Goal: Information Seeking & Learning: Learn about a topic

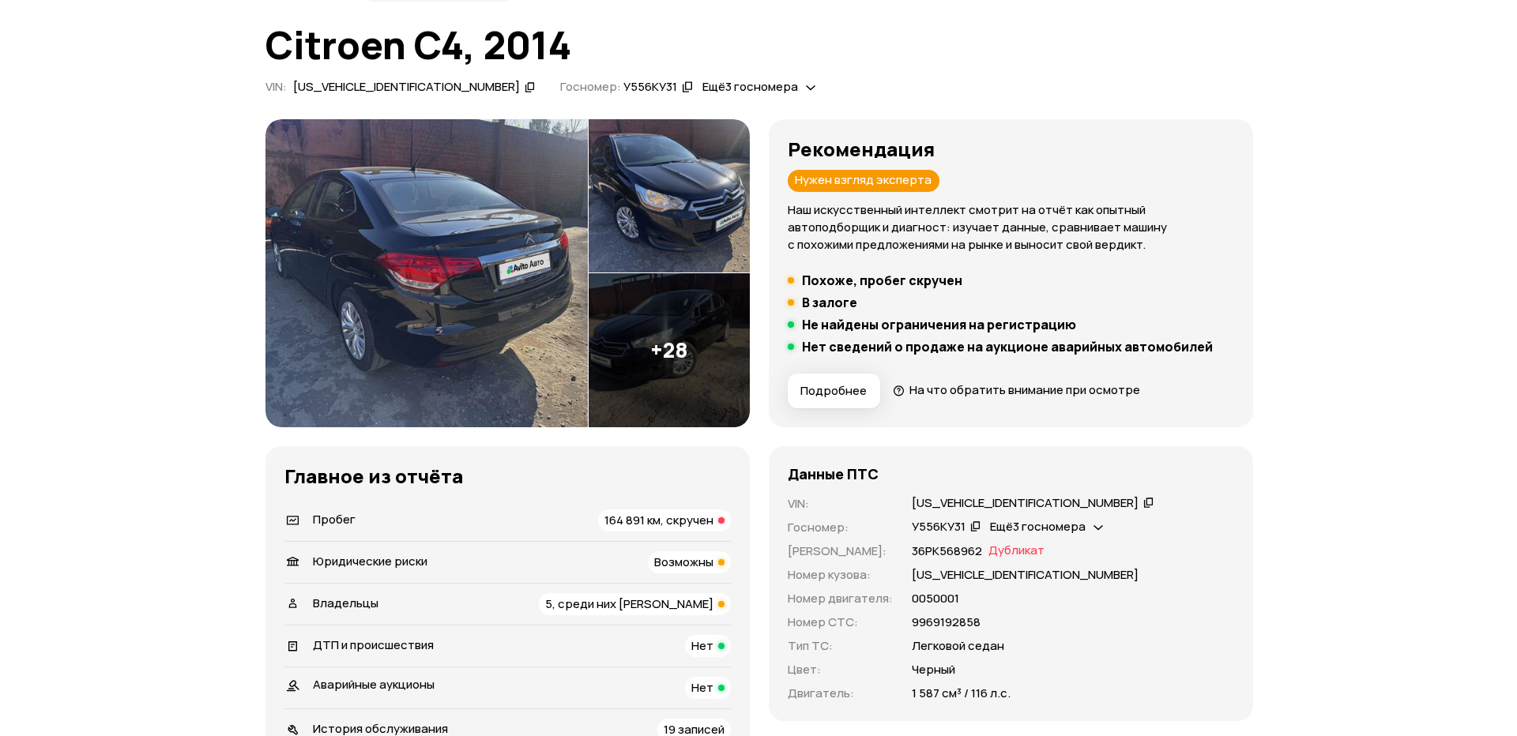
scroll to position [132, 0]
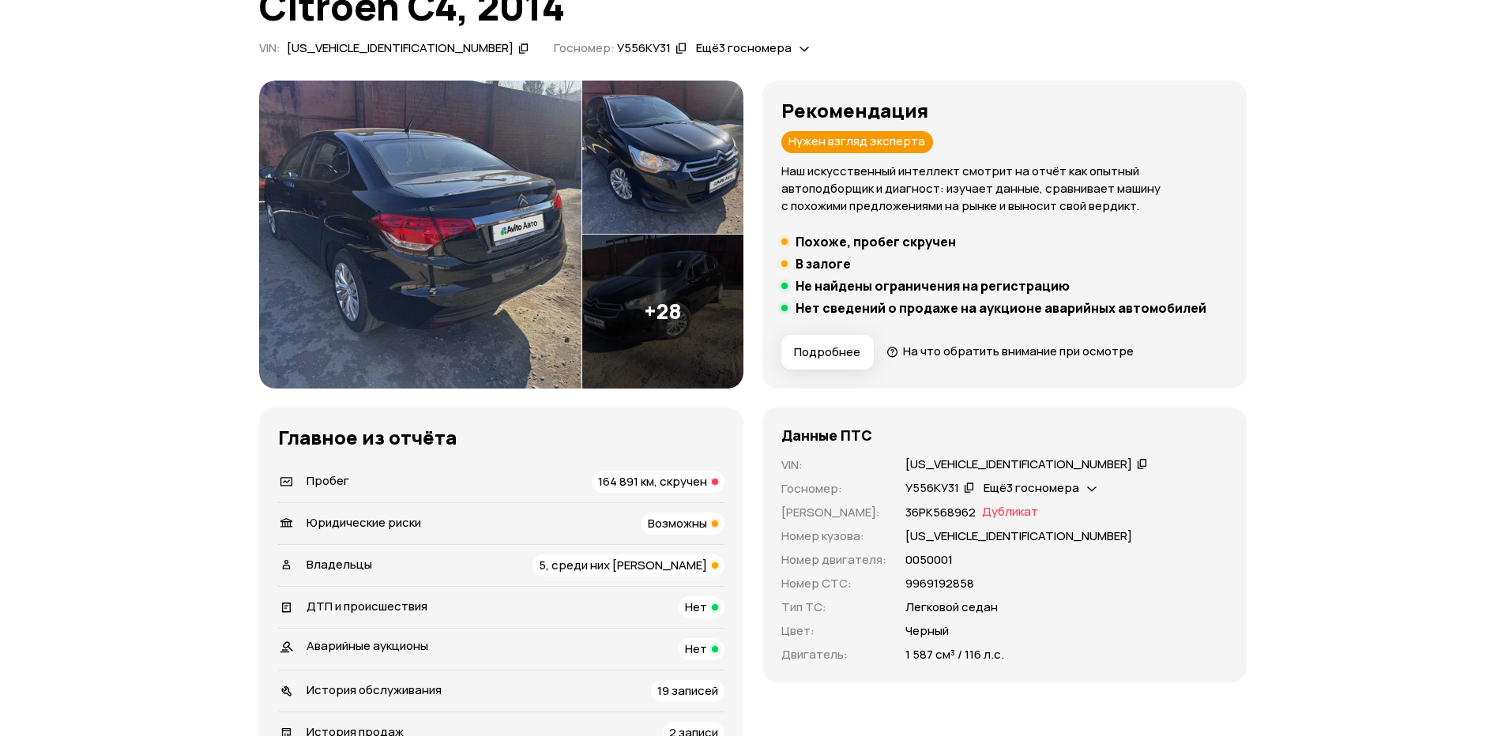
click at [458, 235] on img at bounding box center [420, 235] width 322 height 308
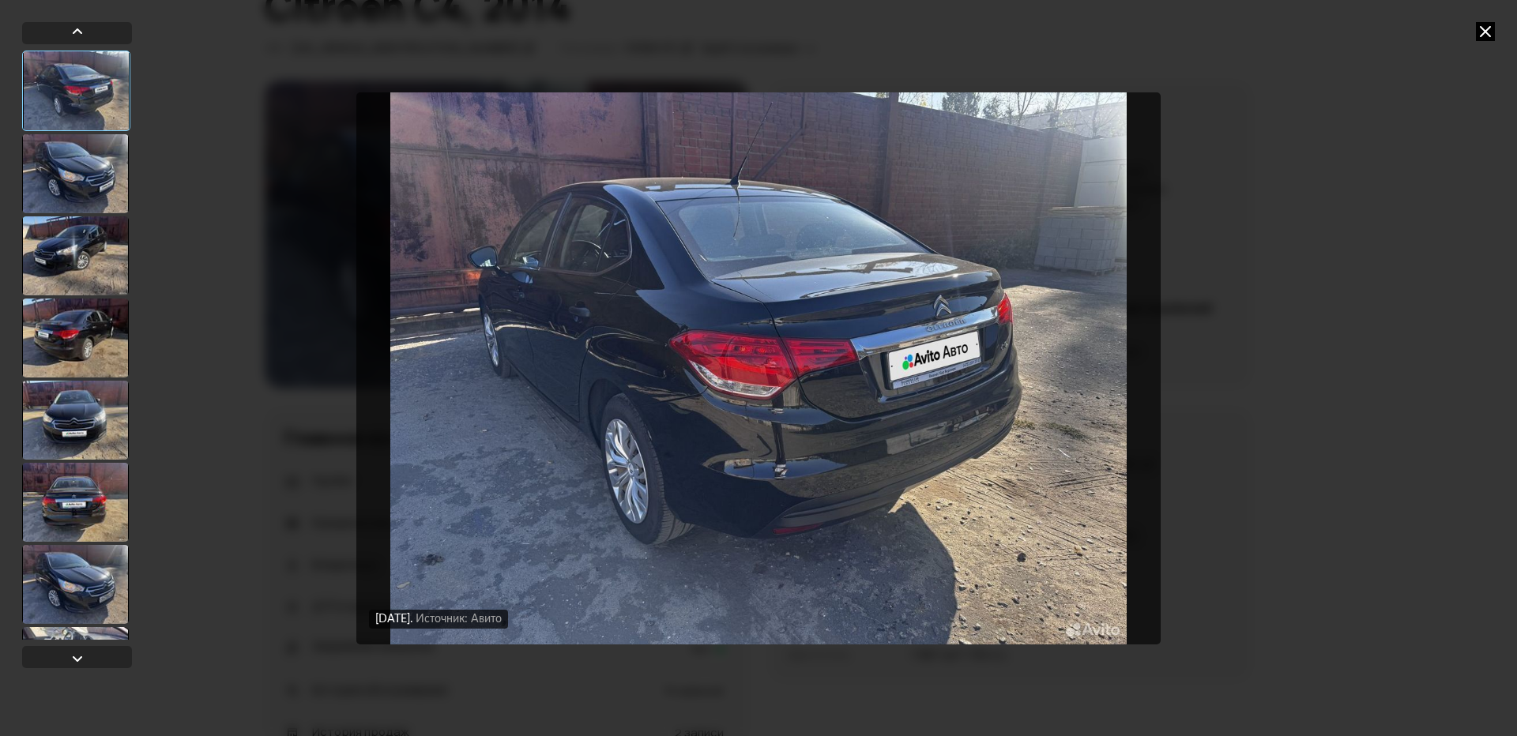
click at [58, 172] on div at bounding box center [75, 173] width 107 height 79
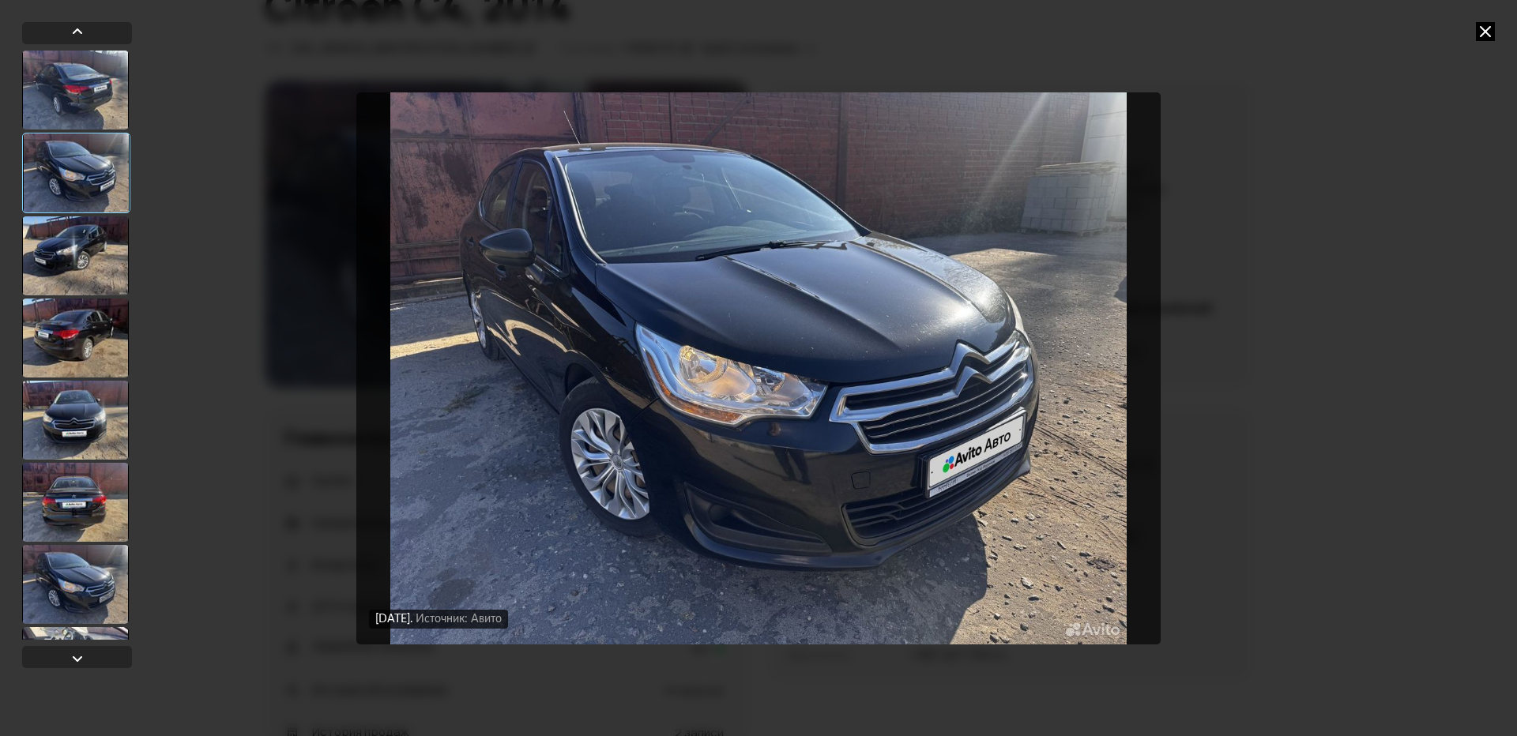
click at [61, 252] on div at bounding box center [75, 255] width 107 height 79
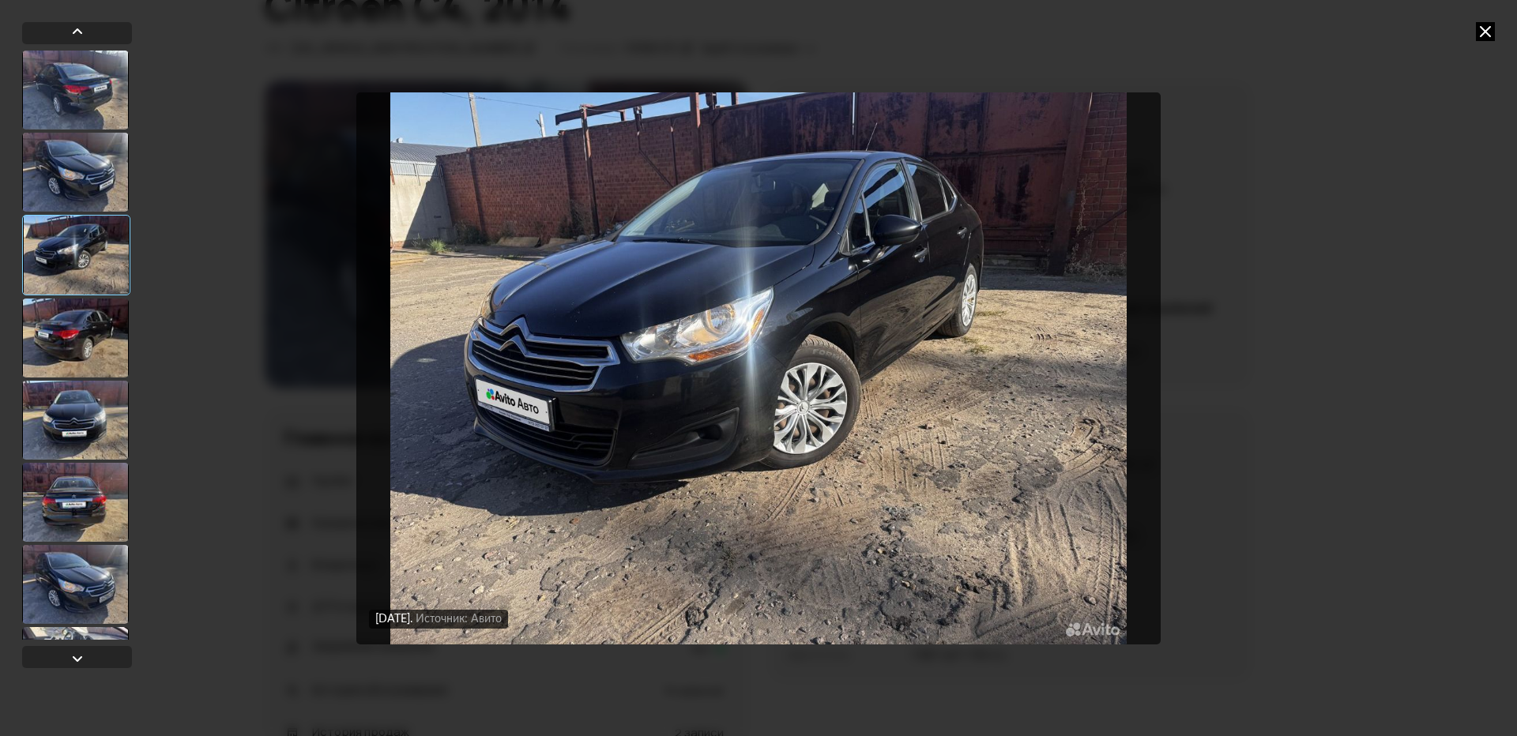
click at [61, 314] on div at bounding box center [75, 338] width 107 height 79
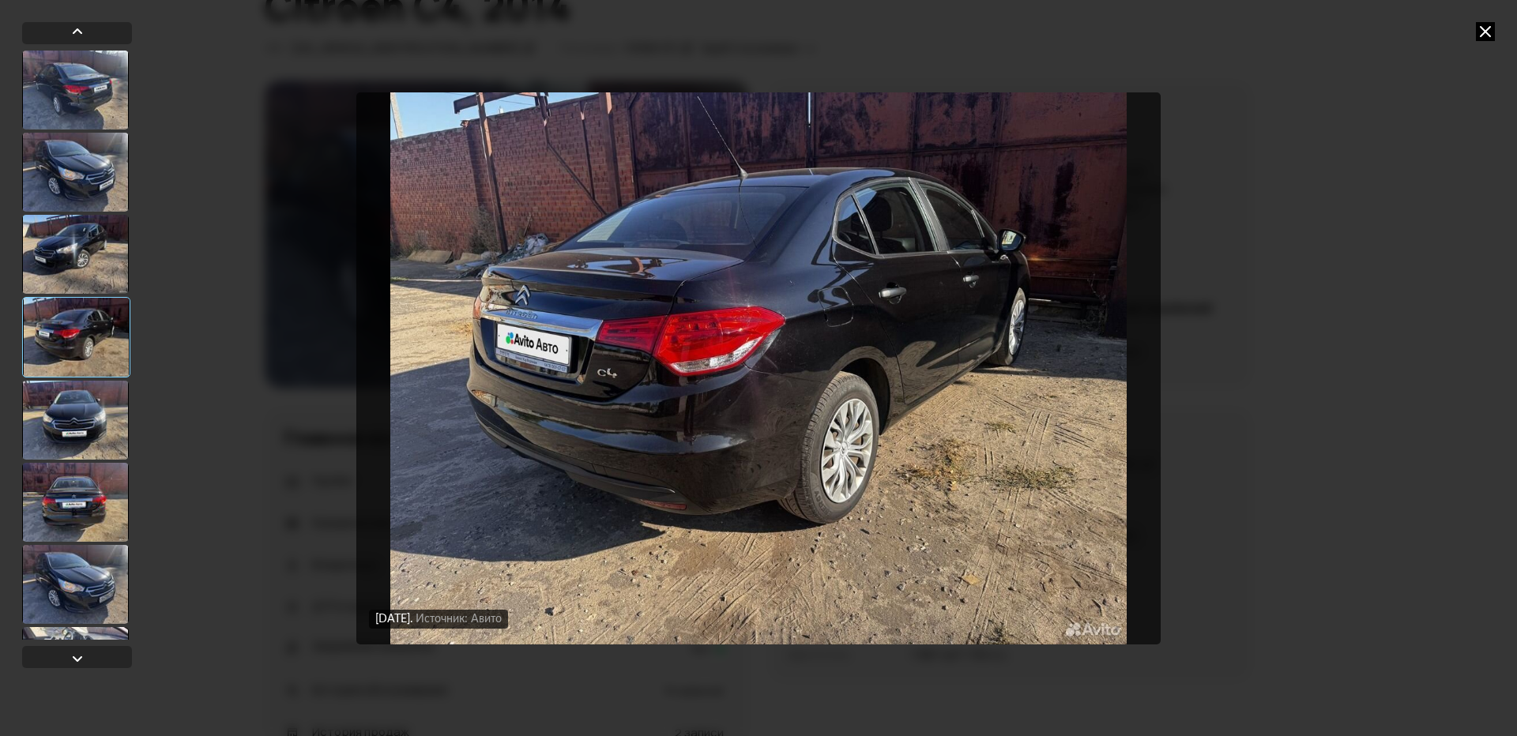
click at [59, 363] on div at bounding box center [76, 337] width 108 height 81
click at [57, 381] on div at bounding box center [75, 420] width 107 height 79
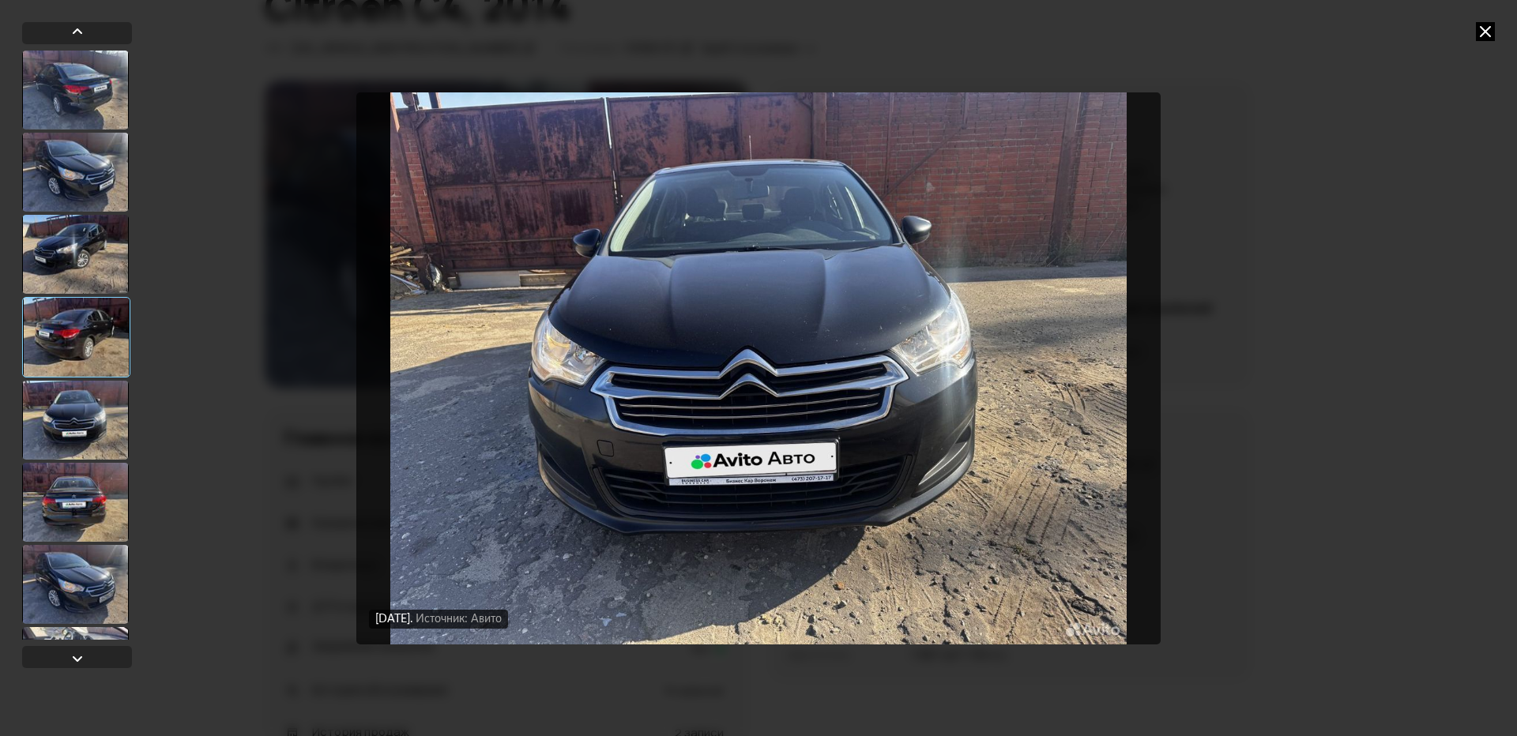
drag, startPoint x: 72, startPoint y: 462, endPoint x: 76, endPoint y: 469, distance: 8.1
click at [73, 465] on div at bounding box center [77, 345] width 110 height 589
drag, startPoint x: 91, startPoint y: 475, endPoint x: 92, endPoint y: 488, distance: 12.7
click at [91, 482] on div at bounding box center [75, 502] width 107 height 79
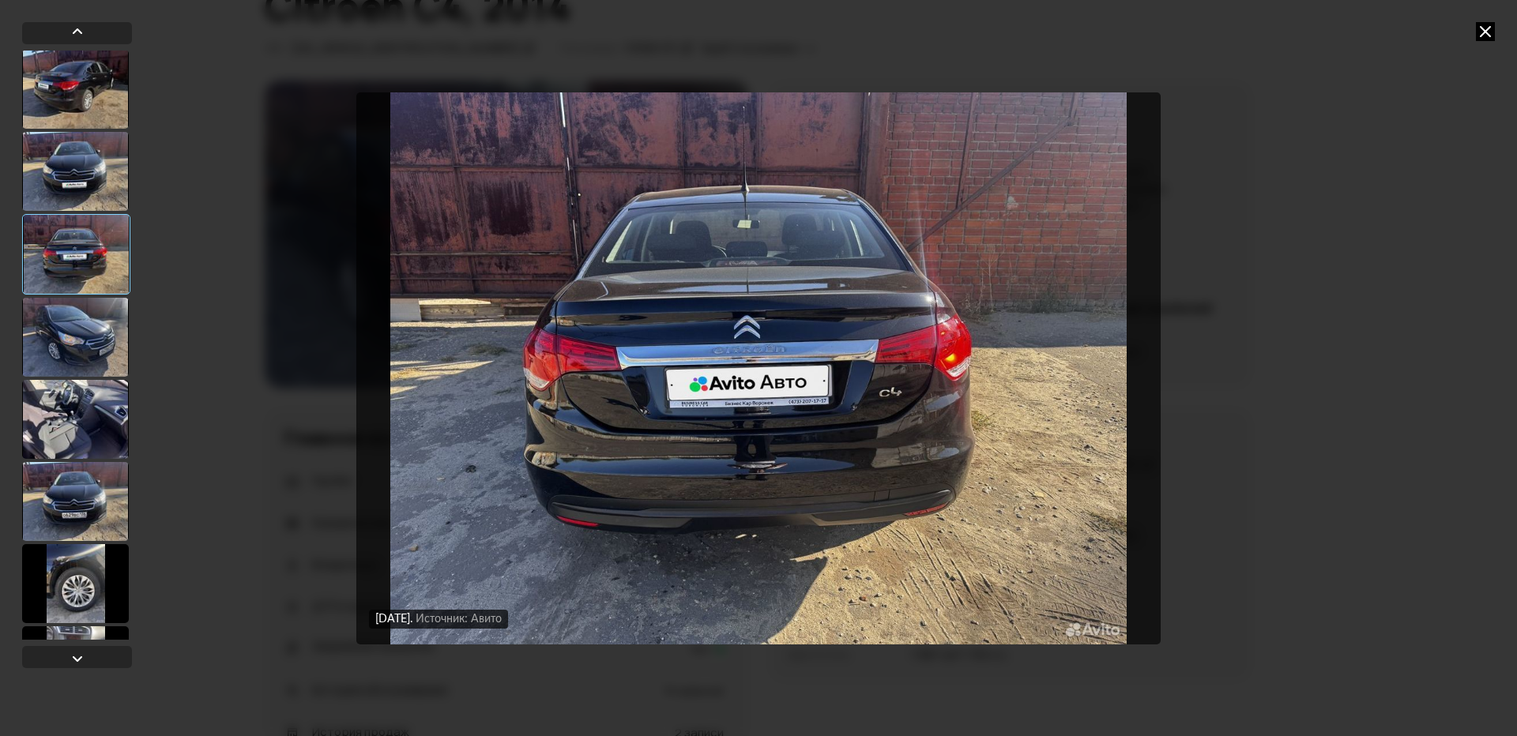
scroll to position [263, 0]
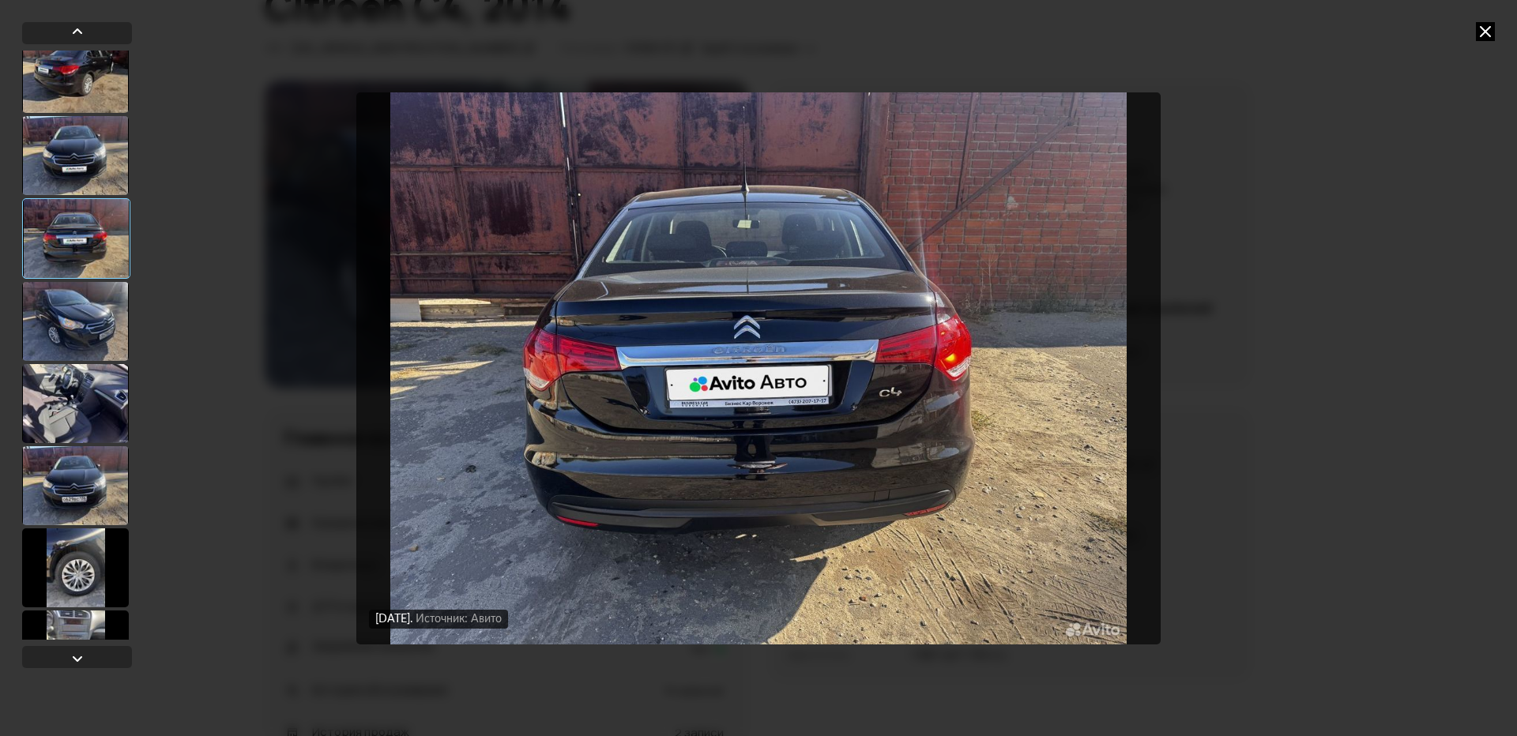
click at [92, 393] on div at bounding box center [75, 403] width 107 height 79
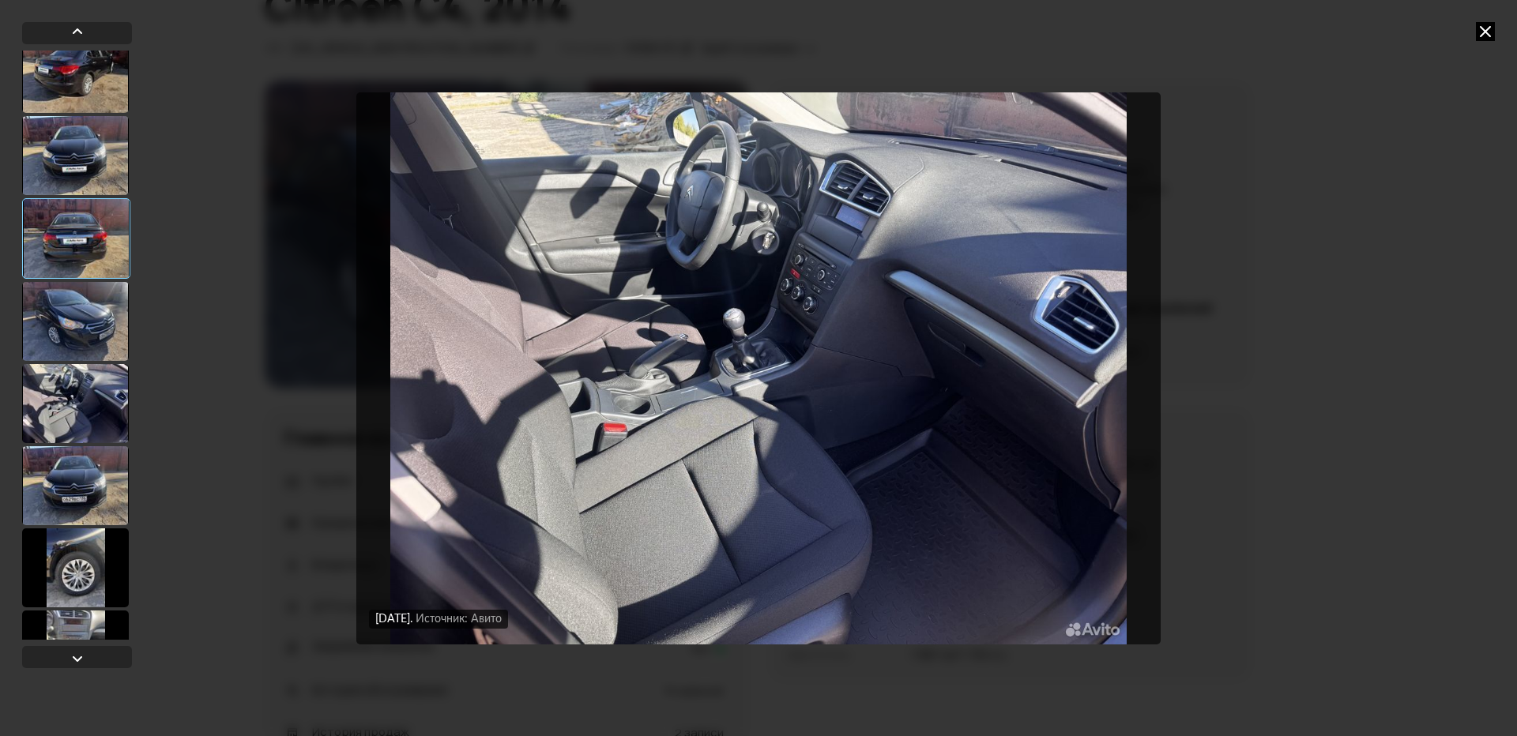
click at [86, 487] on div at bounding box center [75, 485] width 107 height 79
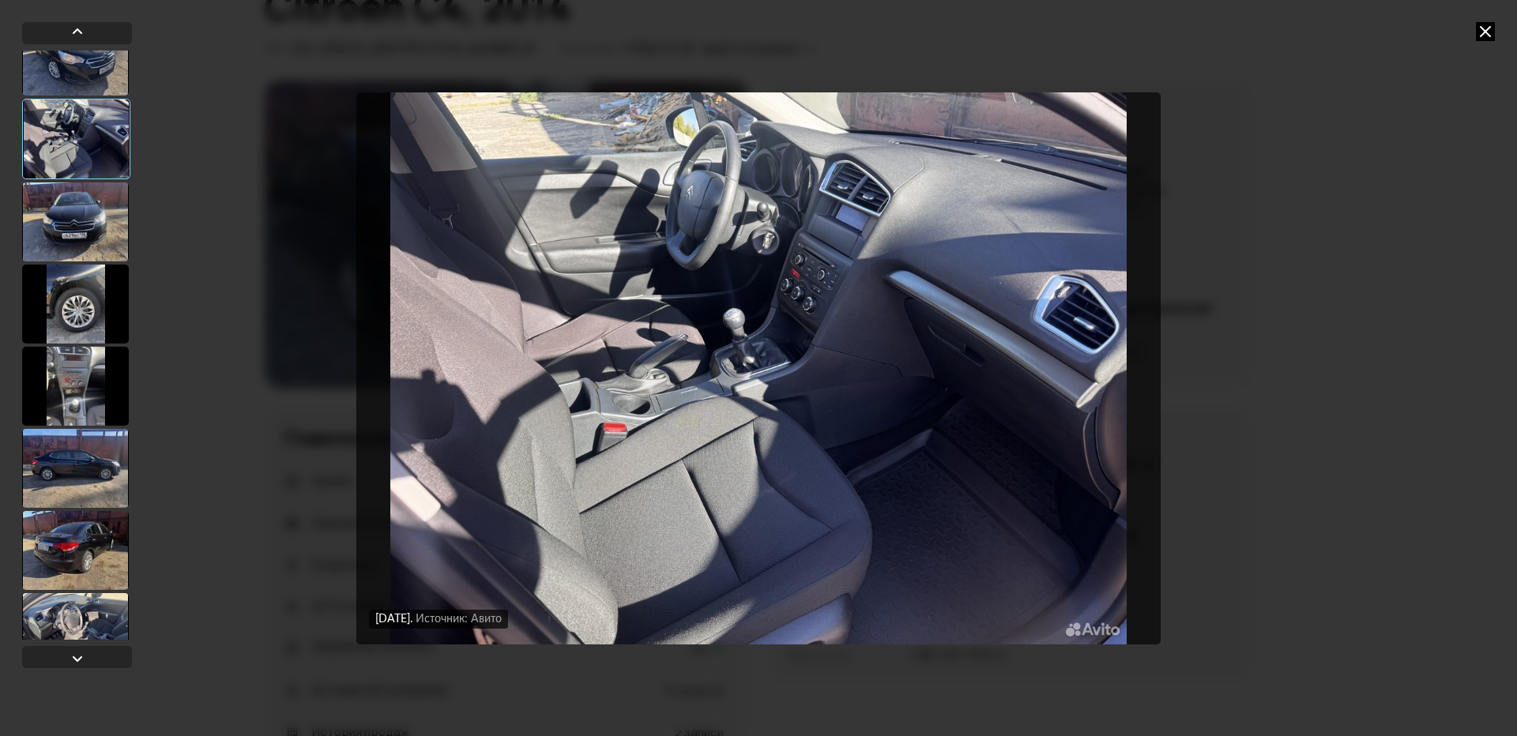
click at [90, 460] on div at bounding box center [75, 468] width 107 height 79
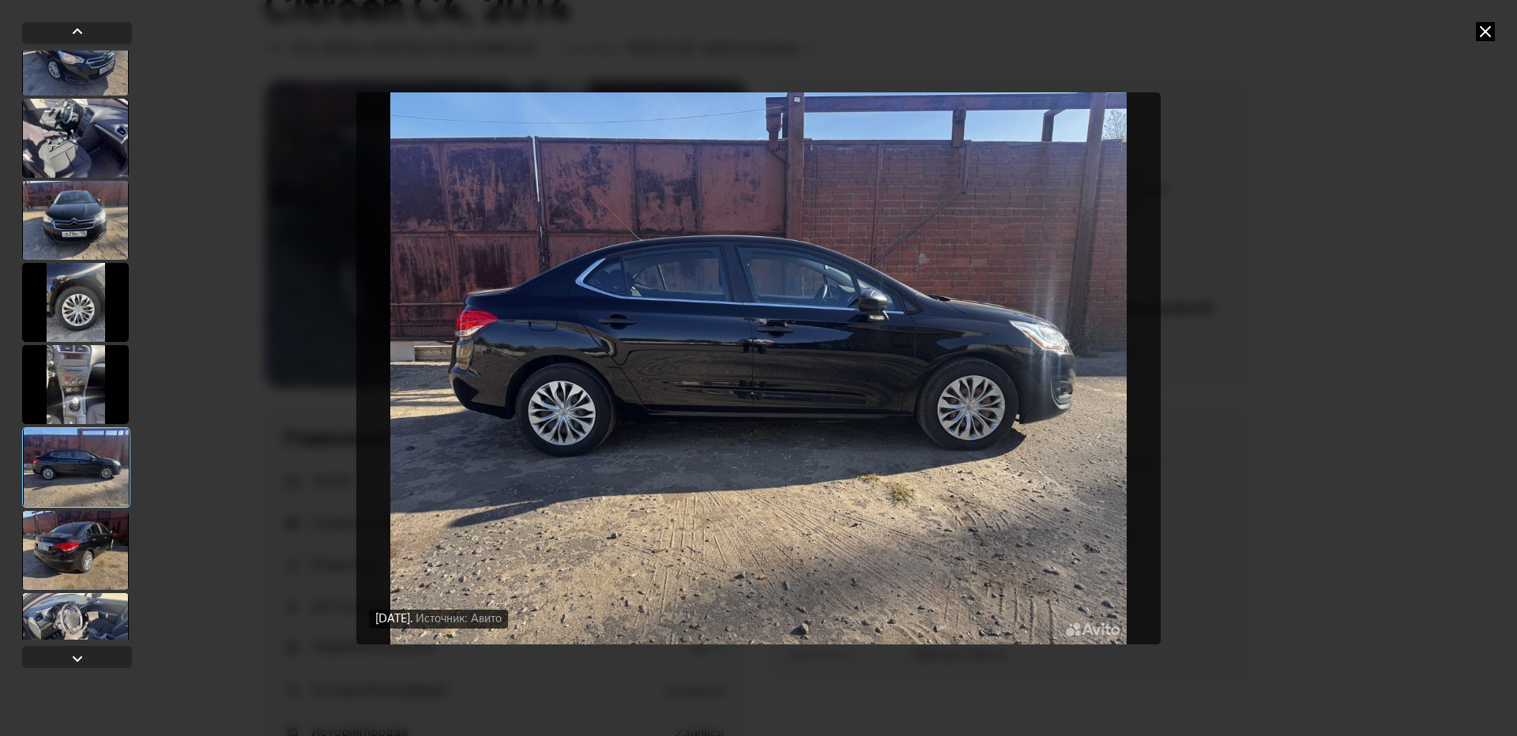
click at [91, 537] on div at bounding box center [75, 550] width 107 height 79
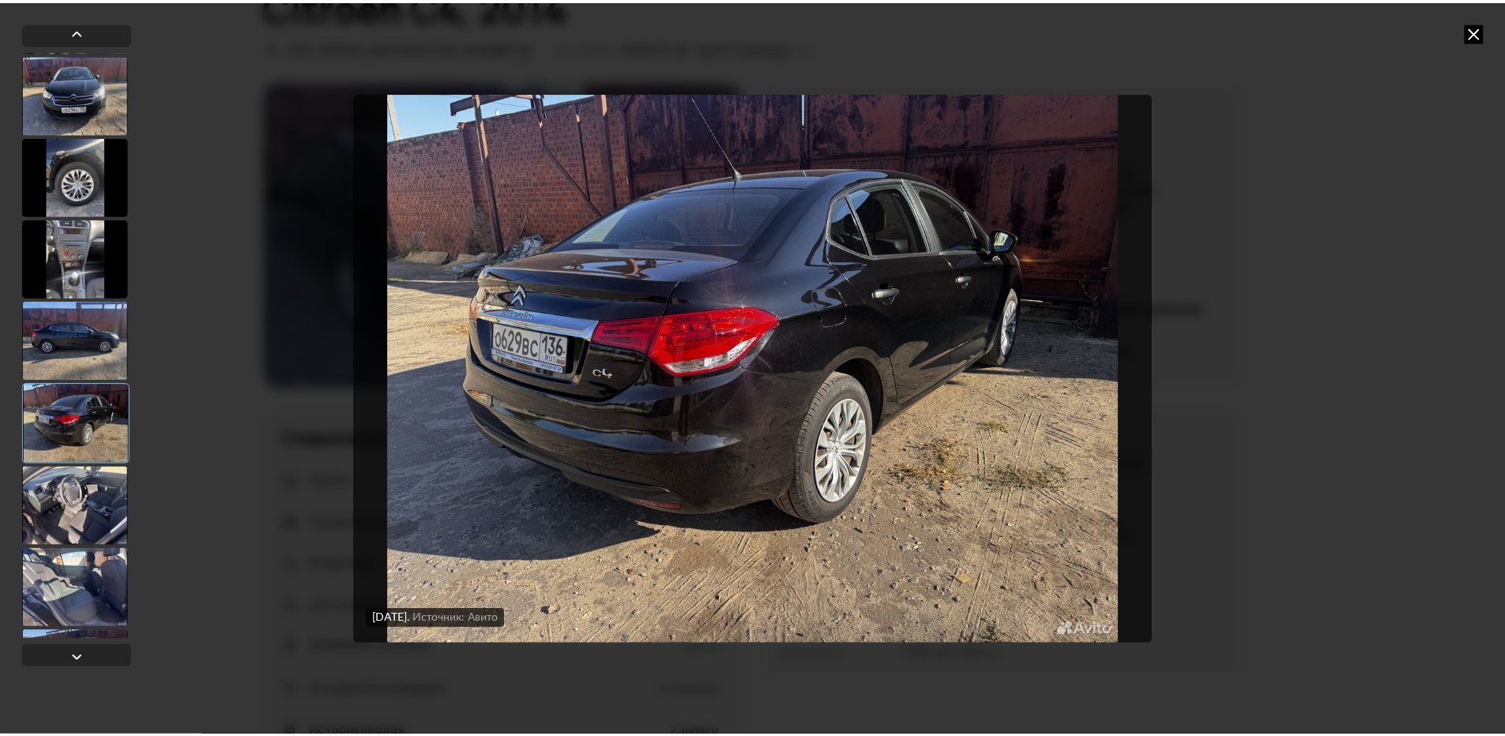
scroll to position [790, 0]
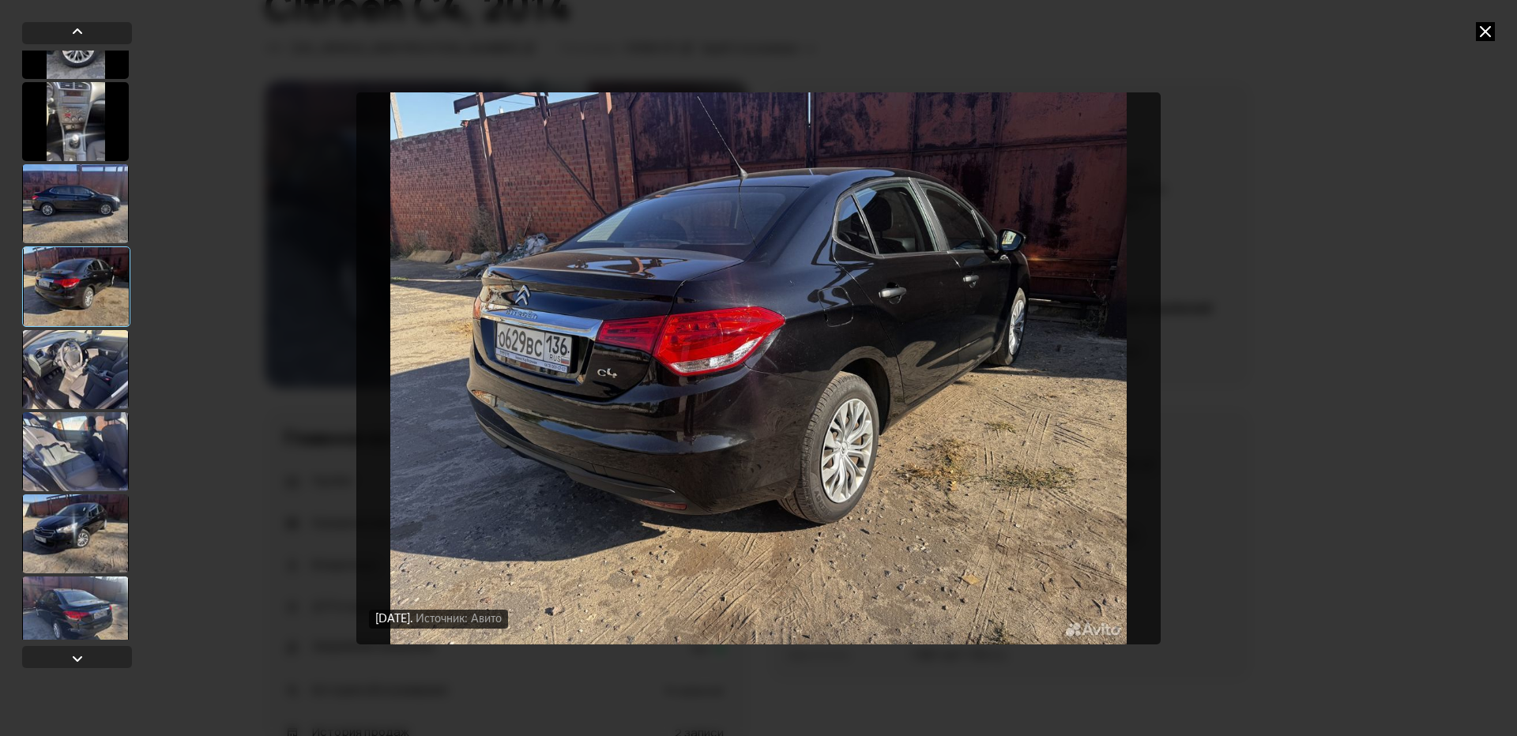
click at [87, 475] on div at bounding box center [75, 451] width 107 height 79
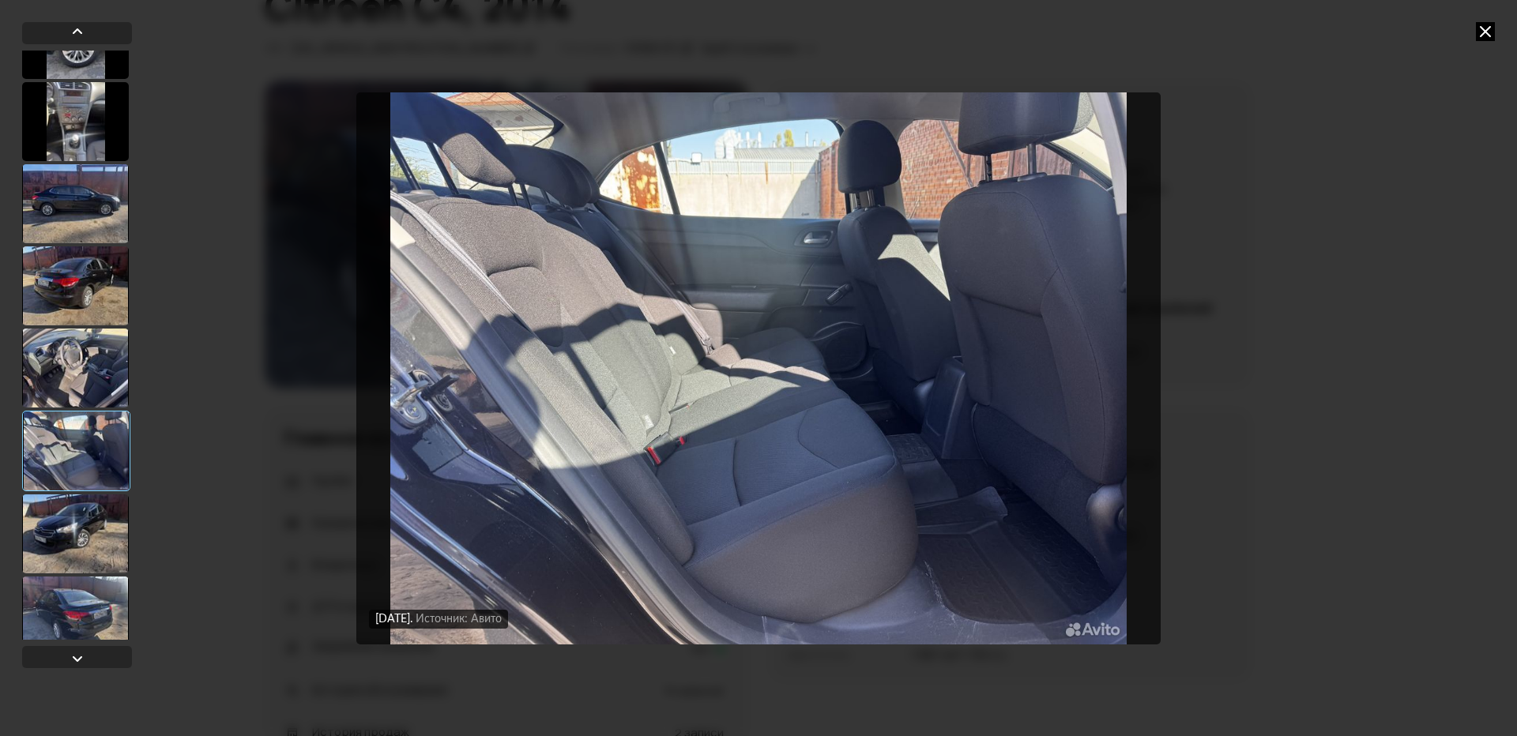
click at [88, 536] on div at bounding box center [75, 533] width 107 height 79
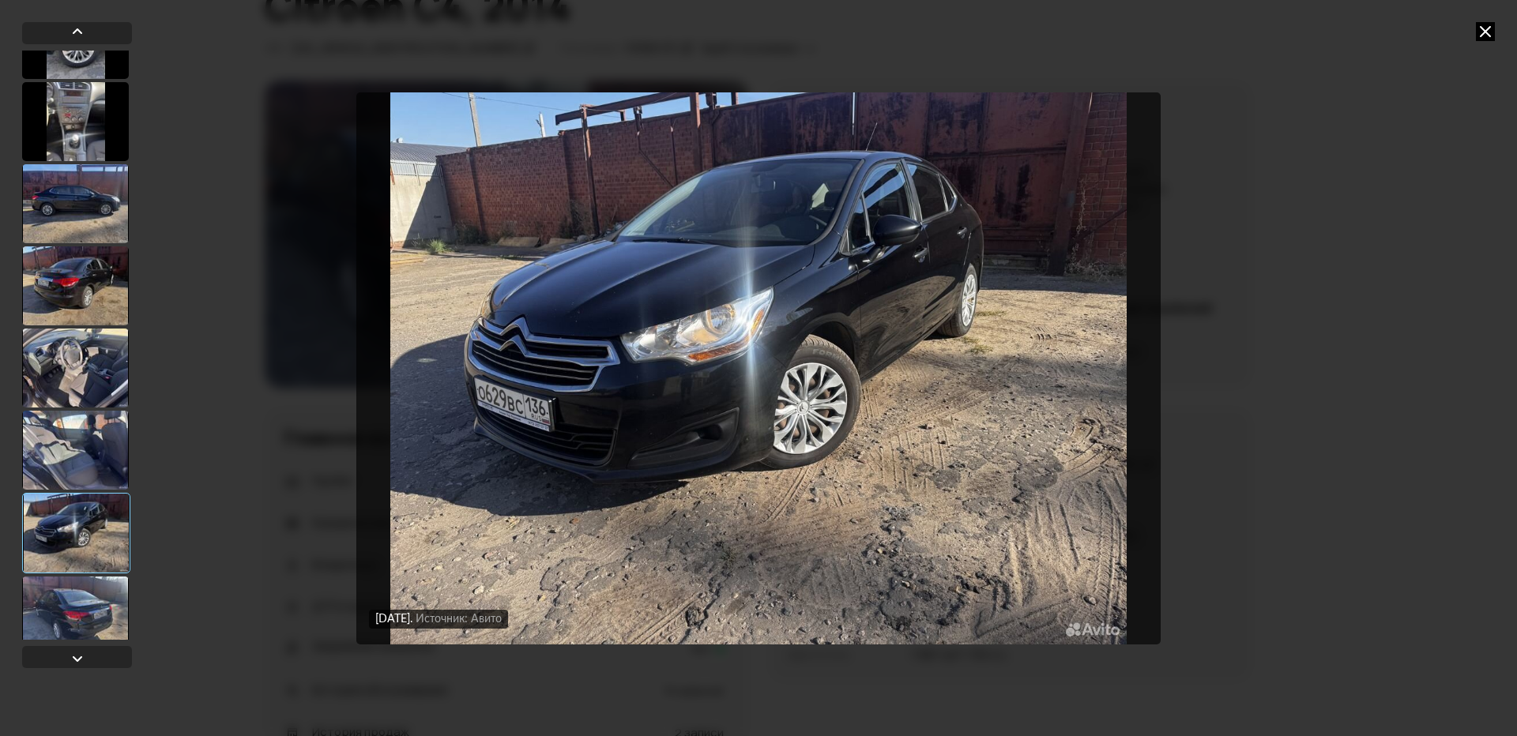
click at [1479, 25] on icon at bounding box center [1484, 31] width 19 height 19
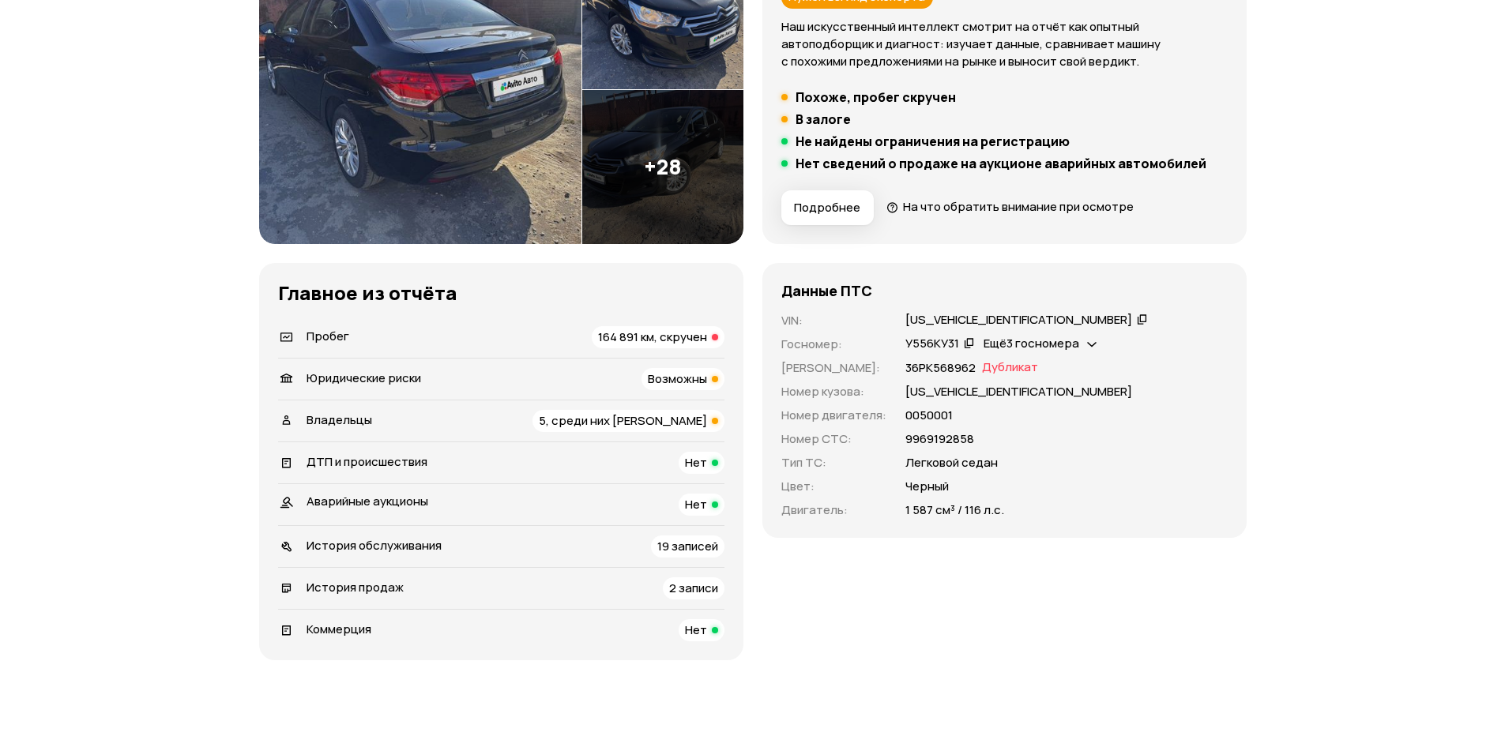
scroll to position [395, 0]
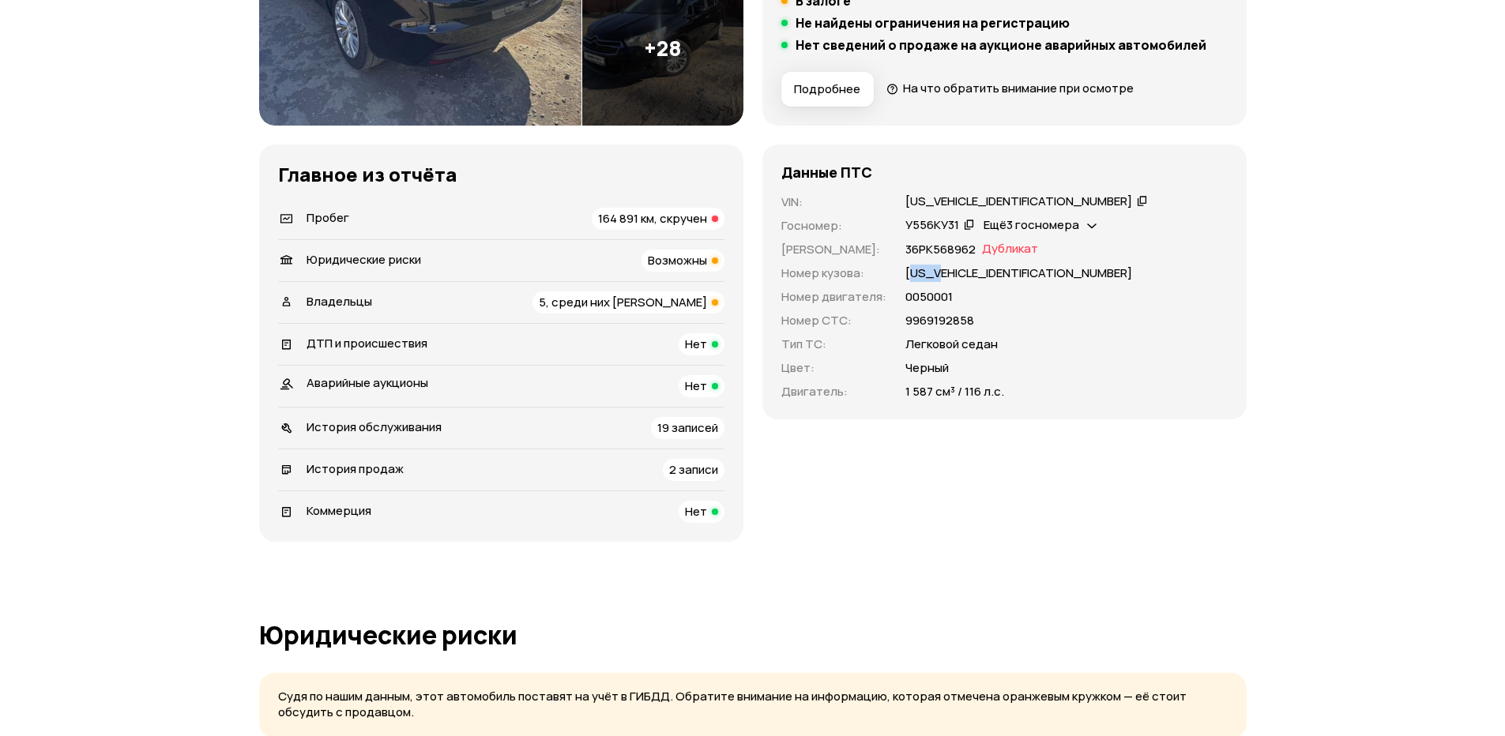
drag, startPoint x: 907, startPoint y: 269, endPoint x: 972, endPoint y: 270, distance: 65.6
click at [965, 270] on p "[US_VEHICLE_IDENTIFICATION_NUMBER]" at bounding box center [1018, 273] width 227 height 17
click at [1003, 270] on p "[US_VEHICLE_IDENTIFICATION_NUMBER]" at bounding box center [1018, 273] width 227 height 17
click at [1032, 227] on span "Ещё 3 госномера" at bounding box center [1031, 224] width 96 height 17
click at [1141, 249] on div "36РК568962 Дубликат" at bounding box center [1066, 249] width 322 height 17
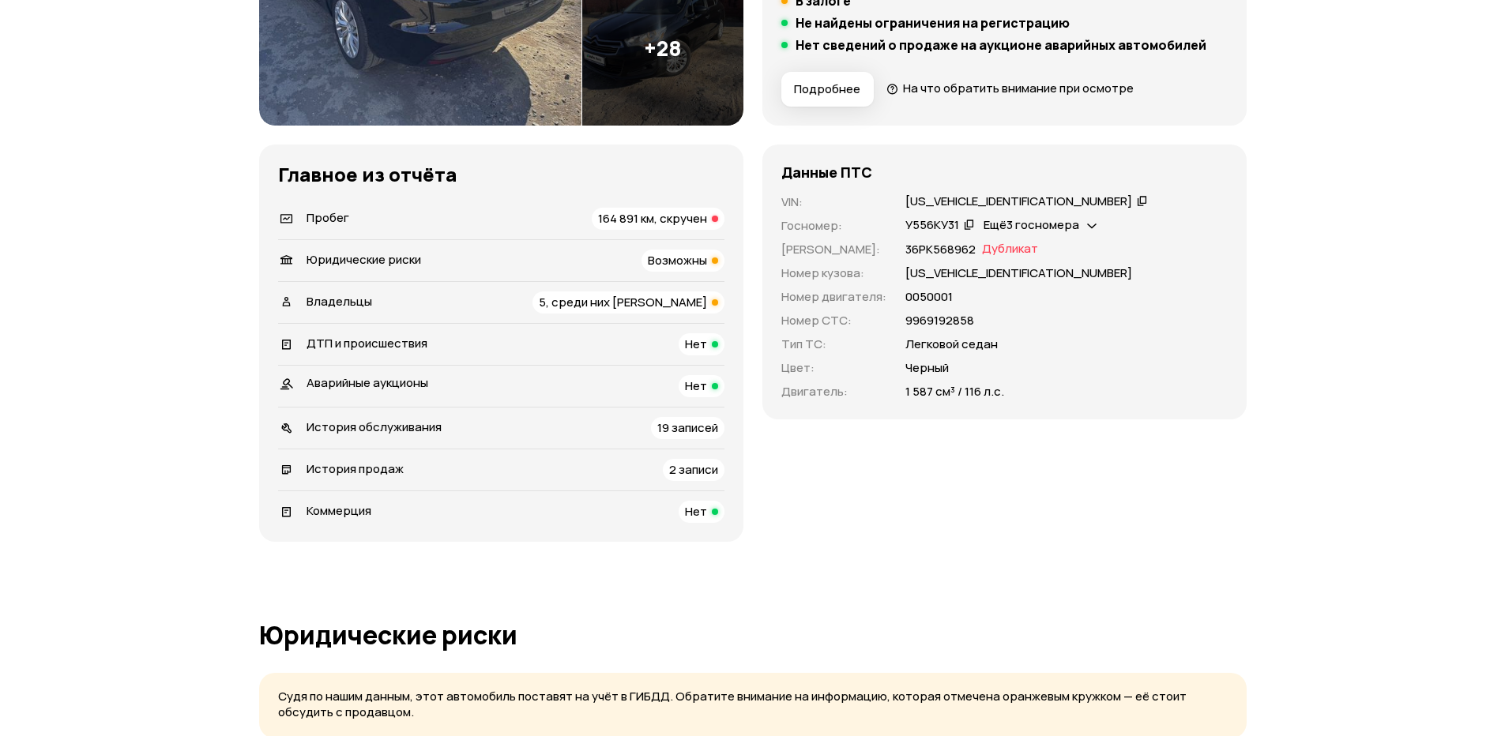
click at [1062, 217] on span "Ещё 3 госномера" at bounding box center [1031, 224] width 96 height 17
click at [1137, 300] on div "0050001" at bounding box center [1066, 296] width 322 height 17
click at [1006, 250] on span "Дубликат" at bounding box center [1010, 249] width 56 height 17
drag, startPoint x: 912, startPoint y: 349, endPoint x: 979, endPoint y: 348, distance: 66.4
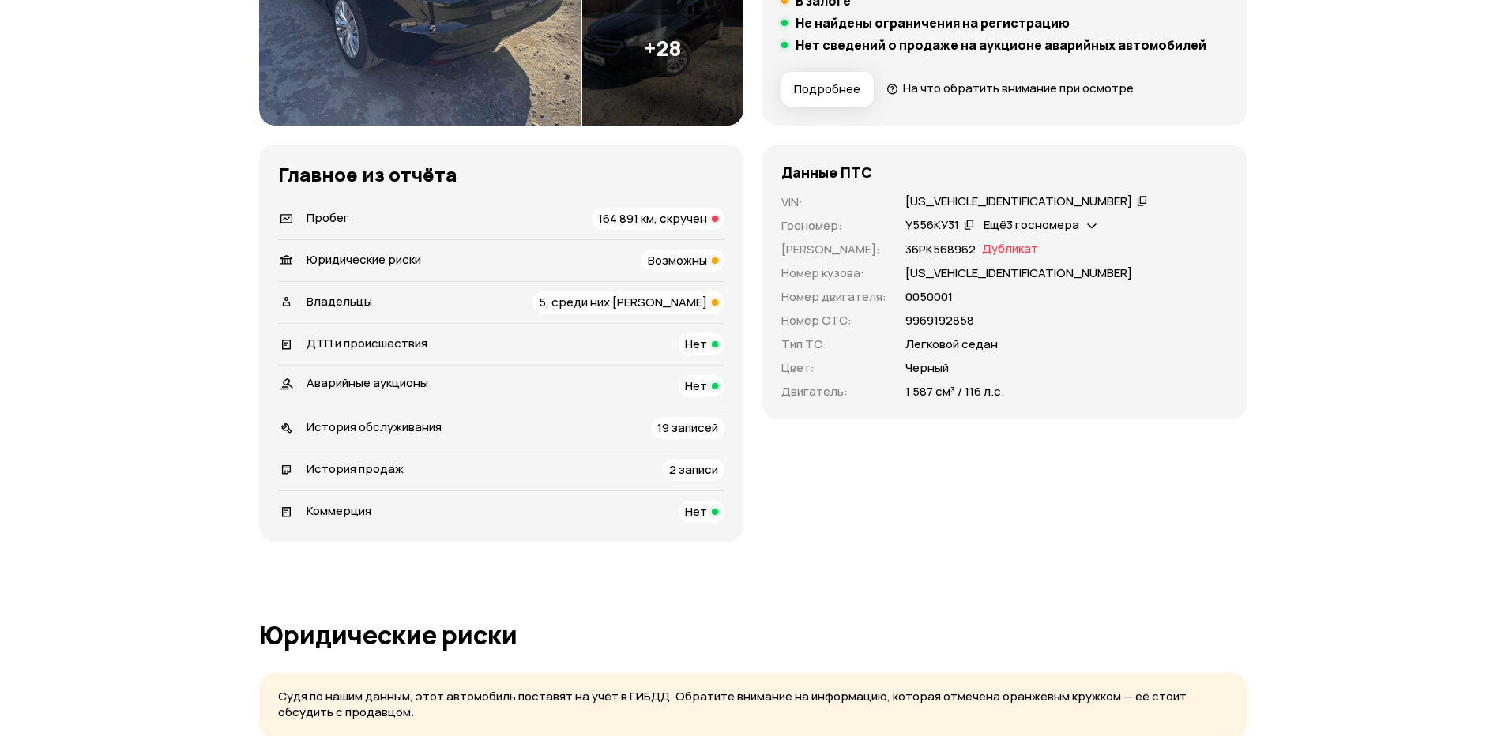
click at [965, 348] on p "Легковой седан" at bounding box center [951, 344] width 92 height 17
click at [979, 348] on p "Легковой седан" at bounding box center [951, 344] width 92 height 17
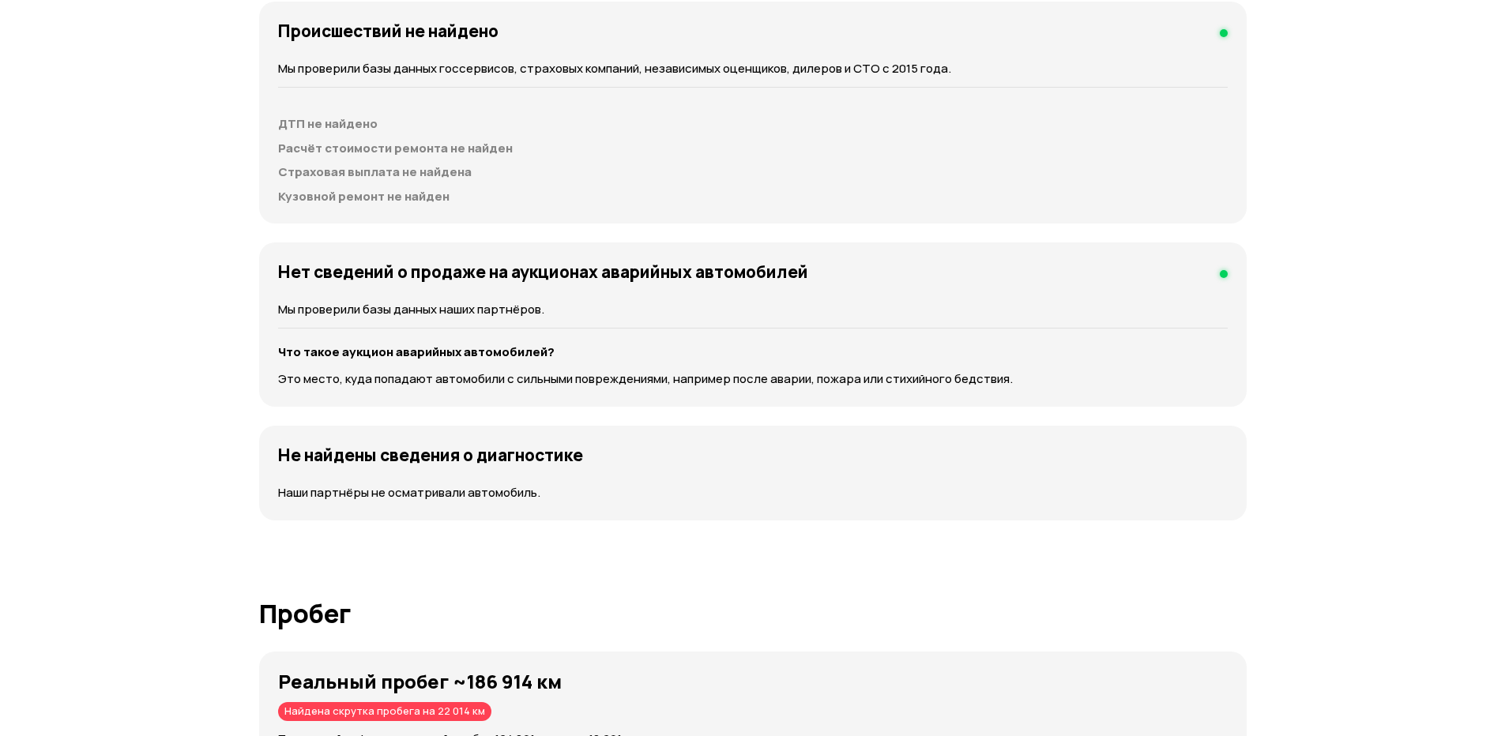
scroll to position [1712, 0]
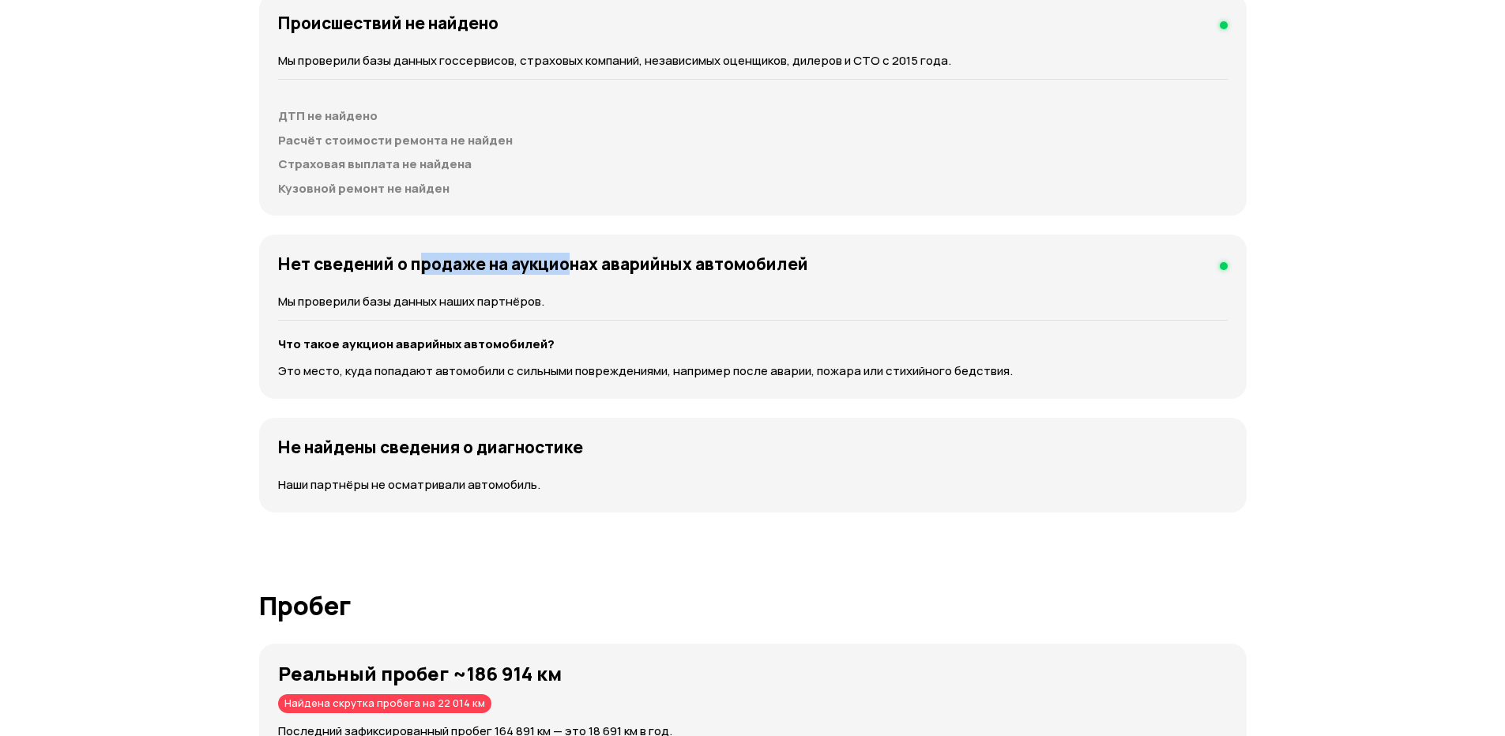
drag, startPoint x: 436, startPoint y: 256, endPoint x: 618, endPoint y: 256, distance: 181.7
click at [597, 256] on h4 "Нет сведений о продаже на аукционах аварийных автомобилей" at bounding box center [543, 264] width 530 height 21
click at [667, 257] on h4 "Нет сведений о продаже на аукционах аварийных автомобилей" at bounding box center [543, 264] width 530 height 21
click at [765, 260] on h4 "Нет сведений о продаже на аукционах аварийных автомобилей" at bounding box center [543, 264] width 530 height 21
click at [784, 262] on h4 "Нет сведений о продаже на аукционах аварийных автомобилей" at bounding box center [543, 264] width 530 height 21
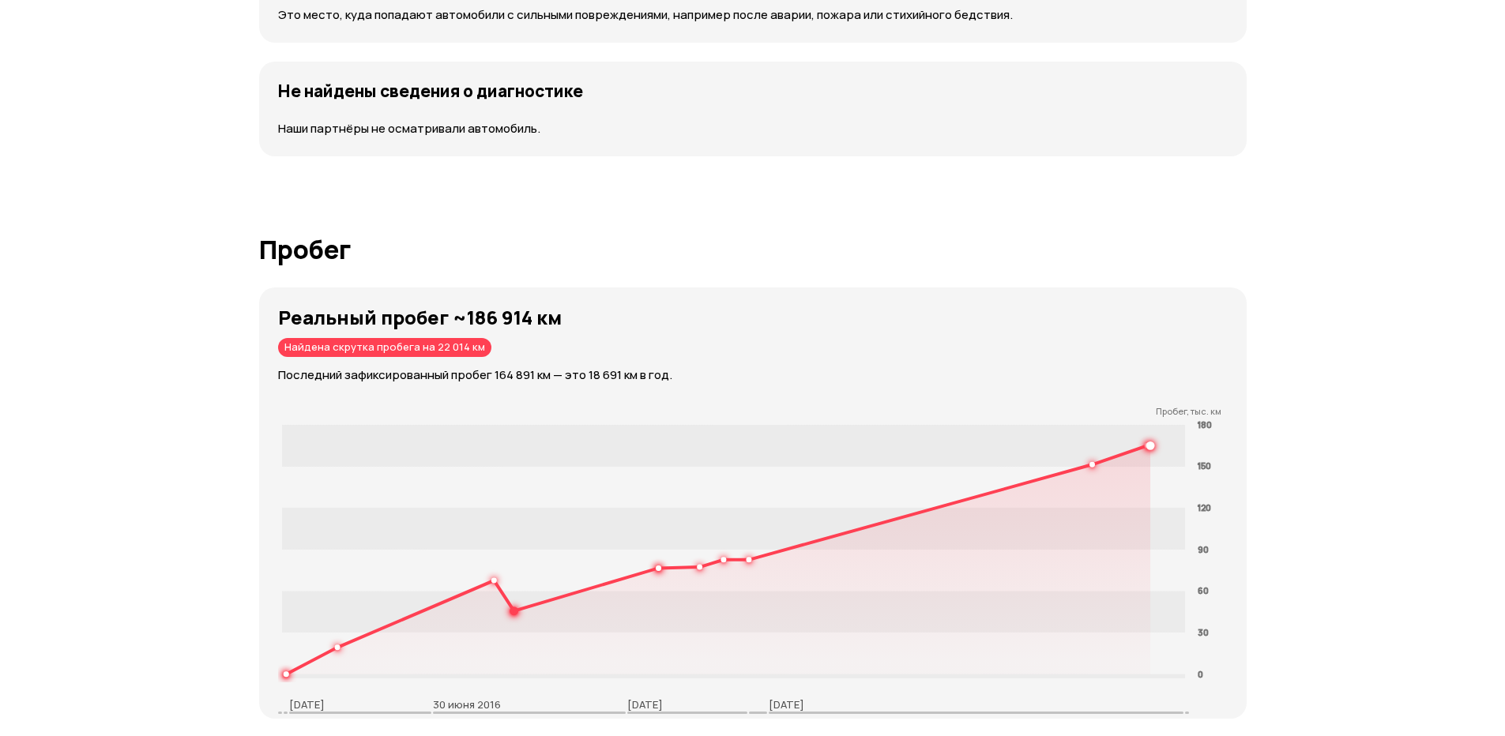
scroll to position [2107, 0]
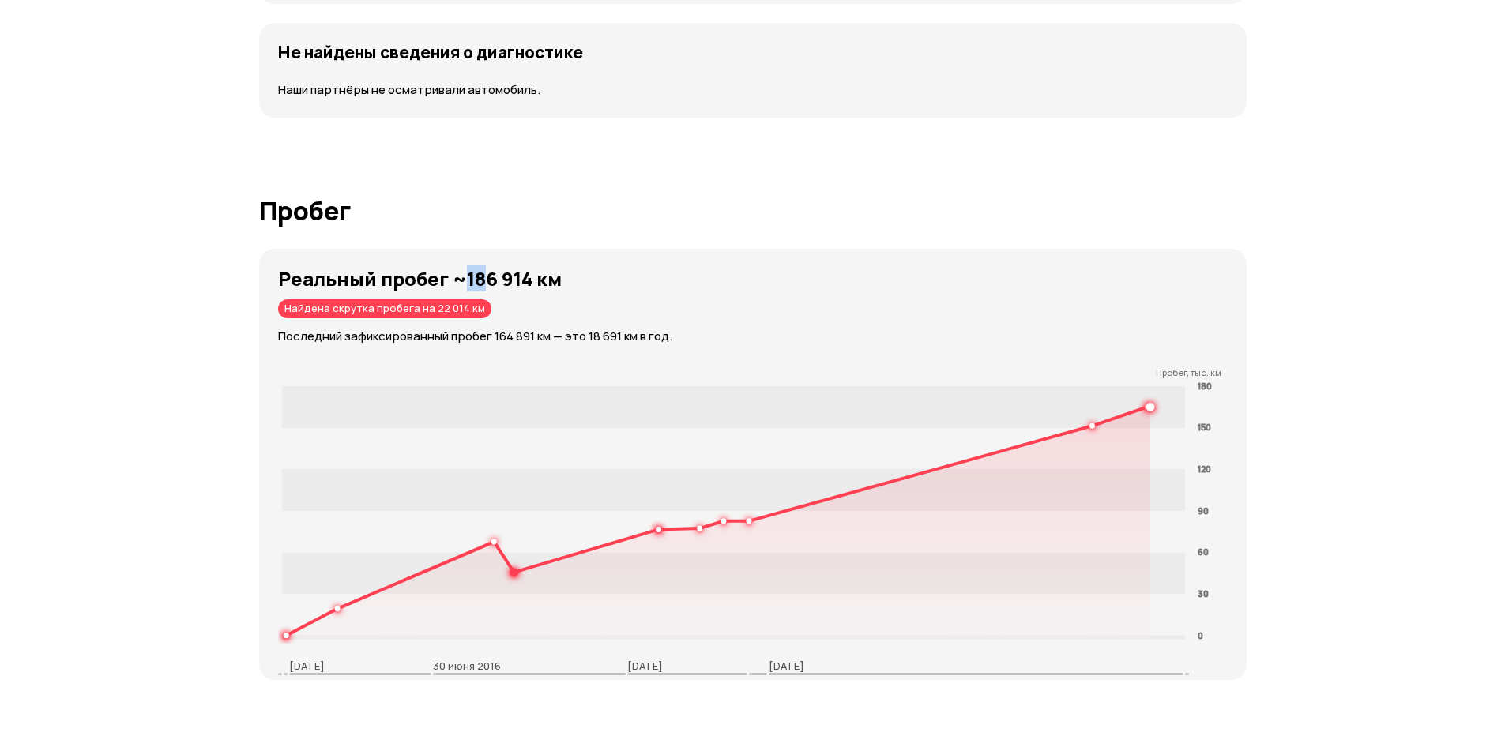
drag, startPoint x: 464, startPoint y: 276, endPoint x: 517, endPoint y: 273, distance: 53.8
click at [499, 271] on strong "Реальный пробег ~186 914 км" at bounding box center [420, 278] width 284 height 26
click at [527, 275] on strong "Реальный пробег ~186 914 км" at bounding box center [420, 278] width 284 height 26
drag, startPoint x: 534, startPoint y: 278, endPoint x: 470, endPoint y: 280, distance: 64.0
click at [470, 280] on strong "Реальный пробег ~186 914 км" at bounding box center [420, 278] width 284 height 26
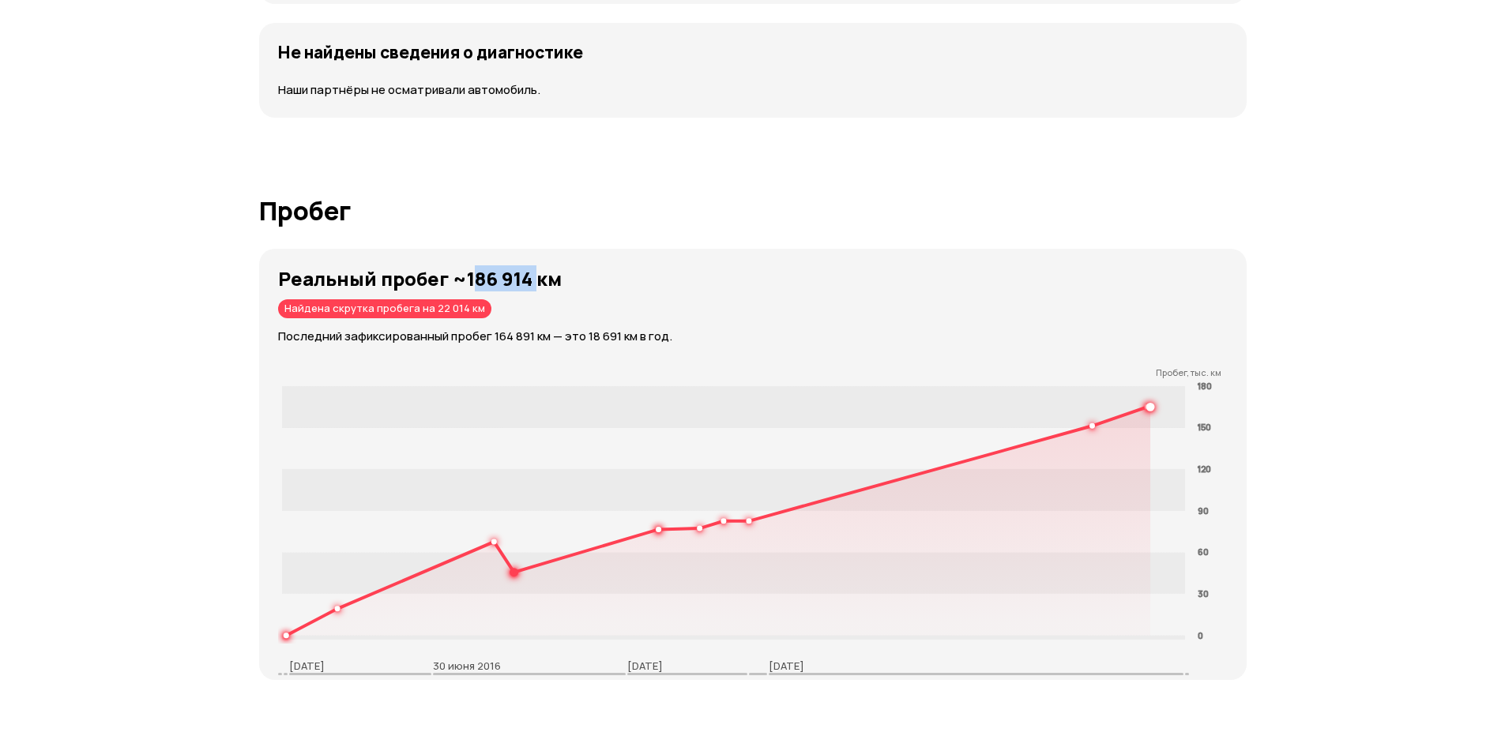
click at [470, 280] on strong "Реальный пробег ~186 914 км" at bounding box center [420, 278] width 284 height 26
drag, startPoint x: 468, startPoint y: 338, endPoint x: 599, endPoint y: 340, distance: 130.3
click at [581, 338] on p "Последний зафиксированный пробег 164 891 км — это 18 691 км в год." at bounding box center [762, 336] width 968 height 17
click at [599, 340] on p "Последний зафиксированный пробег 164 891 км — это 18 691 км в год." at bounding box center [762, 336] width 968 height 17
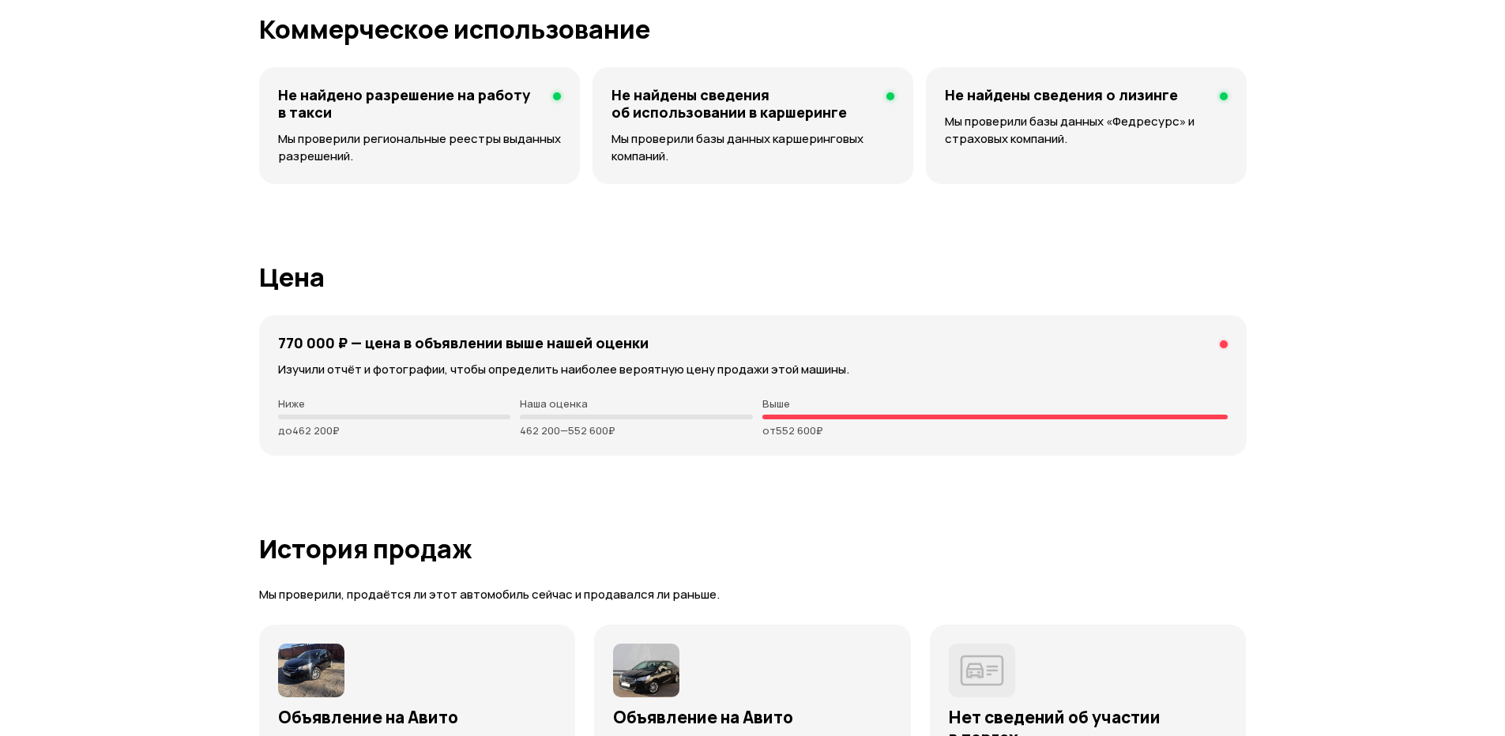
scroll to position [4081, 0]
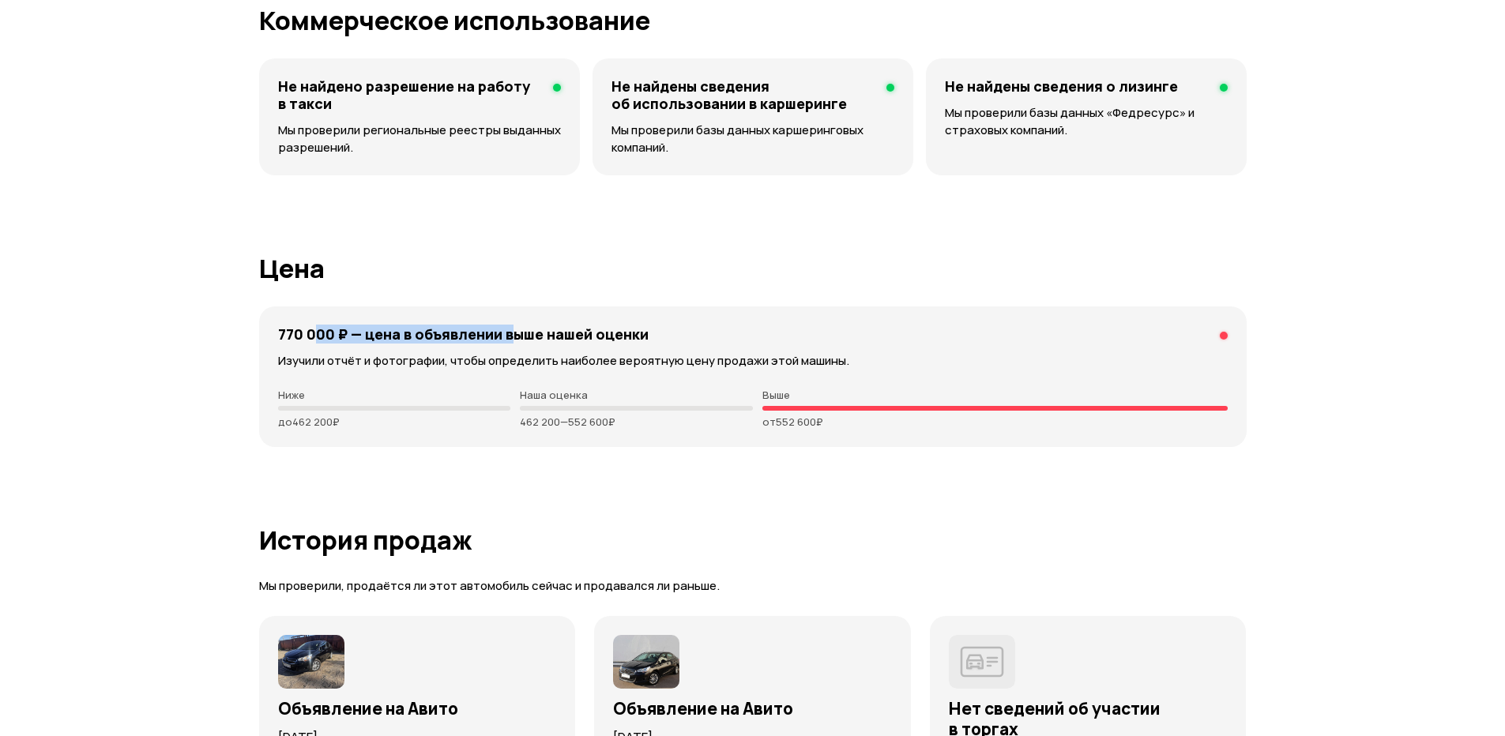
drag, startPoint x: 320, startPoint y: 328, endPoint x: 591, endPoint y: 328, distance: 270.9
click at [576, 328] on h4 "770 000 ₽ — цена в объявлении выше нашей оценки" at bounding box center [463, 333] width 370 height 17
click at [591, 328] on h4 "770 000 ₽ — цена в объявлении выше нашей оценки" at bounding box center [463, 333] width 370 height 17
click at [630, 339] on h4 "770 000 ₽ — цена в объявлении выше нашей оценки" at bounding box center [463, 333] width 370 height 17
click at [671, 339] on div "770 000 ₽ — цена в объявлении выше нашей оценки" at bounding box center [752, 333] width 949 height 17
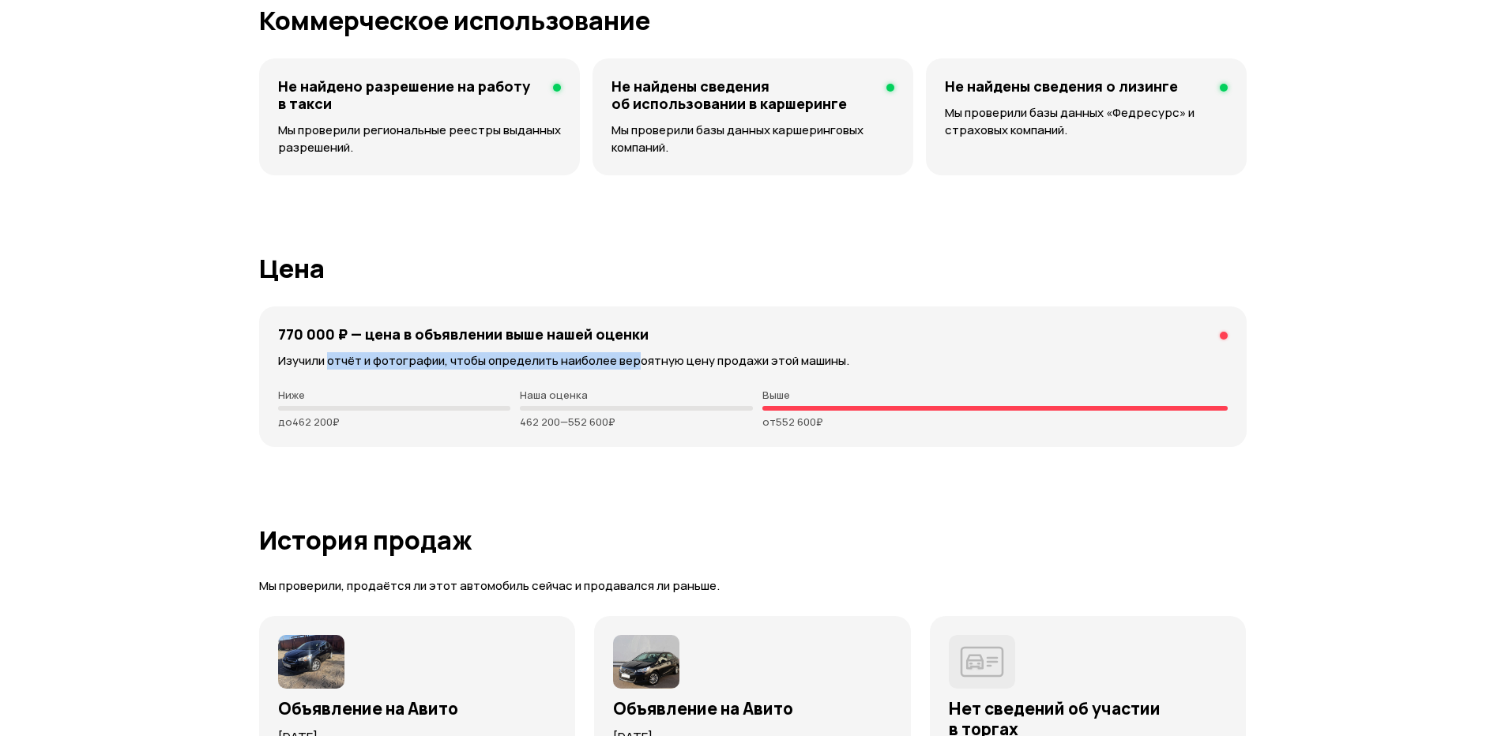
drag, startPoint x: 328, startPoint y: 363, endPoint x: 634, endPoint y: 364, distance: 306.5
click at [634, 364] on p "Изучили отчёт и фотографии, чтобы определить наиболее вероятную цену продажи эт…" at bounding box center [752, 360] width 949 height 17
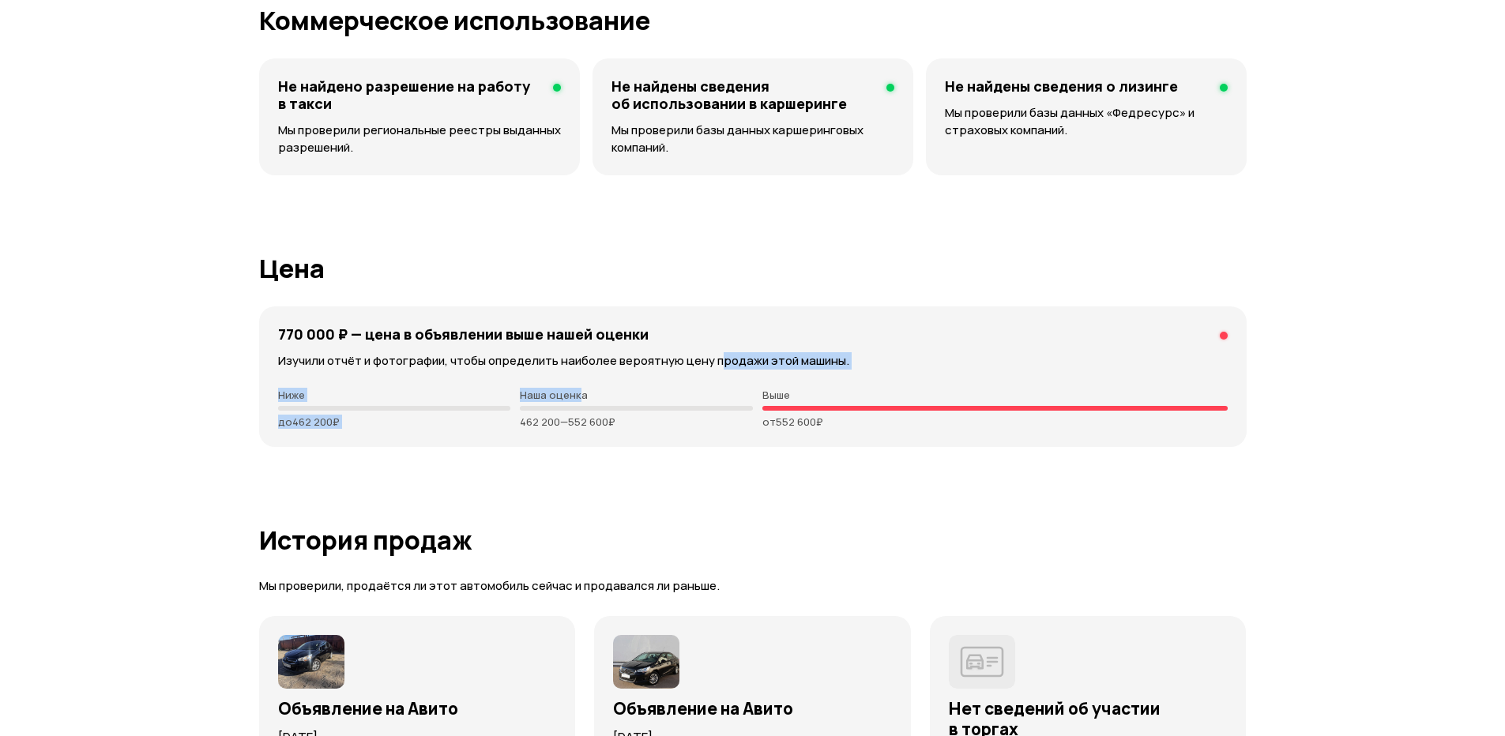
drag, startPoint x: 581, startPoint y: 371, endPoint x: 863, endPoint y: 367, distance: 281.2
click at [831, 367] on div "770 000 ₽ — цена в объявлении выше нашей оценки Изучили отчёт и фотографии, что…" at bounding box center [752, 376] width 987 height 141
click at [864, 367] on p "Изучили отчёт и фотографии, чтобы определить наиболее вероятную цену продажи эт…" at bounding box center [752, 360] width 949 height 17
drag, startPoint x: 808, startPoint y: 363, endPoint x: 571, endPoint y: 363, distance: 237.0
click at [581, 363] on p "Изучили отчёт и фотографии, чтобы определить наиболее вероятную цену продажи эт…" at bounding box center [752, 360] width 949 height 17
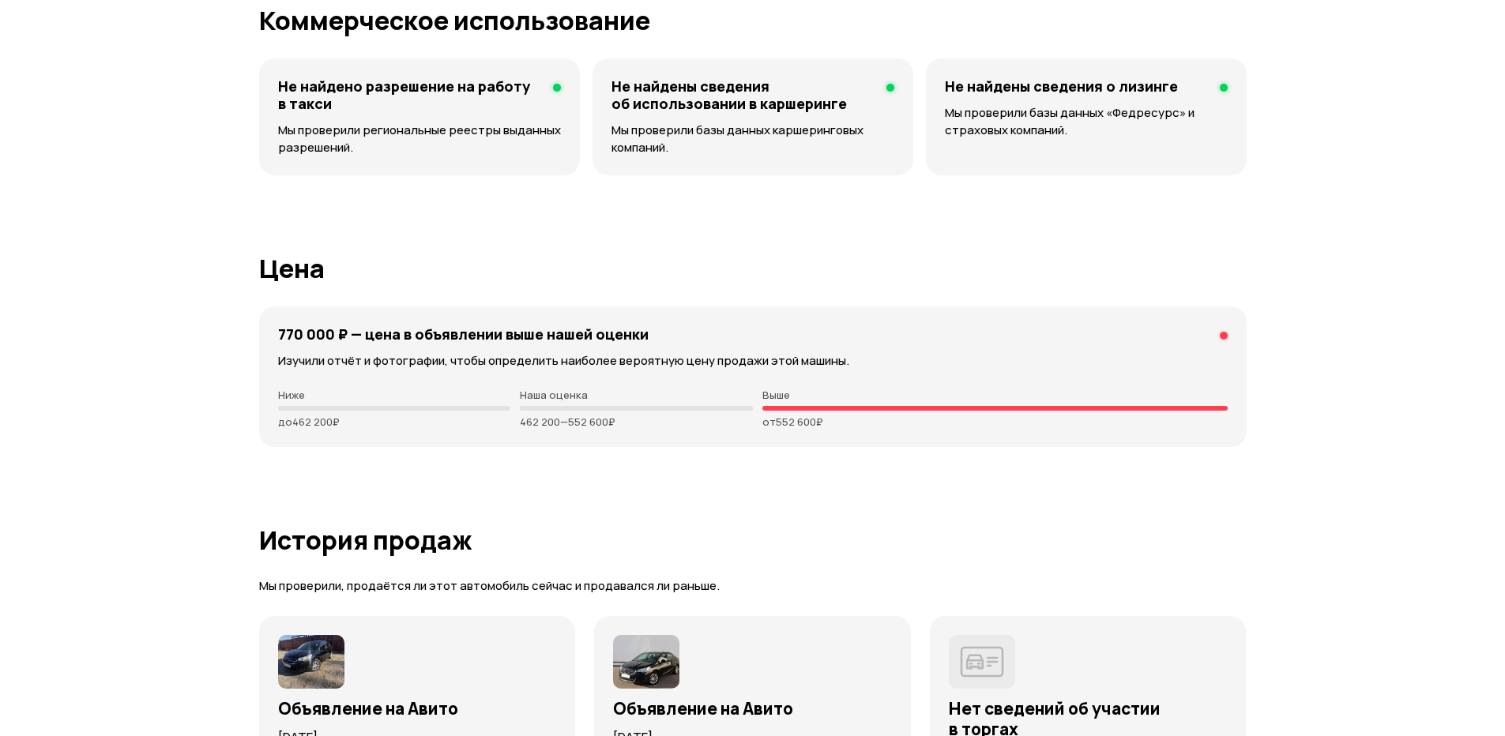
click at [571, 363] on p "Изучили отчёт и фотографии, чтобы определить наиболее вероятную цену продажи эт…" at bounding box center [752, 360] width 949 height 17
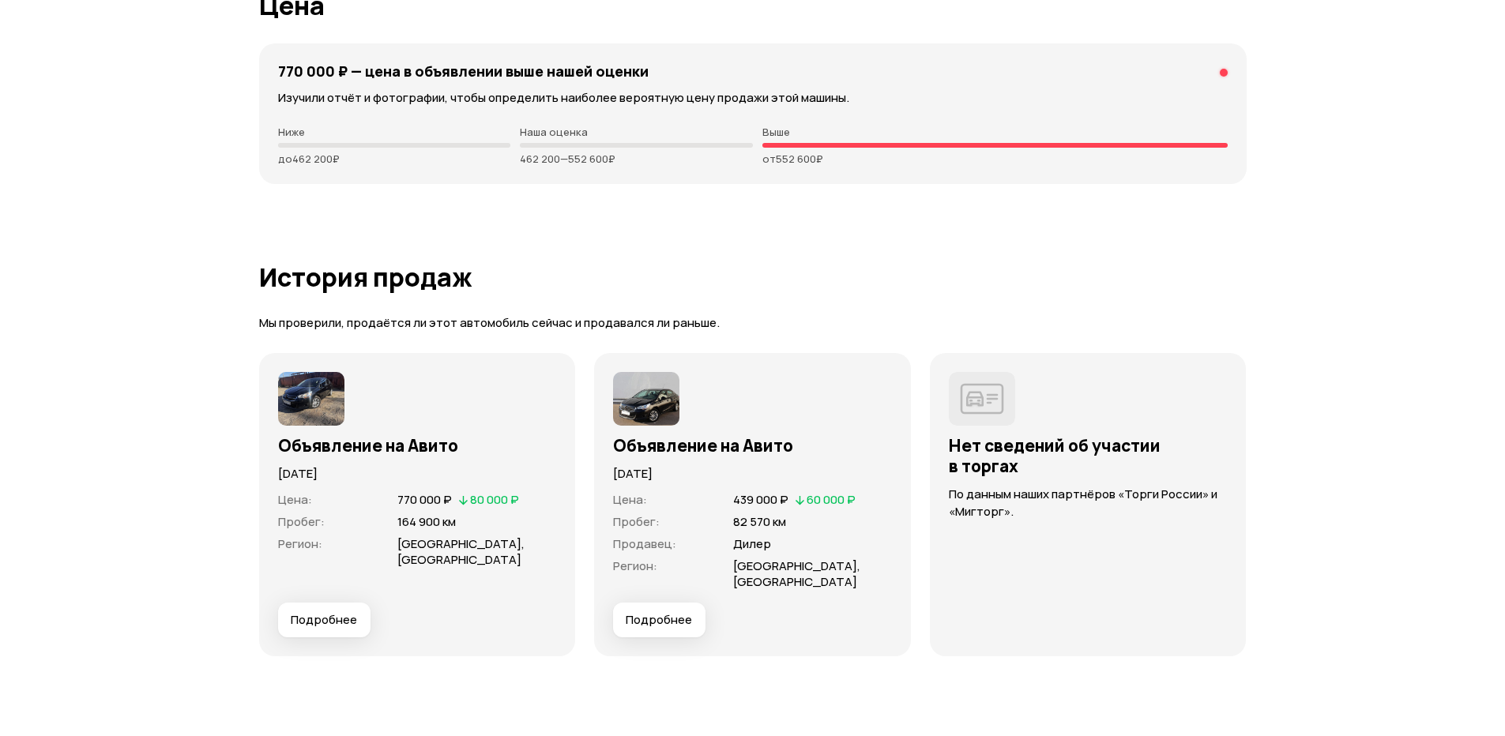
drag, startPoint x: 406, startPoint y: 278, endPoint x: 449, endPoint y: 279, distance: 43.4
click at [434, 277] on h1 "История продаж" at bounding box center [752, 277] width 987 height 28
click at [449, 279] on h1 "История продаж" at bounding box center [752, 277] width 987 height 28
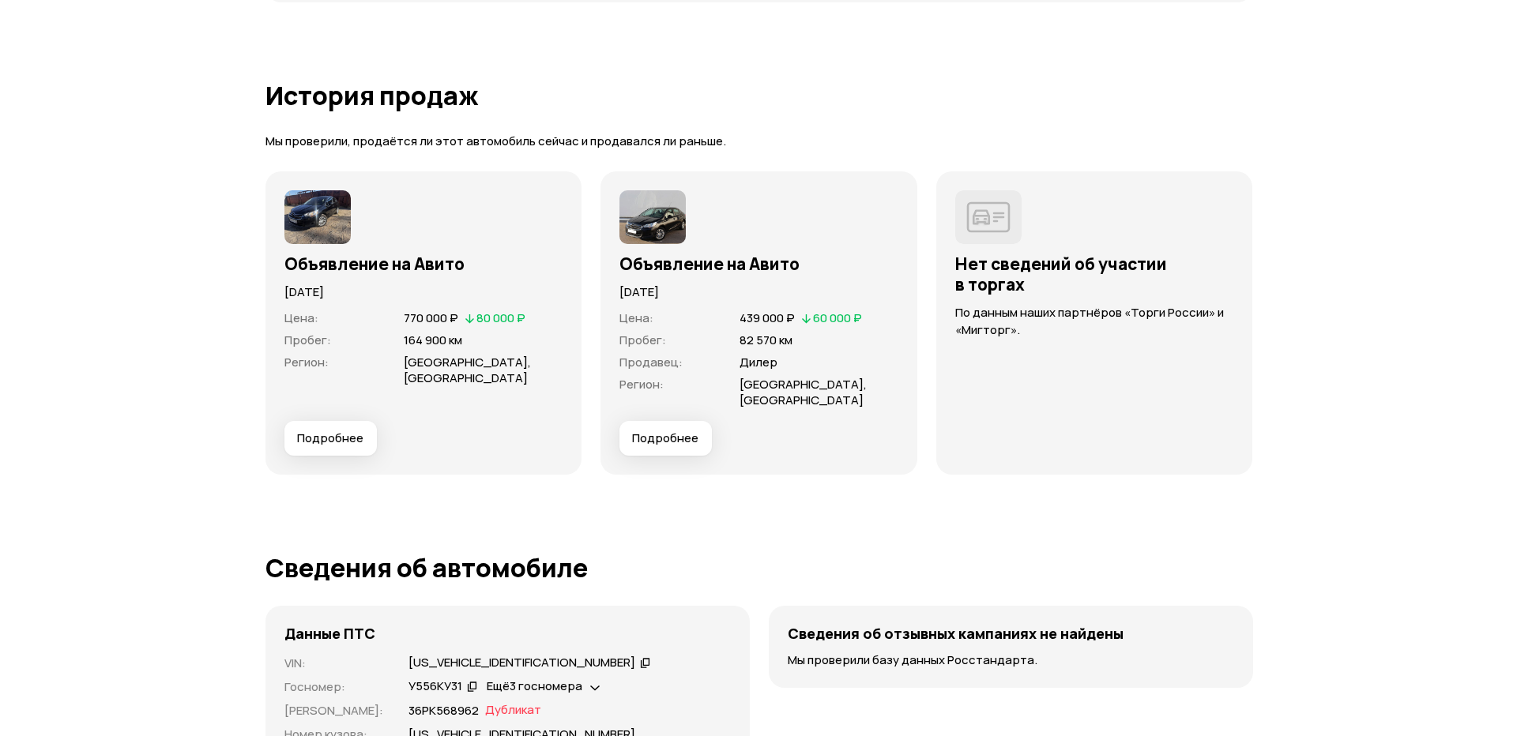
scroll to position [4476, 0]
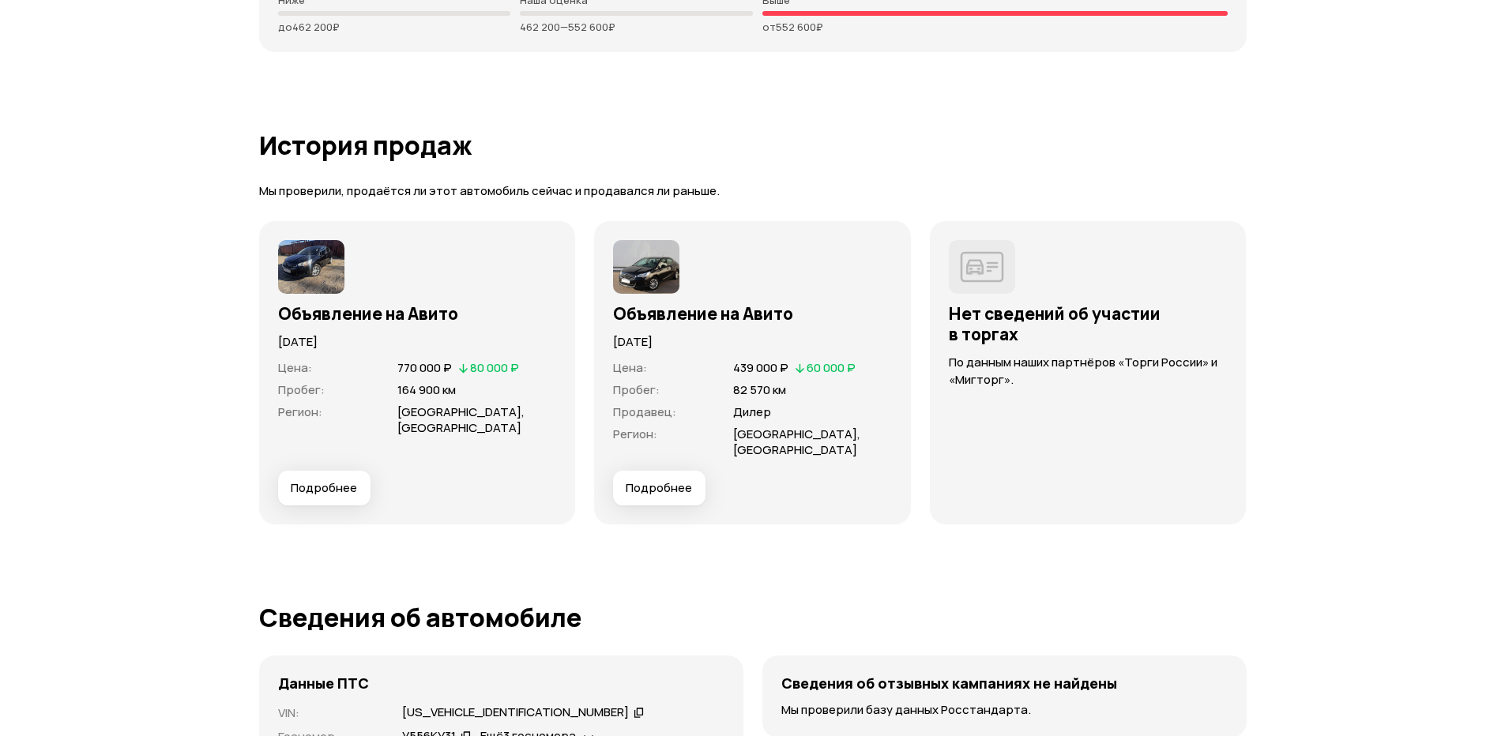
click at [318, 490] on span "Подробнее" at bounding box center [324, 488] width 66 height 16
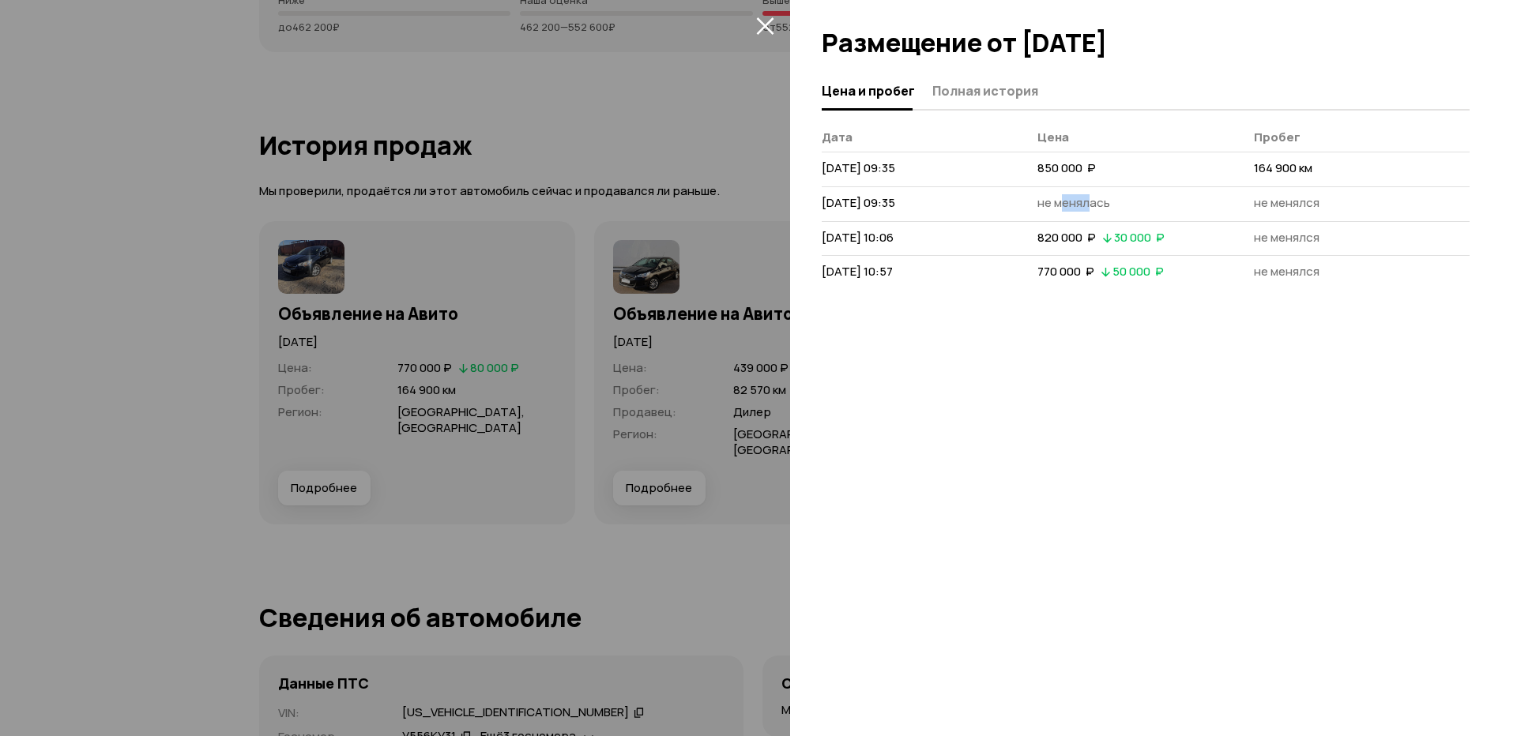
drag, startPoint x: 1060, startPoint y: 198, endPoint x: 1099, endPoint y: 200, distance: 38.7
click at [1092, 199] on span "не менялась" at bounding box center [1073, 202] width 73 height 17
click at [1099, 200] on span "не менялась" at bounding box center [1073, 202] width 73 height 17
drag, startPoint x: 1122, startPoint y: 203, endPoint x: 1067, endPoint y: 205, distance: 54.6
click at [1067, 205] on td "не менялась" at bounding box center [1145, 203] width 216 height 35
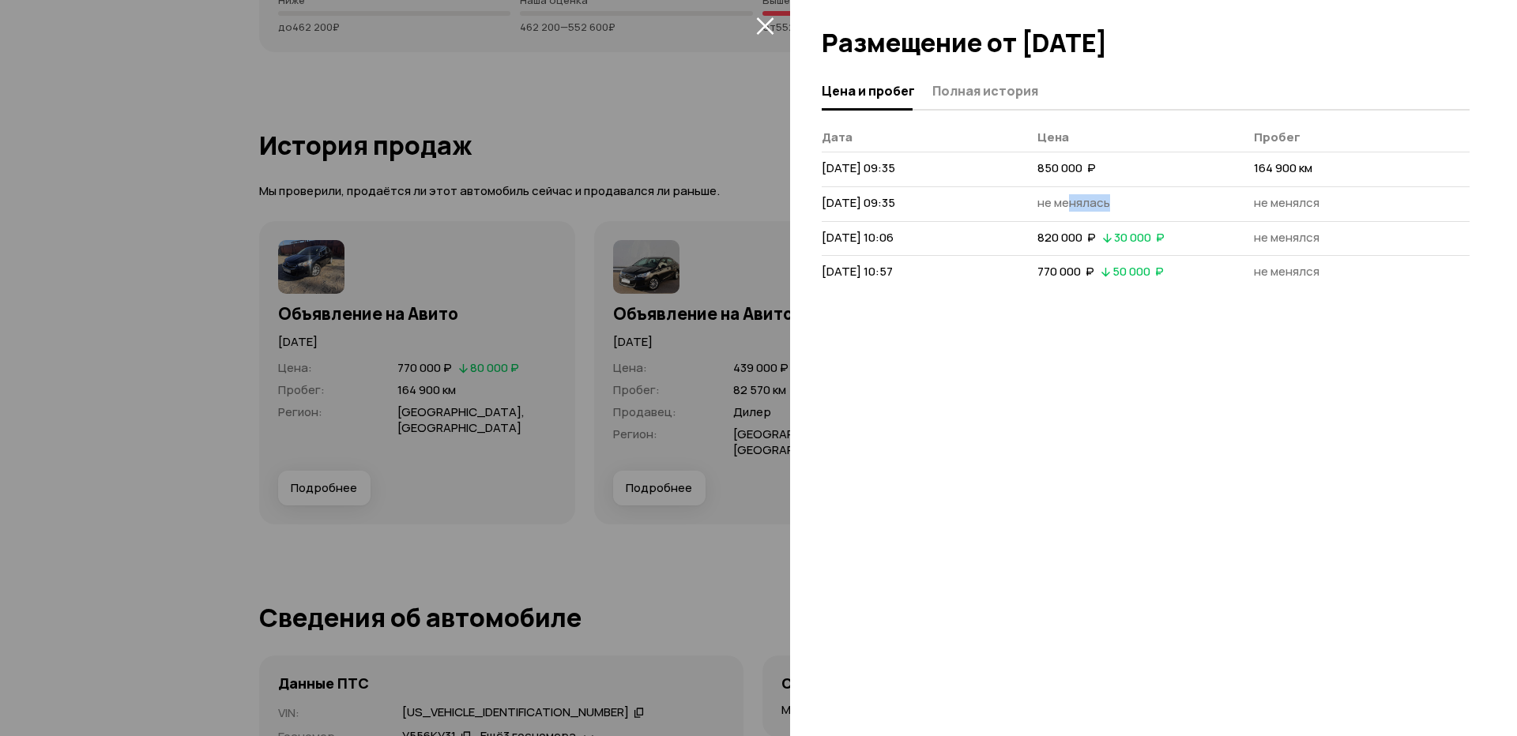
click at [1067, 205] on span "не менялась" at bounding box center [1073, 202] width 73 height 17
click at [680, 357] on div at bounding box center [758, 368] width 1517 height 736
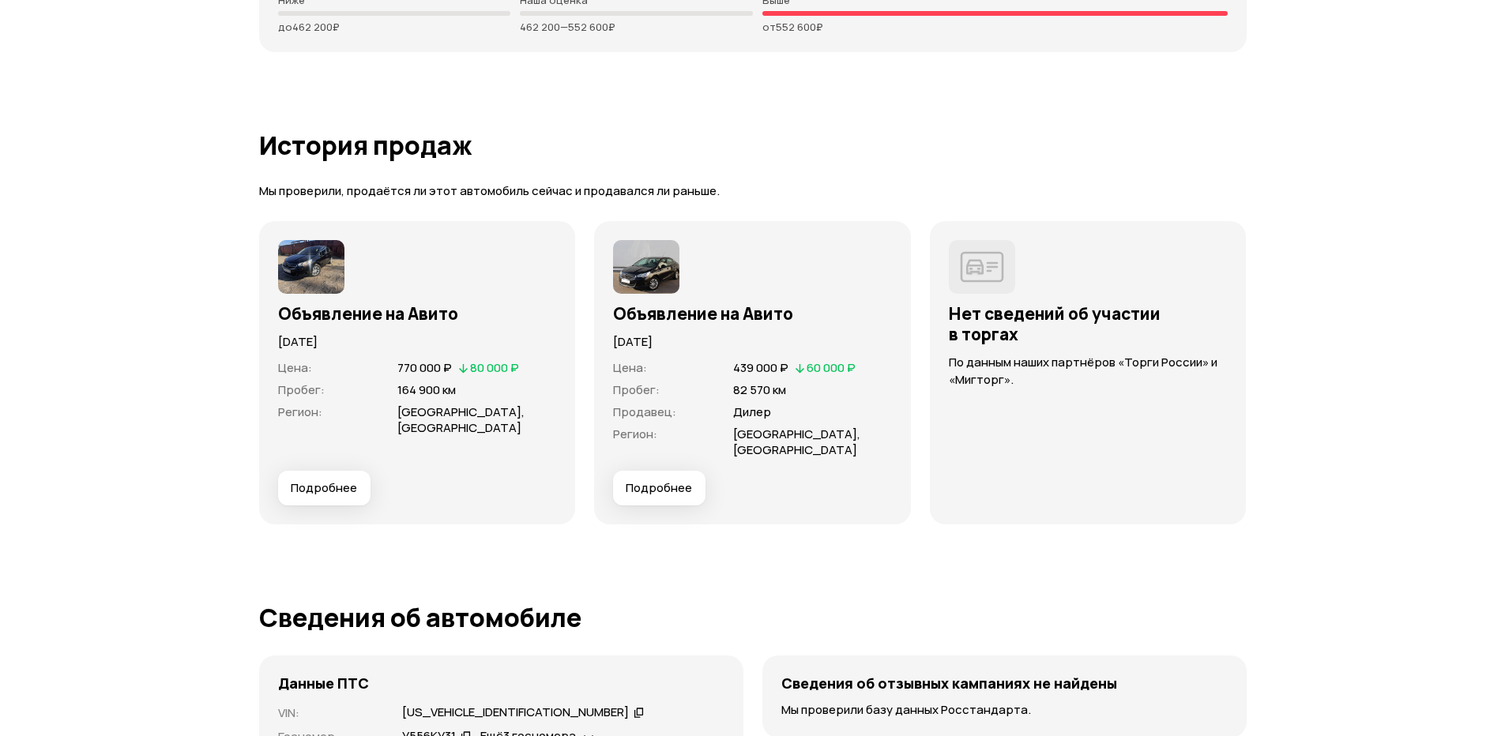
click at [318, 321] on h3 "Объявление на Авито" at bounding box center [417, 313] width 279 height 21
click at [318, 350] on p "[DATE]" at bounding box center [417, 341] width 279 height 17
click at [325, 494] on span "Подробнее" at bounding box center [324, 488] width 66 height 16
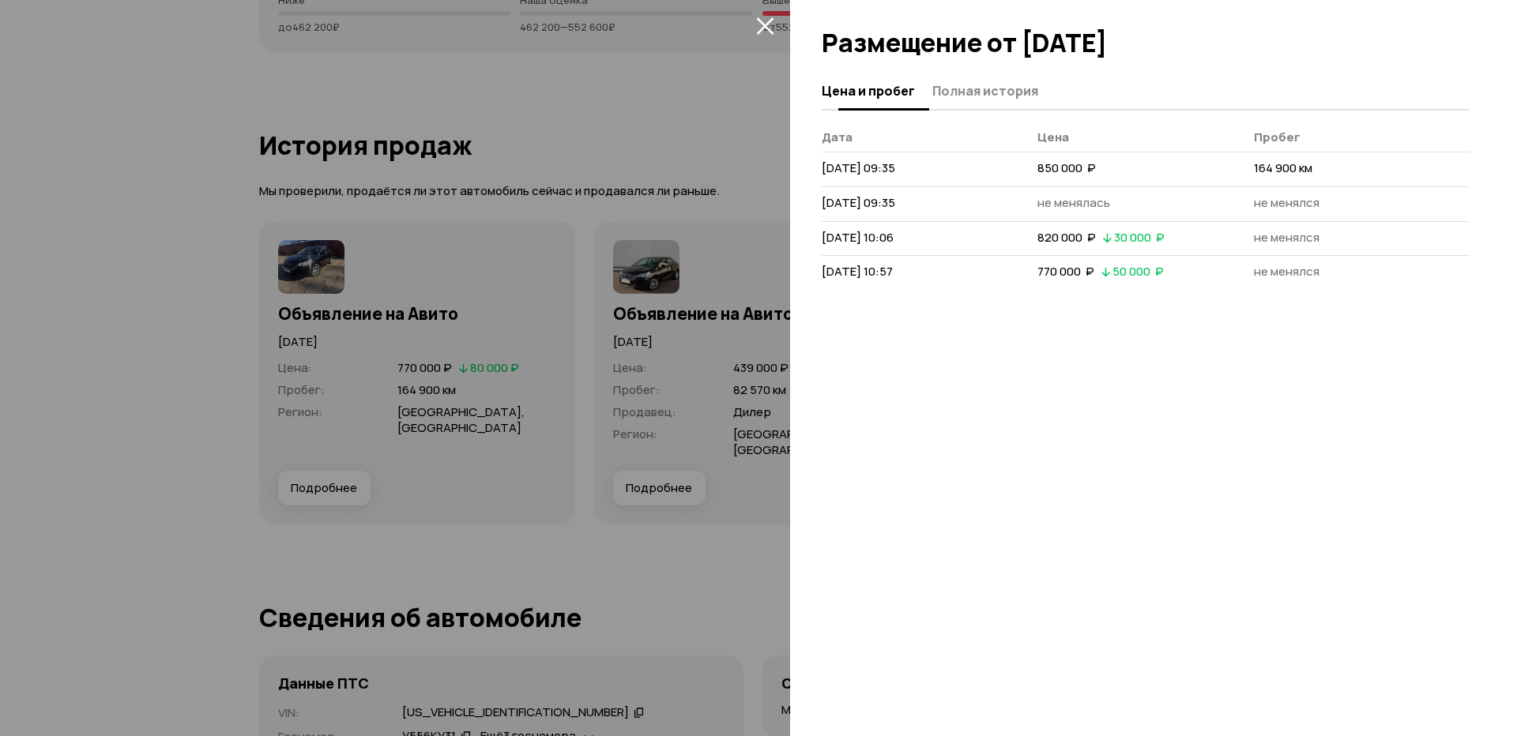
click at [968, 88] on span "Полная история" at bounding box center [985, 91] width 106 height 16
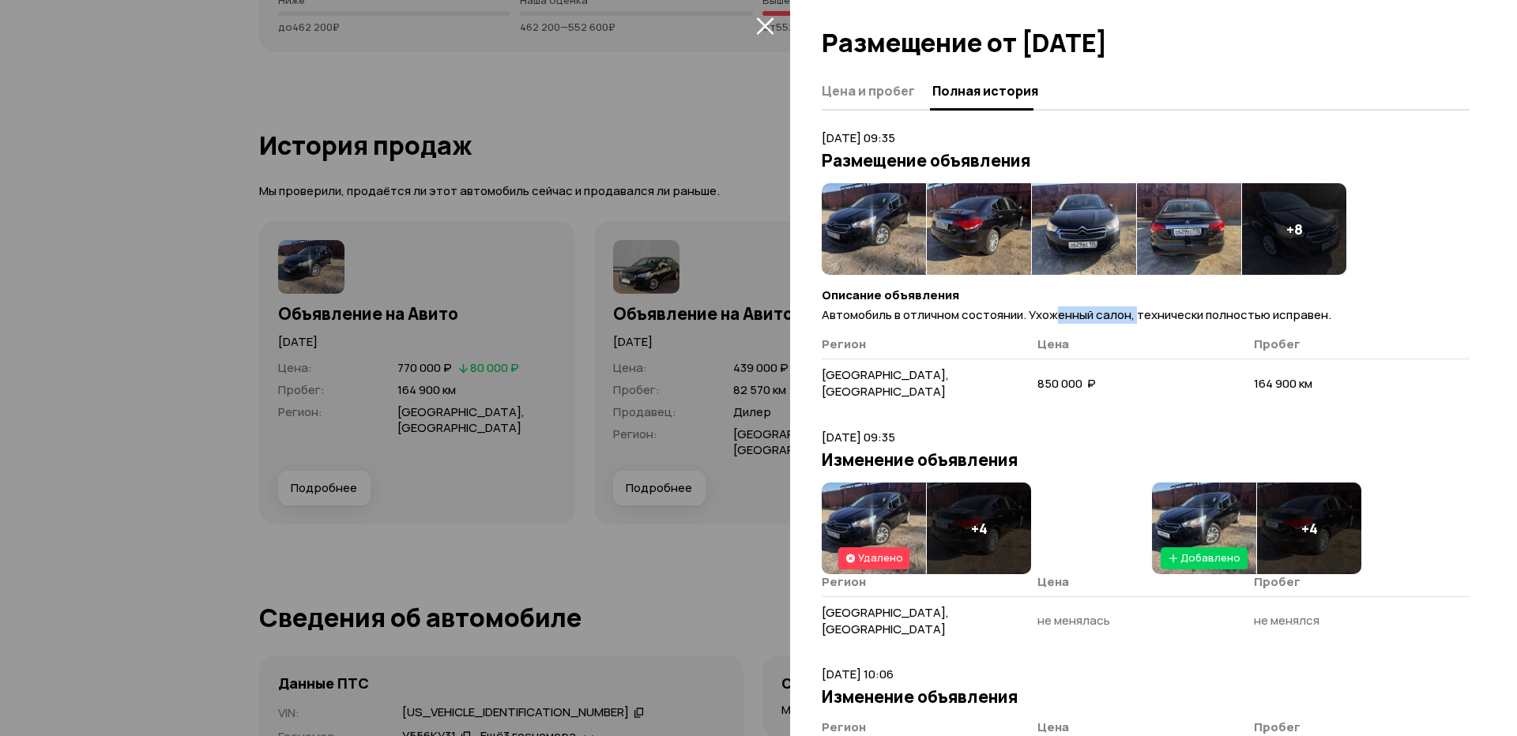
drag, startPoint x: 1054, startPoint y: 317, endPoint x: 1225, endPoint y: 318, distance: 170.6
click at [1186, 318] on span "Автомобиль в отличном состоянии. Ухоженный салон, технически полностью исправен." at bounding box center [1075, 314] width 509 height 17
drag, startPoint x: 1226, startPoint y: 318, endPoint x: 1293, endPoint y: 318, distance: 67.1
click at [1228, 318] on span "Автомобиль в отличном состоянии. Ухоженный салон, технически полностью исправен." at bounding box center [1075, 314] width 509 height 17
click at [1336, 317] on p "Автомобиль в отличном состоянии. Ухоженный салон, технически полностью исправен." at bounding box center [1145, 314] width 648 height 17
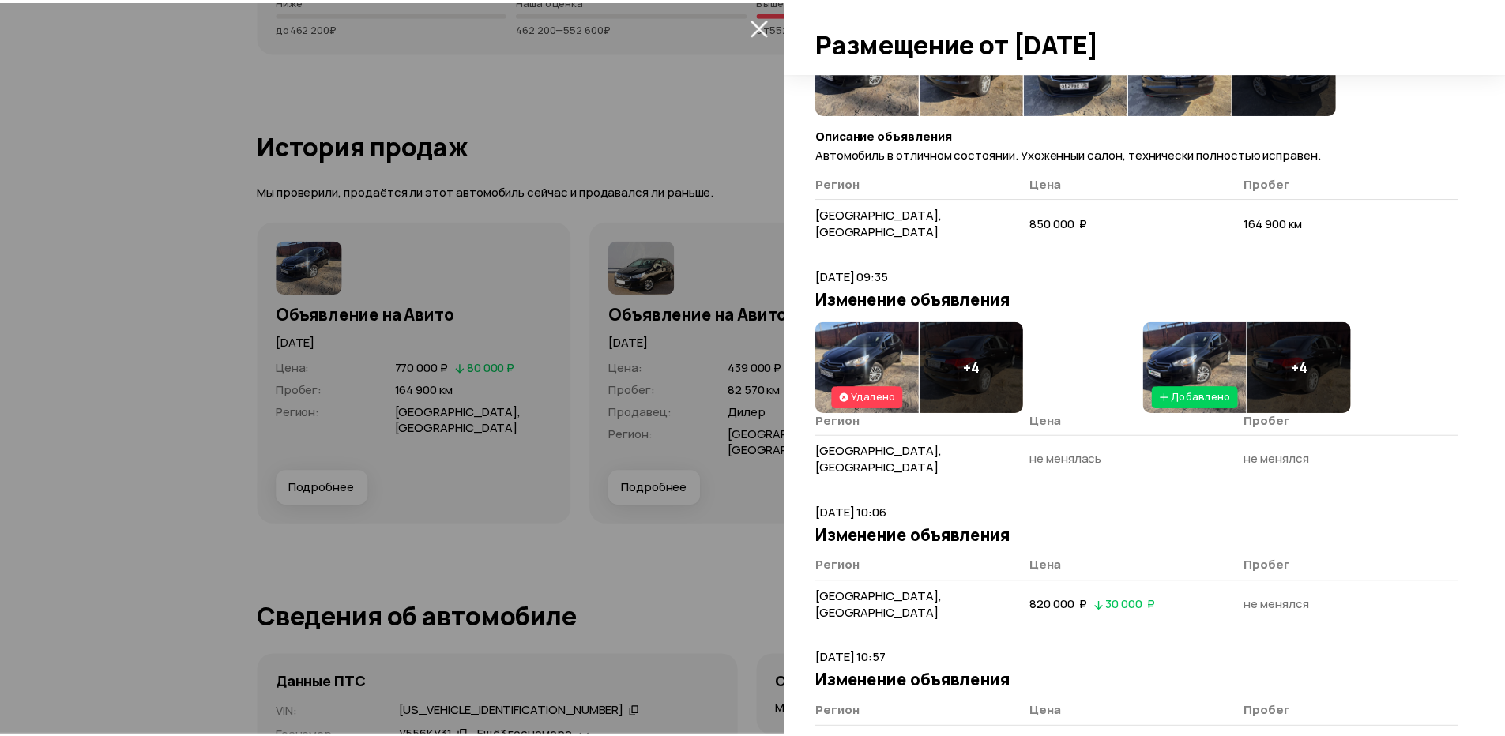
scroll to position [170, 0]
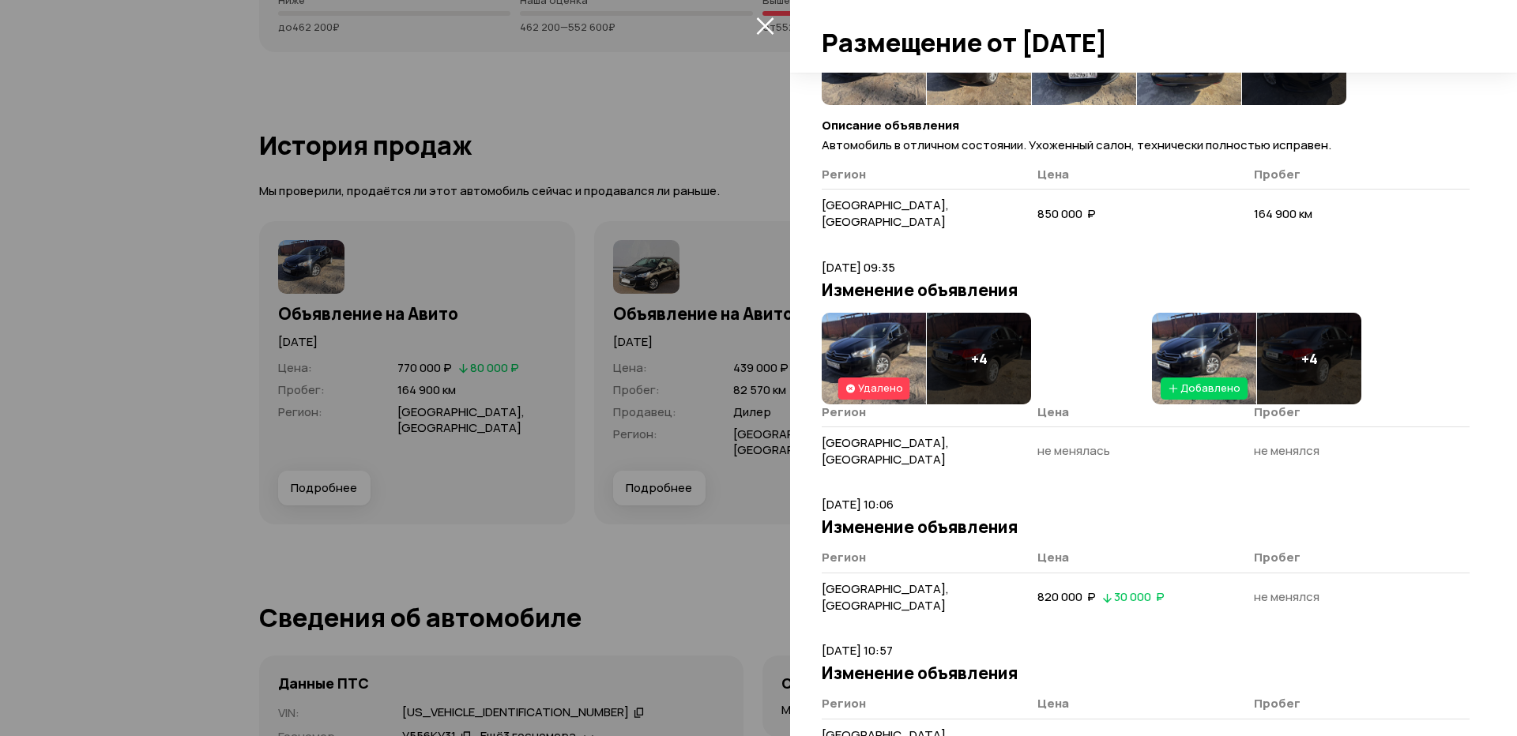
click at [715, 454] on div at bounding box center [758, 368] width 1517 height 736
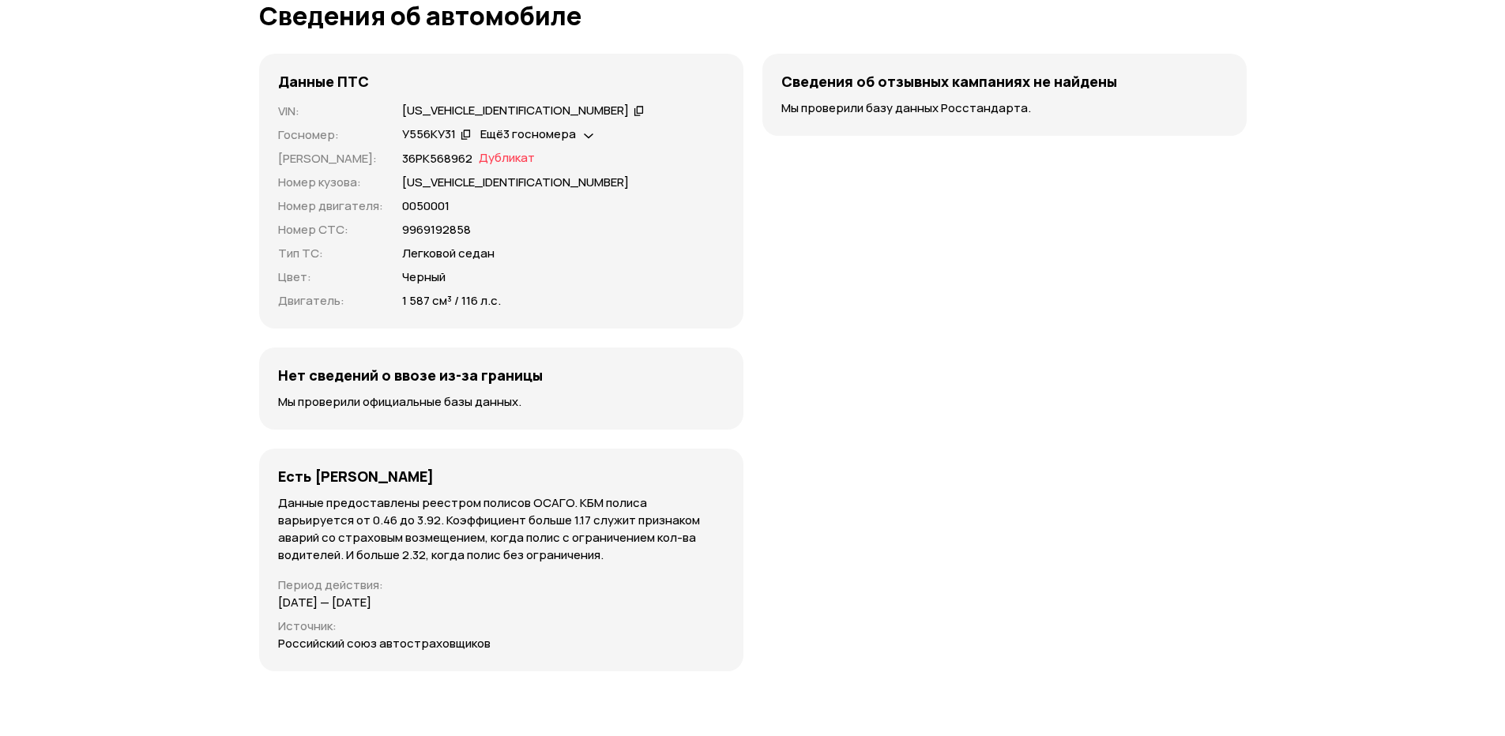
scroll to position [5134, 0]
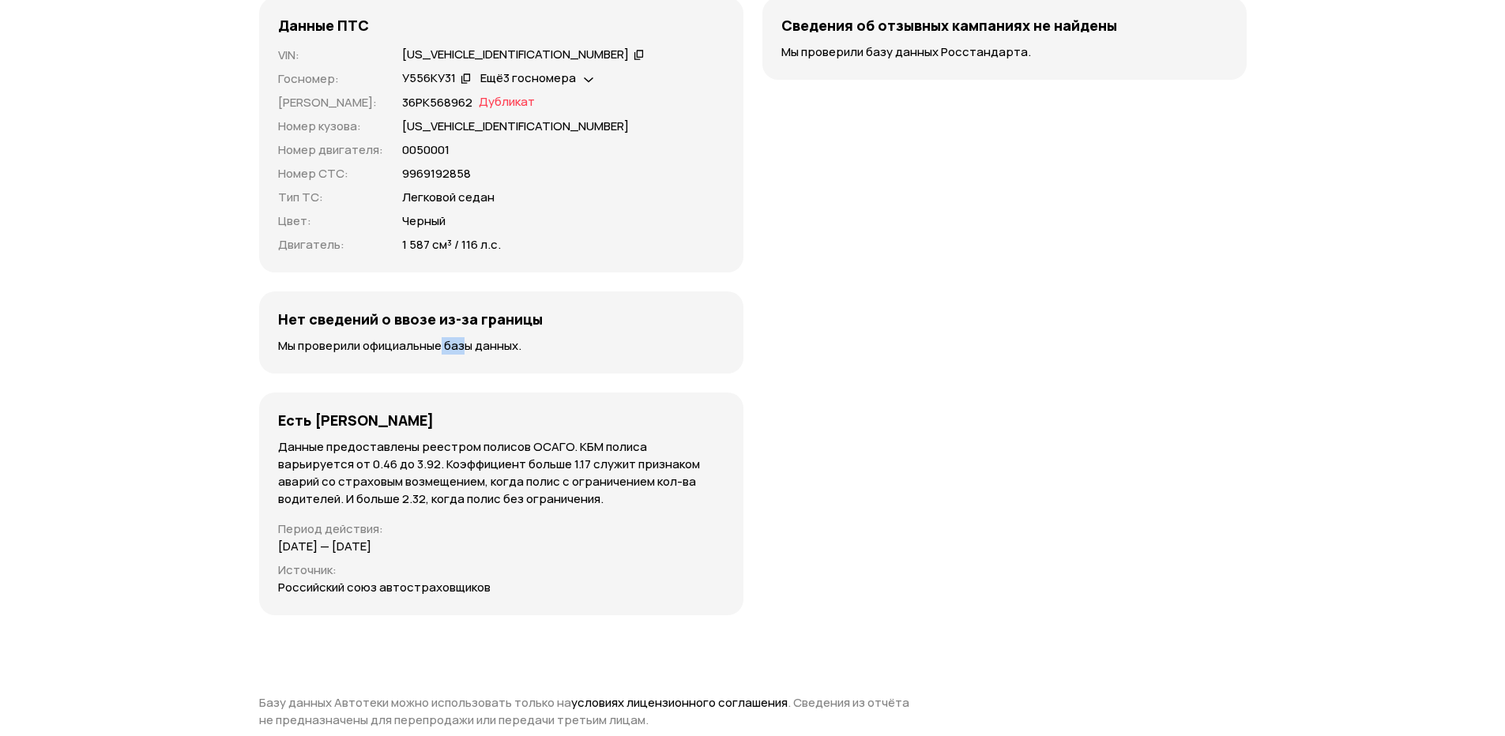
drag, startPoint x: 456, startPoint y: 341, endPoint x: 499, endPoint y: 347, distance: 43.8
click at [493, 344] on p "Мы проверили официальные базы данных." at bounding box center [501, 345] width 446 height 17
click at [499, 347] on p "Мы проверили официальные базы данных." at bounding box center [501, 345] width 446 height 17
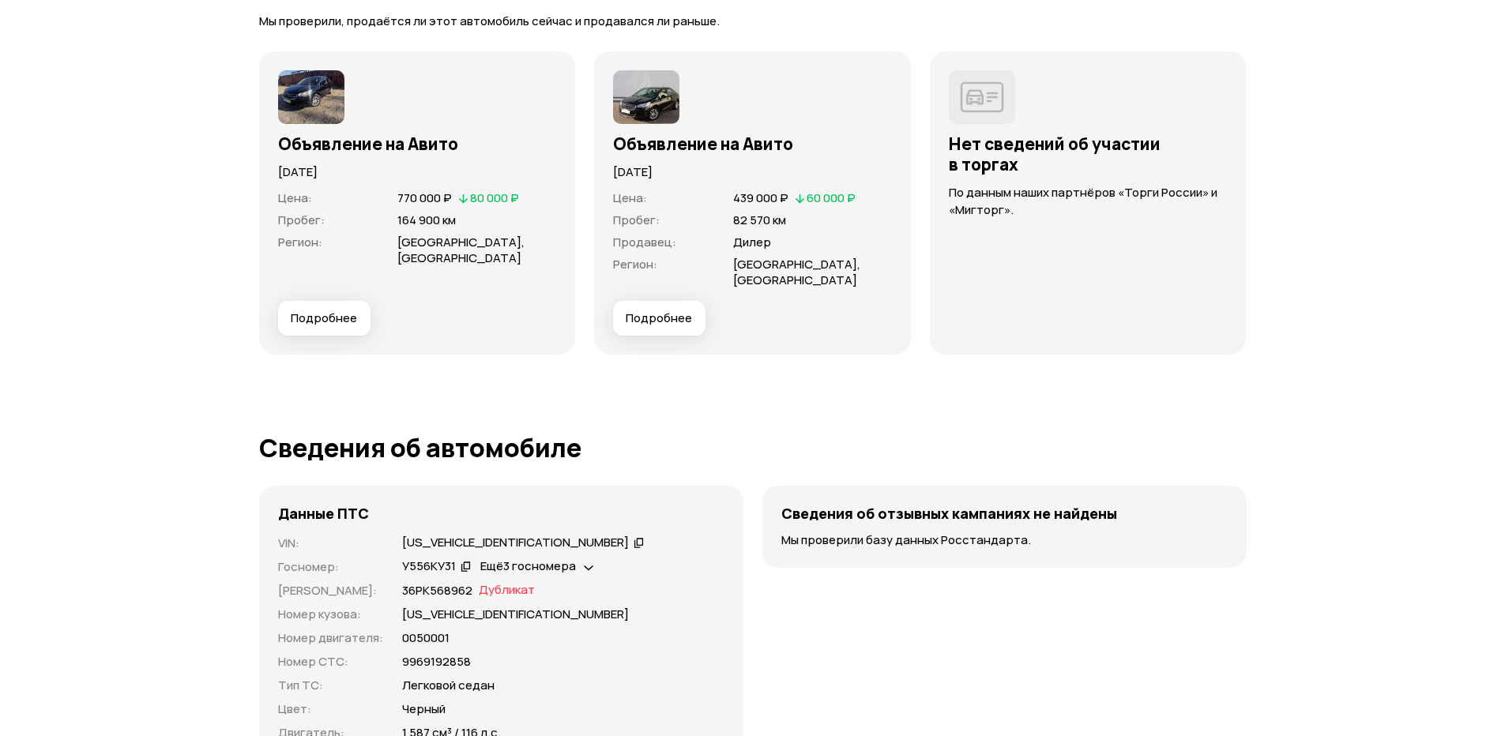
scroll to position [4607, 0]
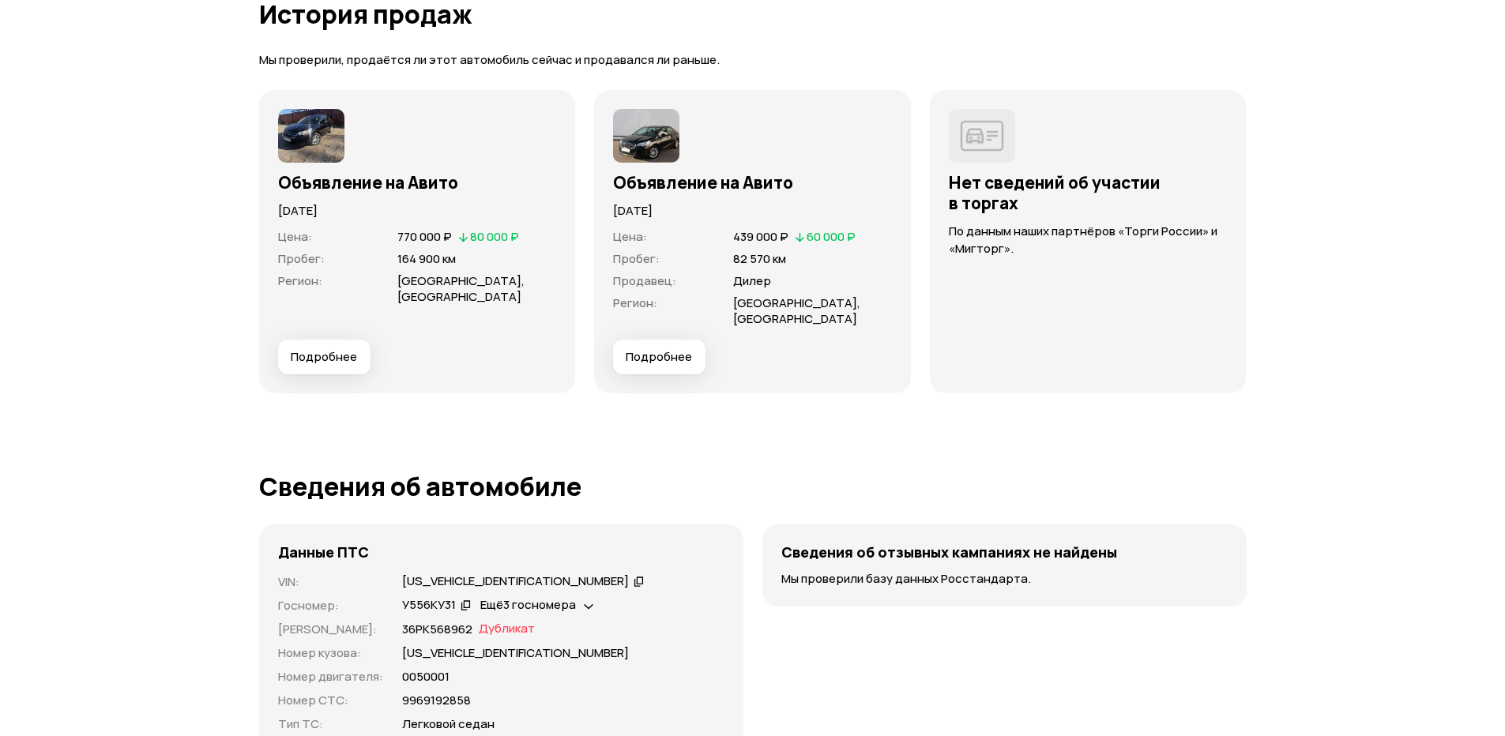
click at [651, 356] on span "Подробнее" at bounding box center [659, 357] width 66 height 16
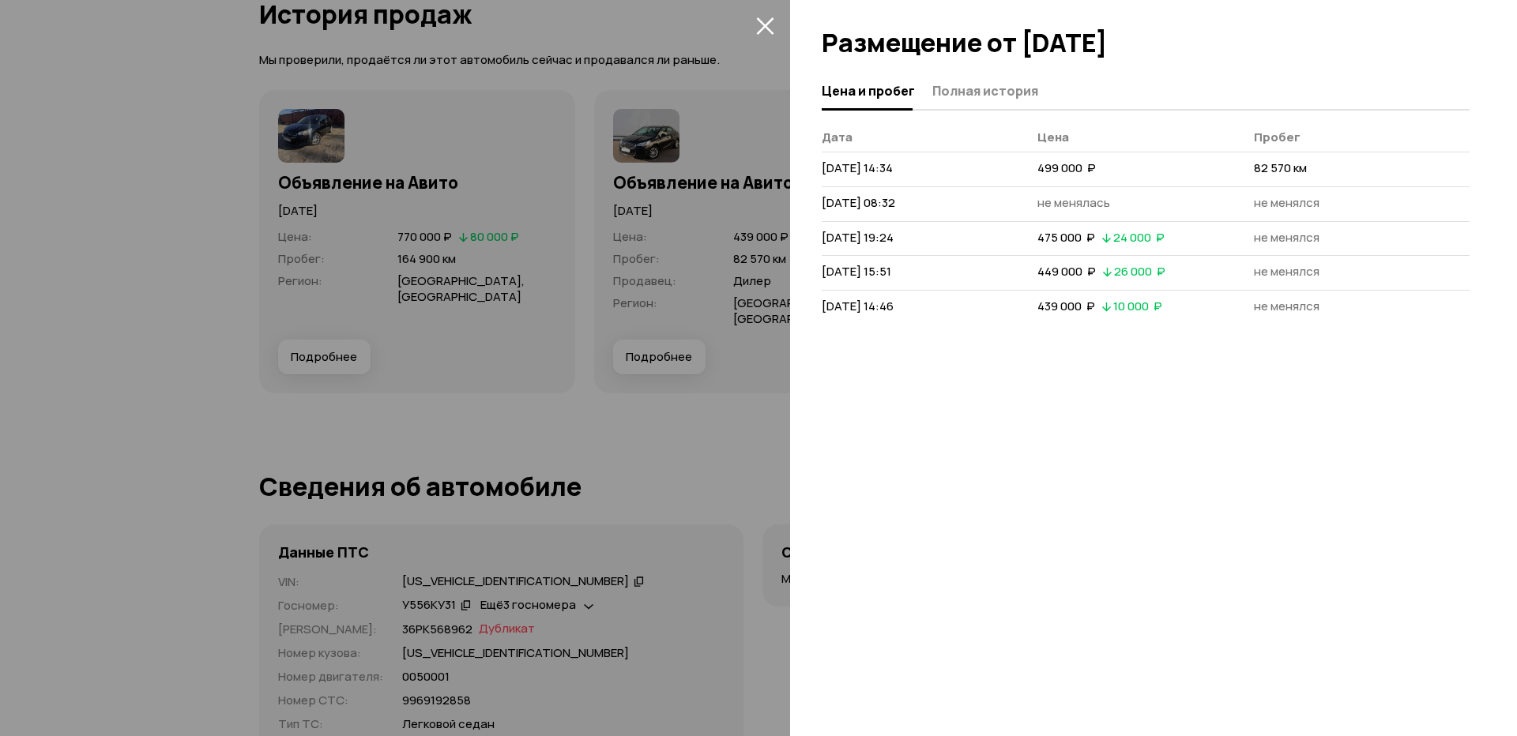
click at [1010, 100] on button "Полная история" at bounding box center [982, 90] width 111 height 31
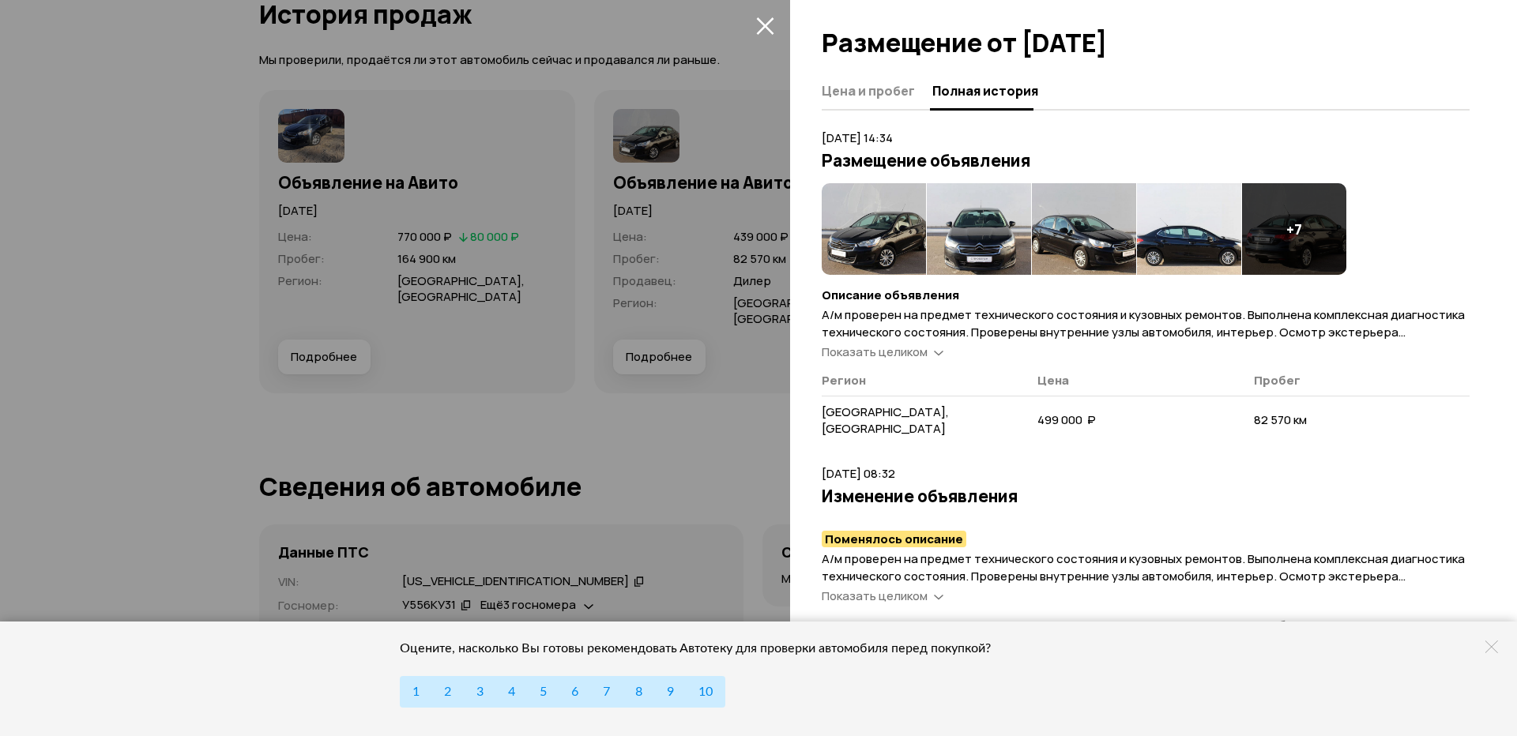
click at [906, 352] on span "Показать целиком" at bounding box center [874, 352] width 106 height 17
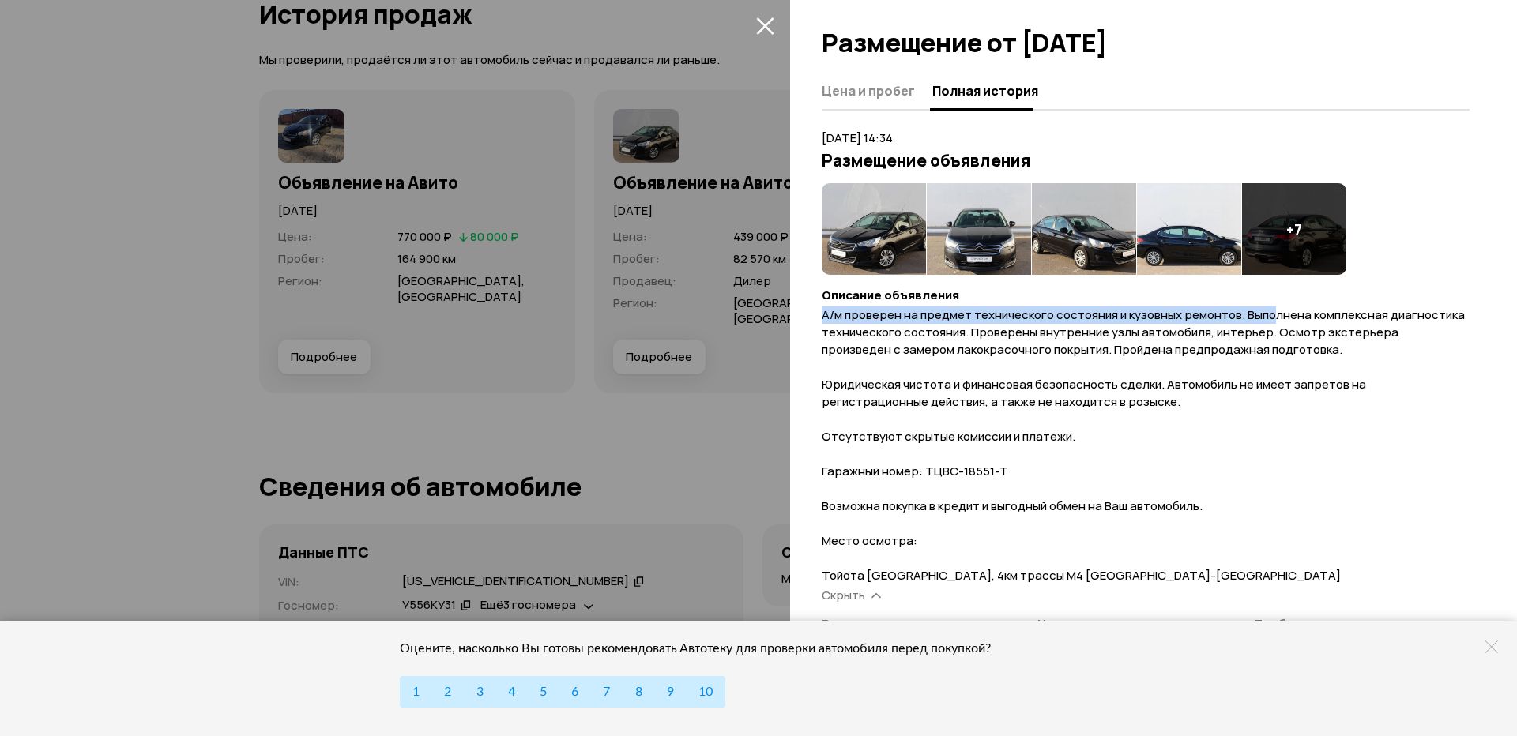
drag, startPoint x: 818, startPoint y: 319, endPoint x: 1283, endPoint y: 317, distance: 464.4
click at [1273, 317] on div "Цена и пробег Полная история [DATE] 14:34 Размещение объявления + 7 Описание об…" at bounding box center [1153, 404] width 727 height 663
click at [1283, 317] on span "А/м проверен на предмет технического состояния и кузовных ремонтов. Выполнена к…" at bounding box center [1142, 444] width 643 height 277
click at [890, 229] on img at bounding box center [873, 229] width 104 height 92
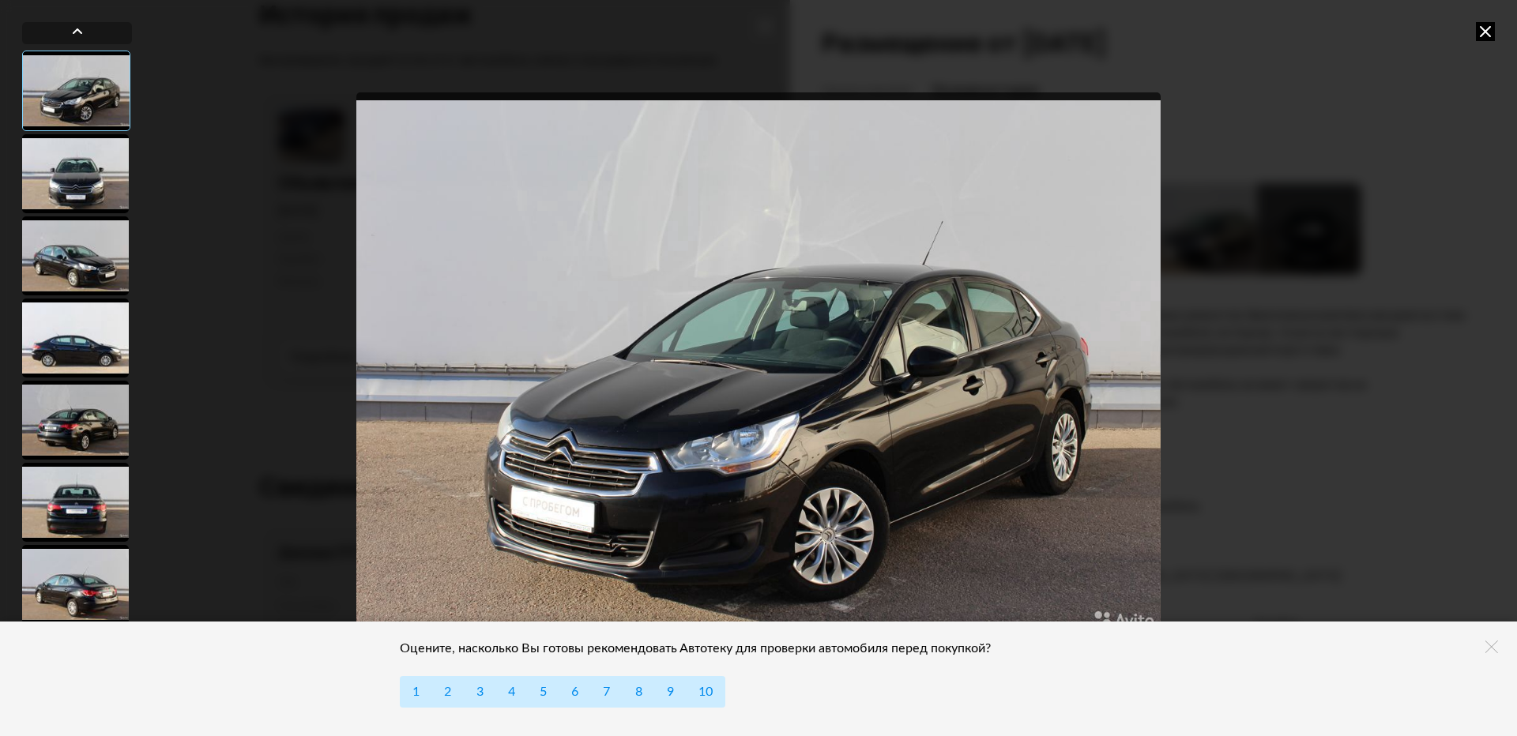
click at [92, 179] on div at bounding box center [75, 173] width 107 height 79
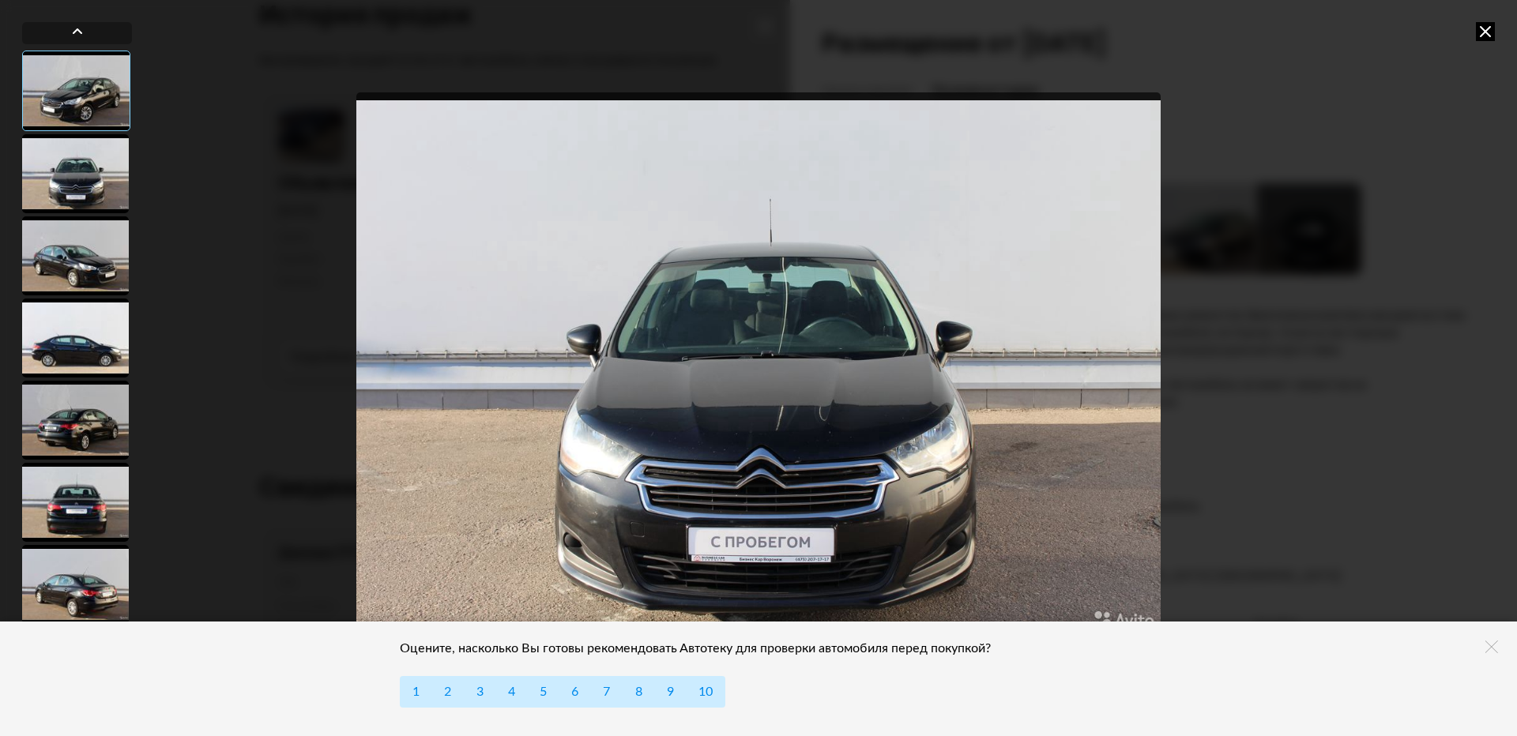
click at [93, 270] on div at bounding box center [75, 255] width 107 height 79
click at [92, 323] on div at bounding box center [75, 338] width 107 height 79
click at [93, 358] on div at bounding box center [75, 338] width 107 height 79
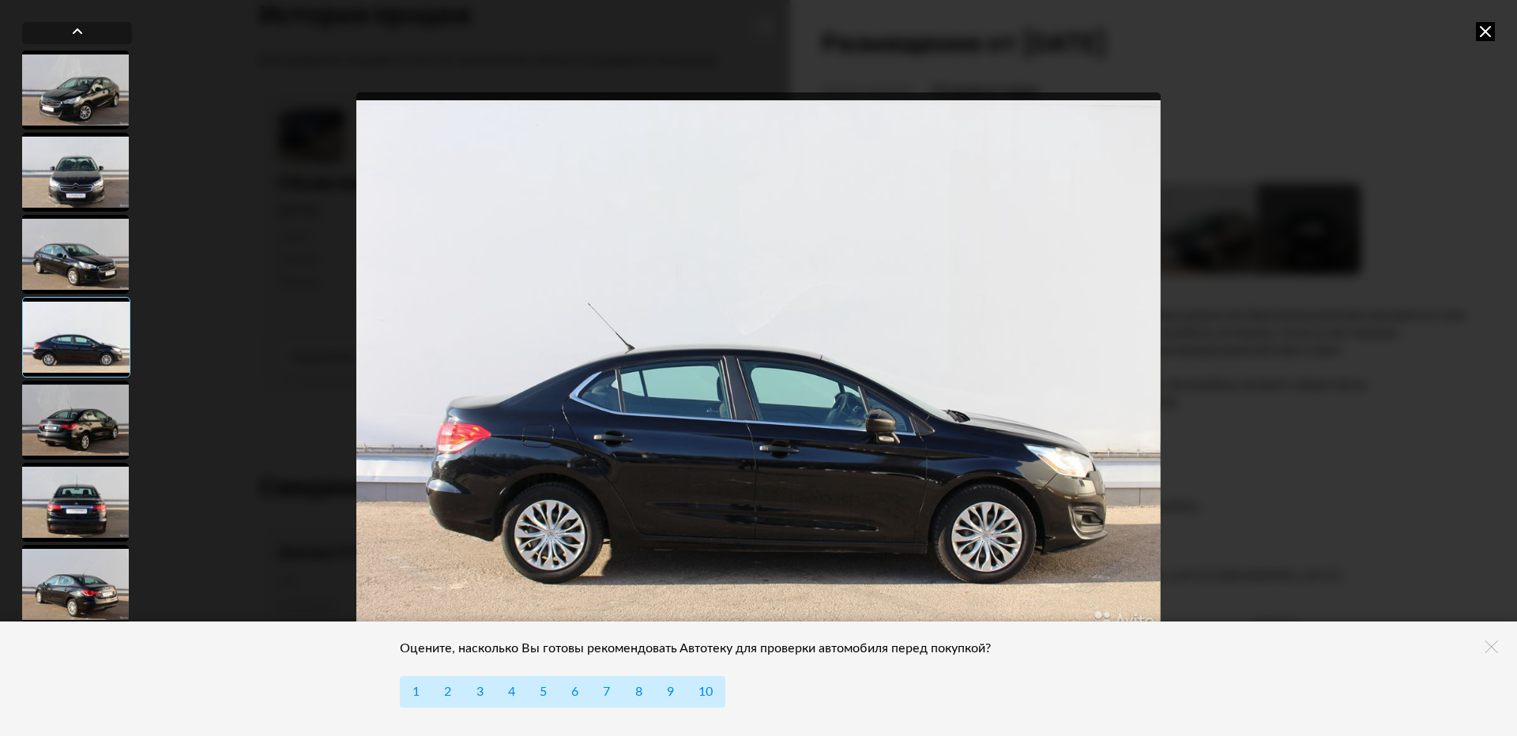
click at [1479, 31] on icon at bounding box center [1484, 31] width 19 height 19
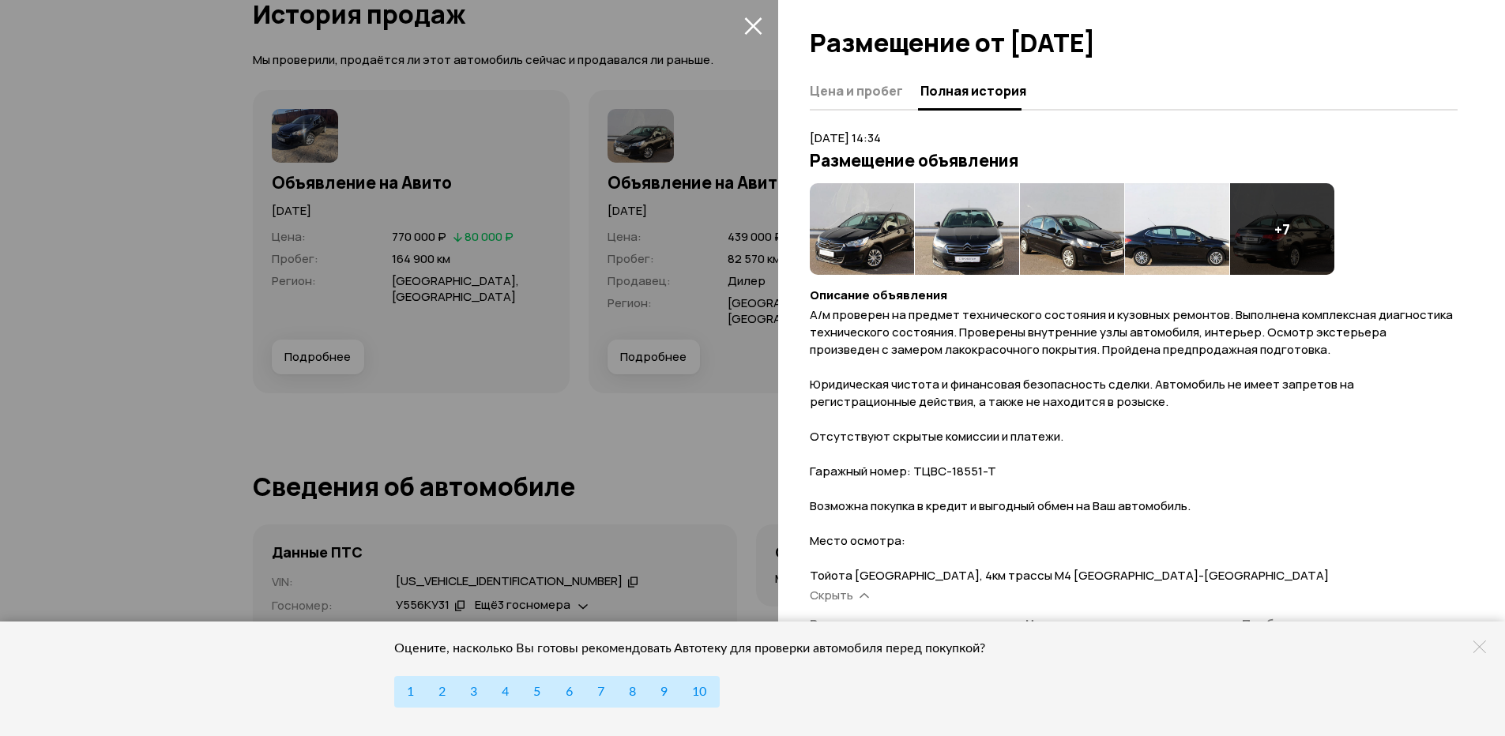
click at [1176, 242] on img at bounding box center [1177, 229] width 104 height 92
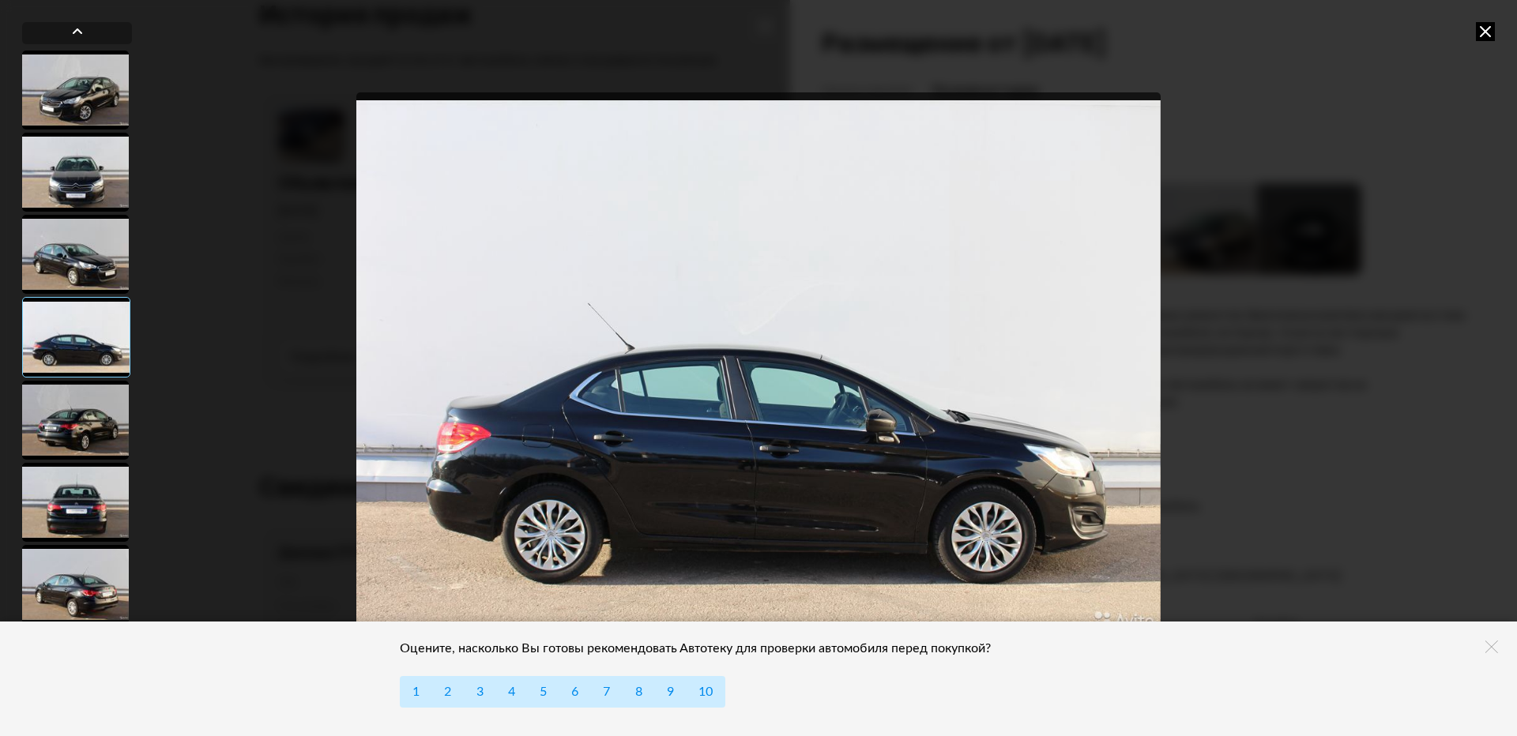
click at [91, 245] on div at bounding box center [75, 254] width 107 height 79
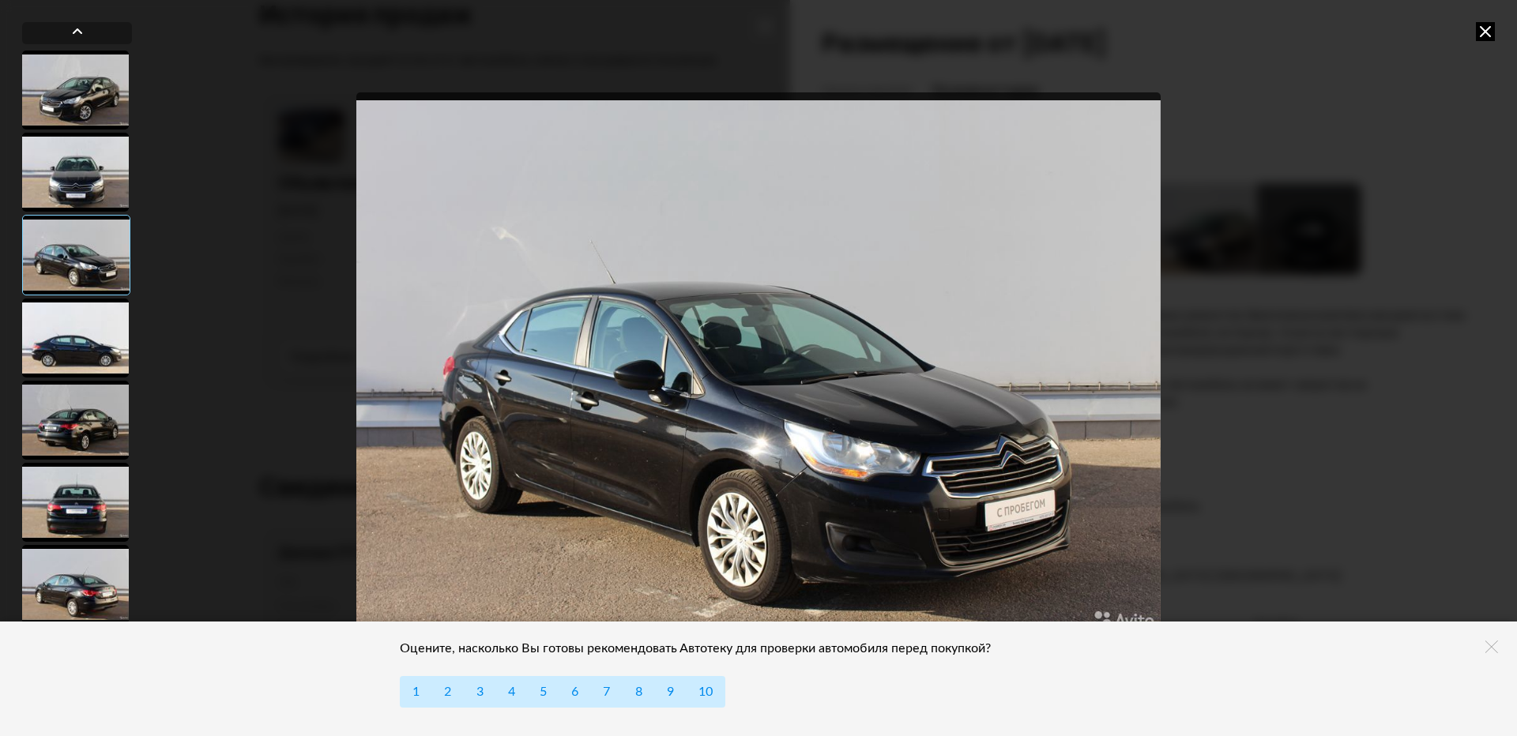
click at [88, 194] on div at bounding box center [75, 172] width 107 height 79
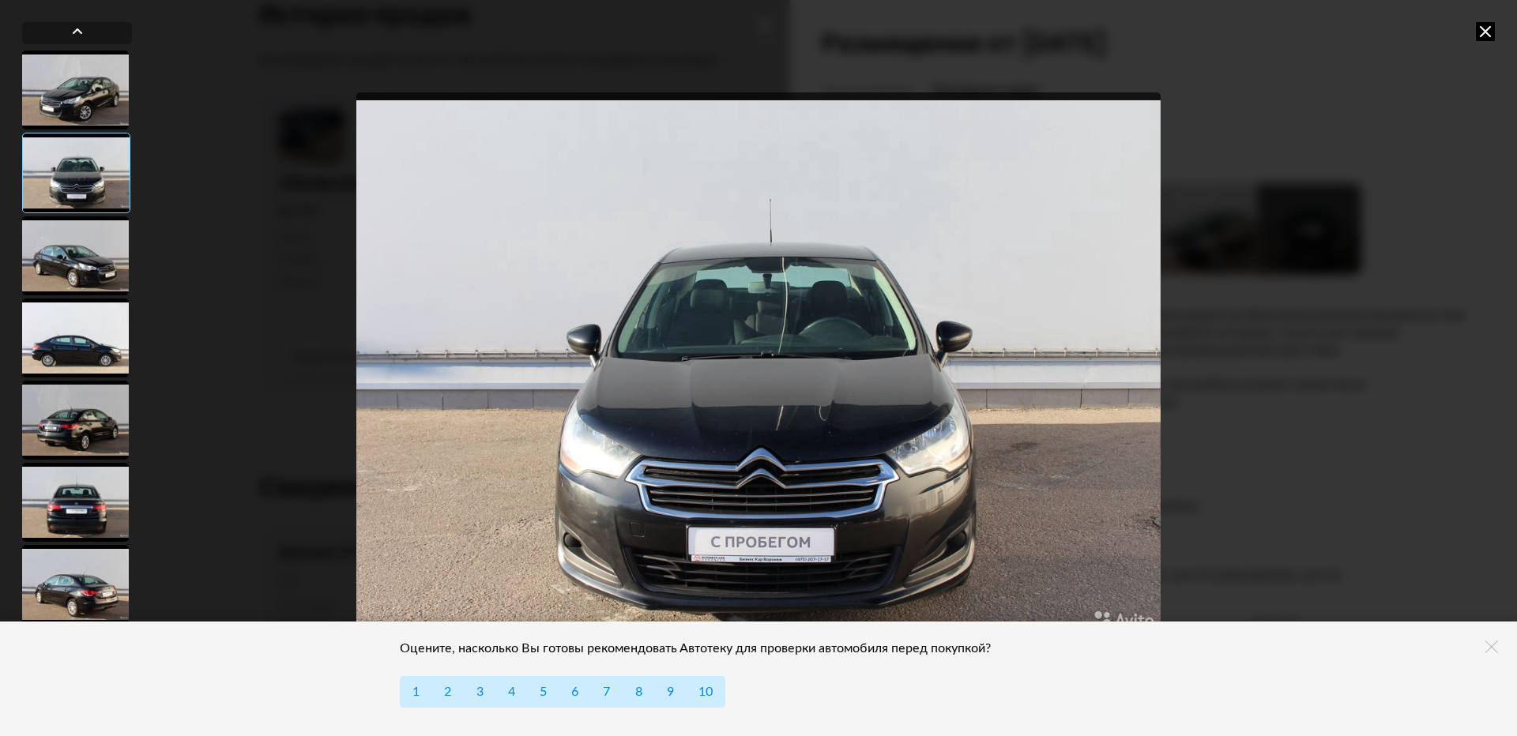
click at [1493, 30] on icon at bounding box center [1484, 31] width 19 height 19
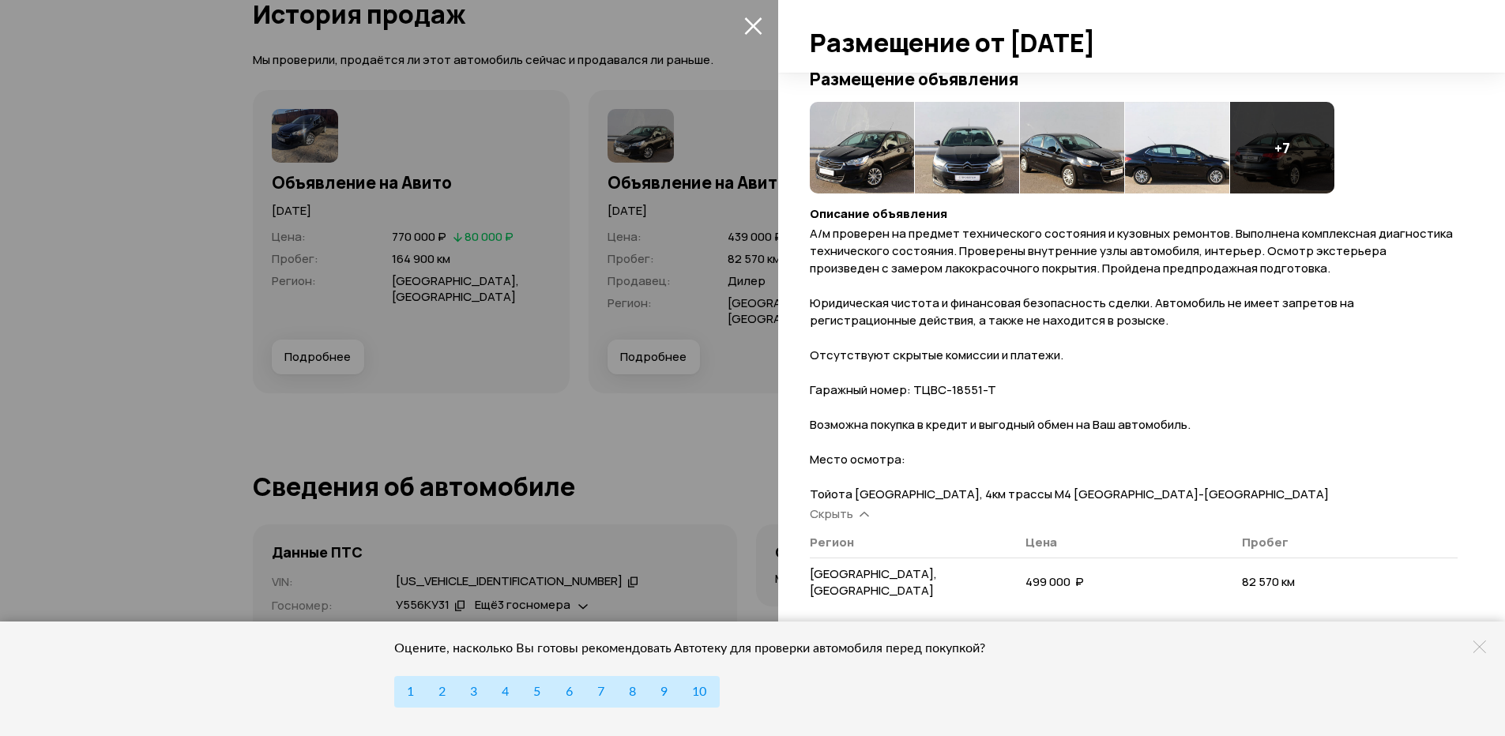
scroll to position [132, 0]
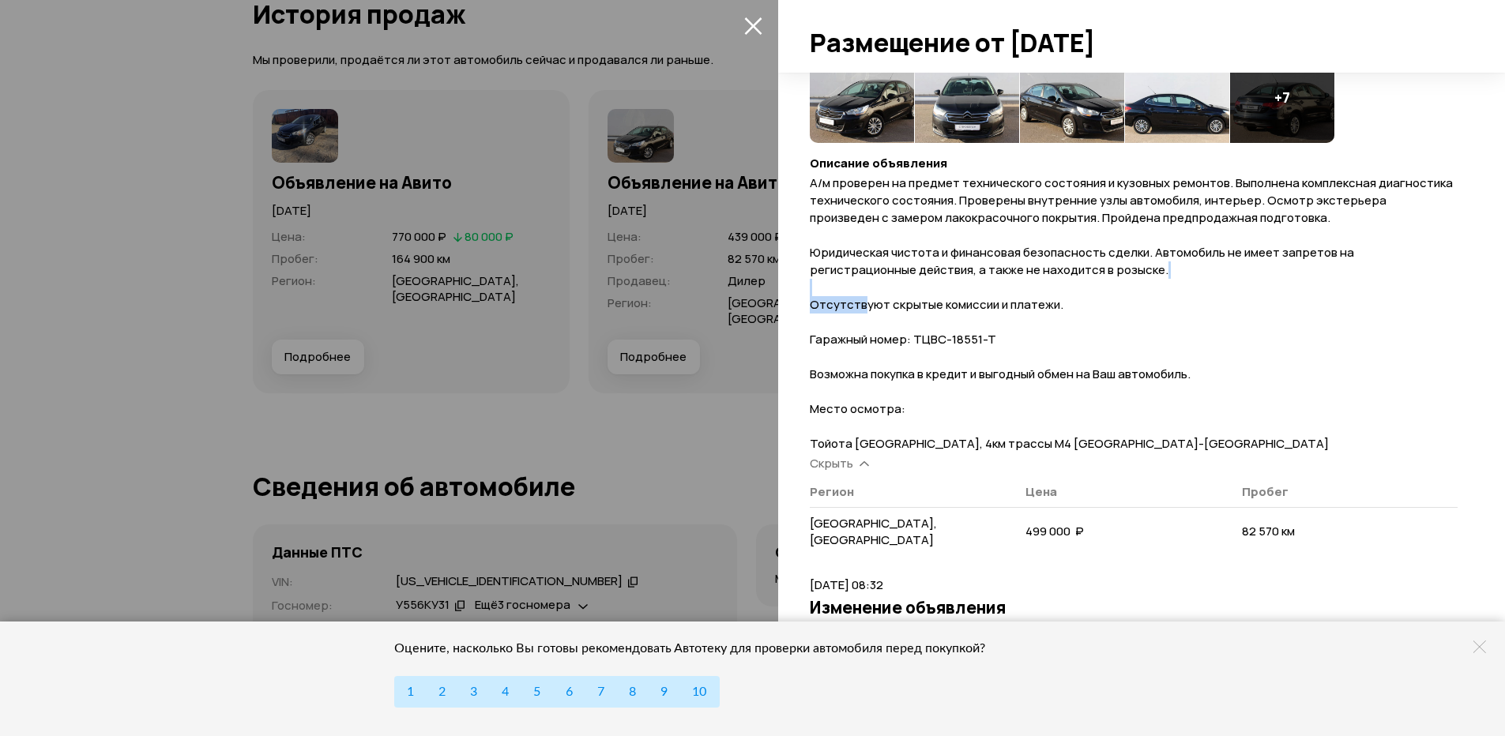
drag, startPoint x: 865, startPoint y: 300, endPoint x: 1039, endPoint y: 297, distance: 173.8
click at [990, 292] on p "А/м проверен на предмет технического состояния и кузовных ремонтов. Выполнена к…" at bounding box center [1134, 314] width 648 height 278
click at [1039, 297] on span "А/м проверен на предмет технического состояния и кузовных ремонтов. Выполнена к…" at bounding box center [1131, 313] width 643 height 277
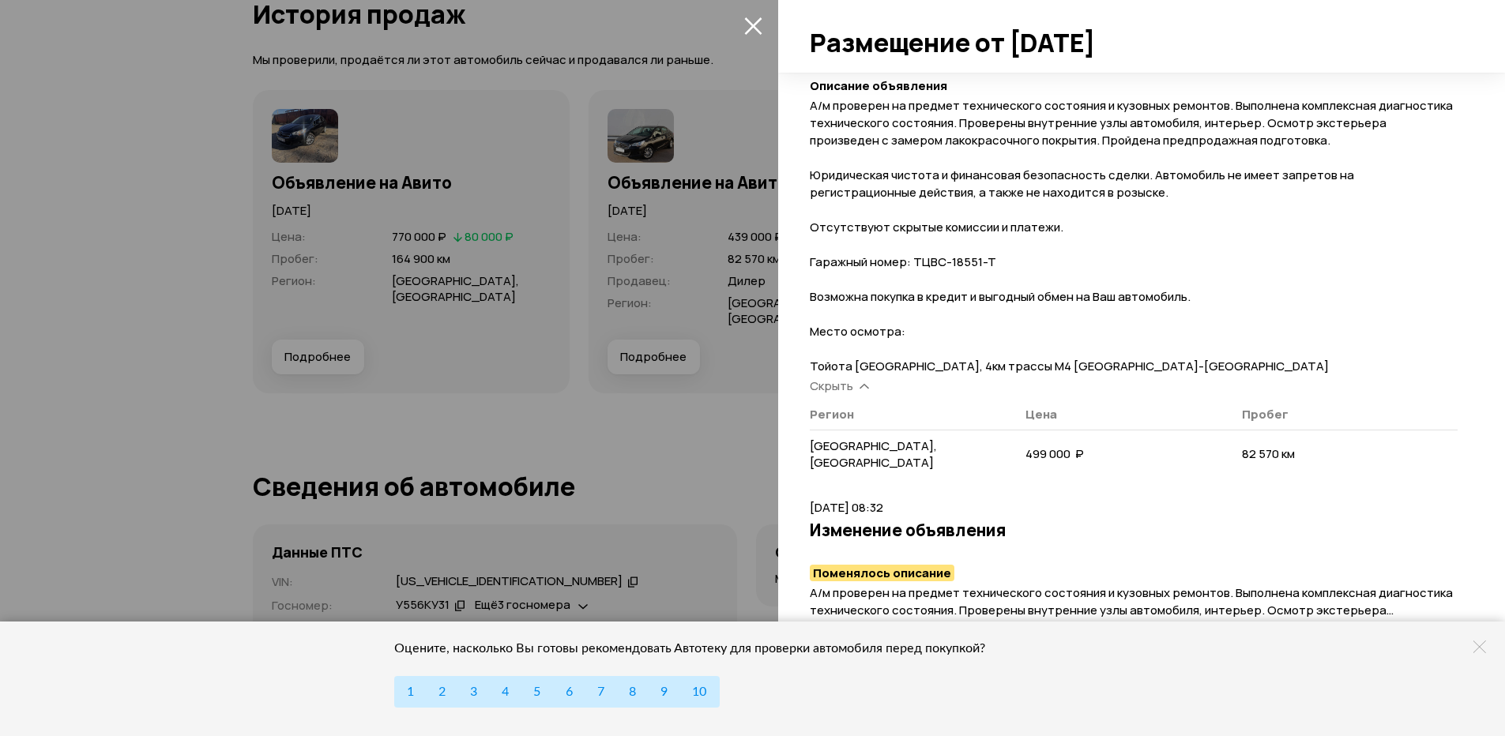
scroll to position [263, 0]
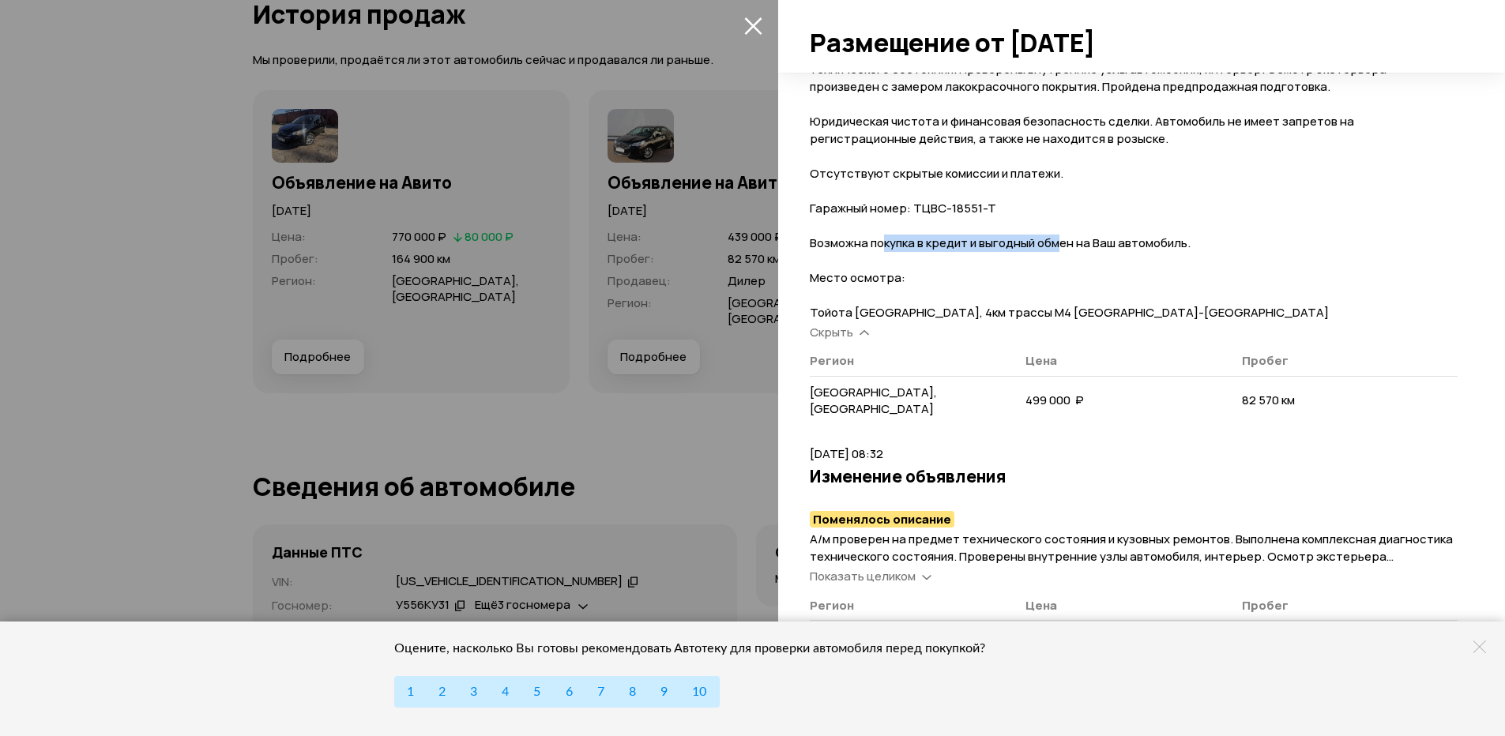
drag, startPoint x: 884, startPoint y: 241, endPoint x: 1067, endPoint y: 245, distance: 183.3
click at [1064, 245] on span "А/м проверен на предмет технического состояния и кузовных ремонтов. Выполнена к…" at bounding box center [1131, 181] width 643 height 277
click at [1067, 245] on span "А/м проверен на предмет технического состояния и кузовных ремонтов. Выполнена к…" at bounding box center [1131, 181] width 643 height 277
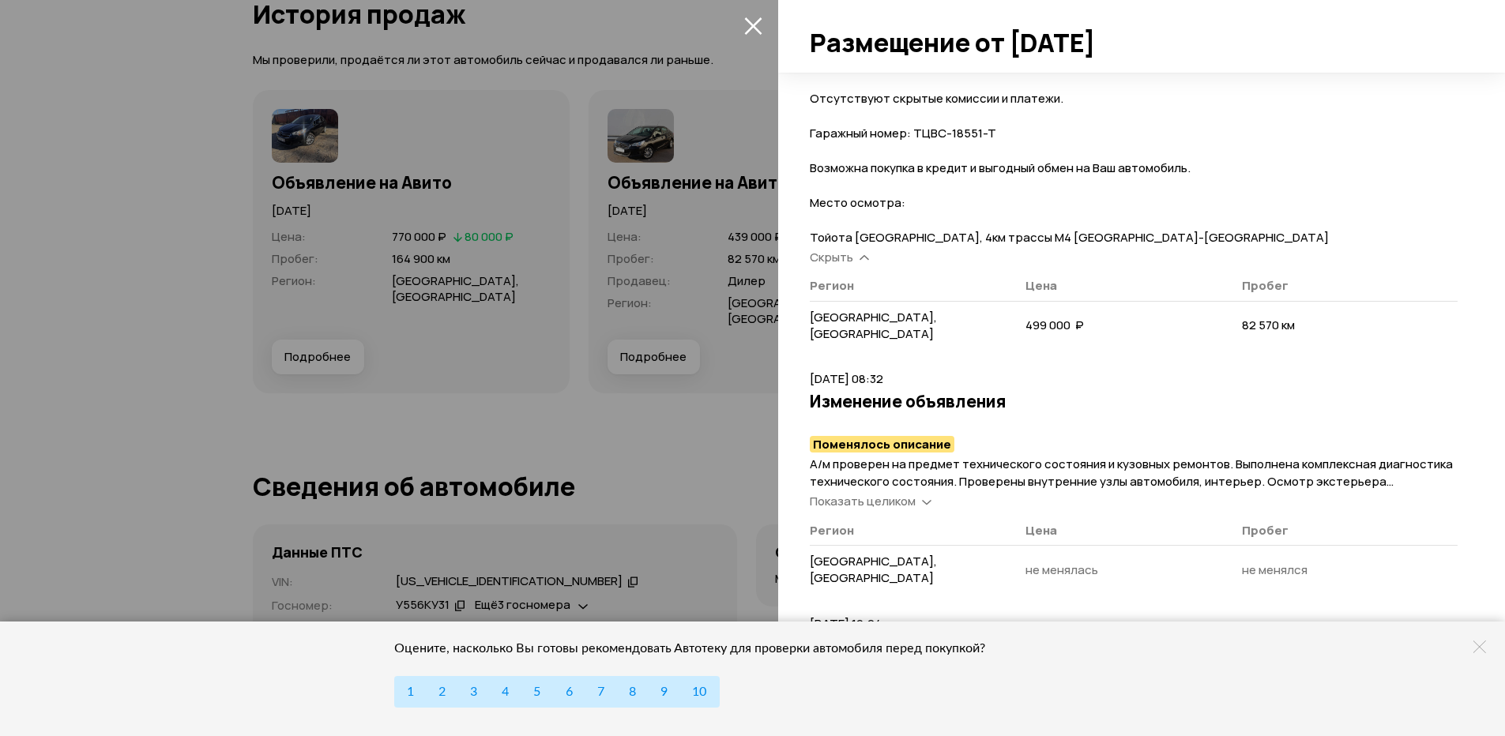
scroll to position [395, 0]
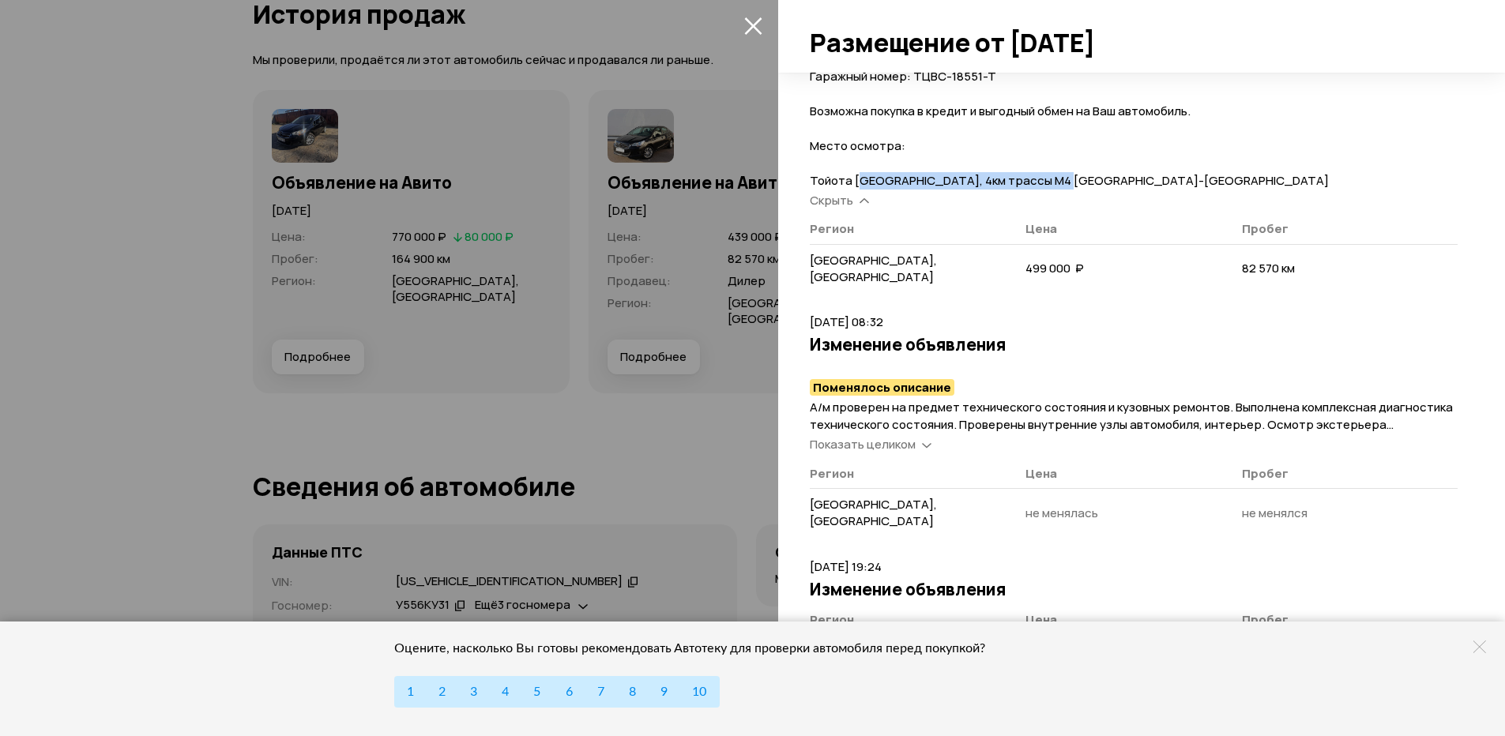
drag, startPoint x: 859, startPoint y: 181, endPoint x: 1083, endPoint y: 177, distance: 223.6
click at [1079, 177] on span "А/м проверен на предмет технического состояния и кузовных ремонтов. Выполнена к…" at bounding box center [1131, 50] width 643 height 277
click at [1111, 177] on span "А/м проверен на предмет технического состояния и кузовных ремонтов. Выполнена к…" at bounding box center [1131, 50] width 643 height 277
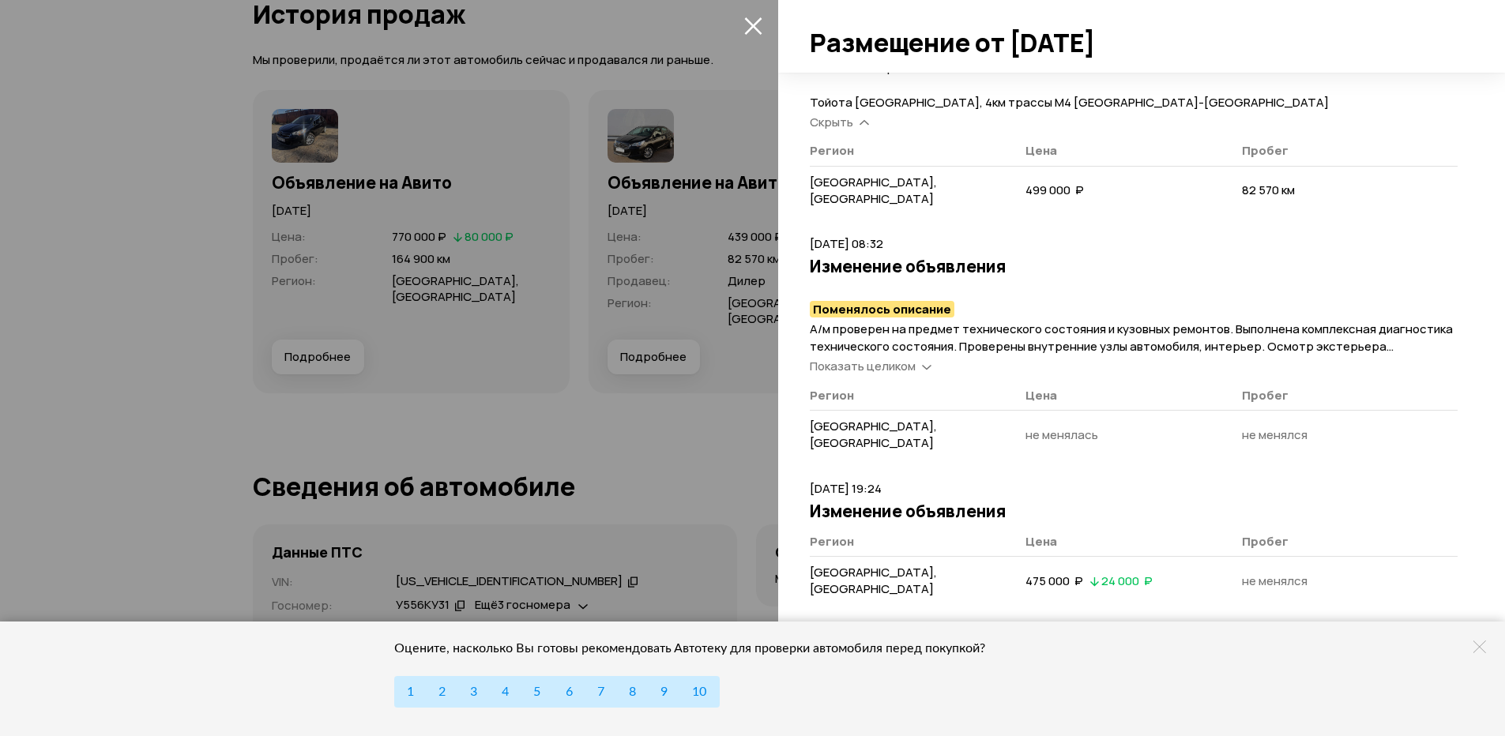
scroll to position [527, 0]
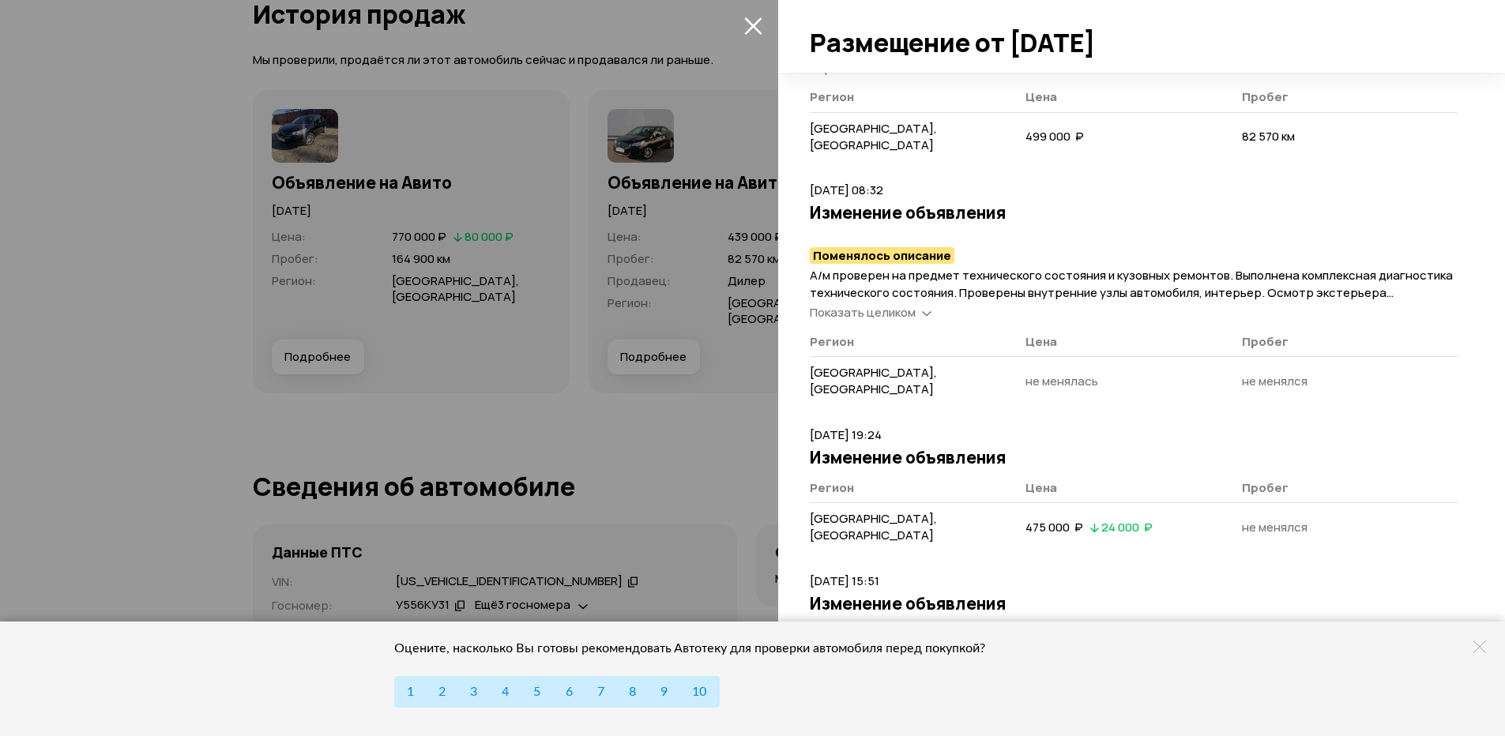
click at [897, 304] on span "Показать целиком" at bounding box center [863, 312] width 106 height 17
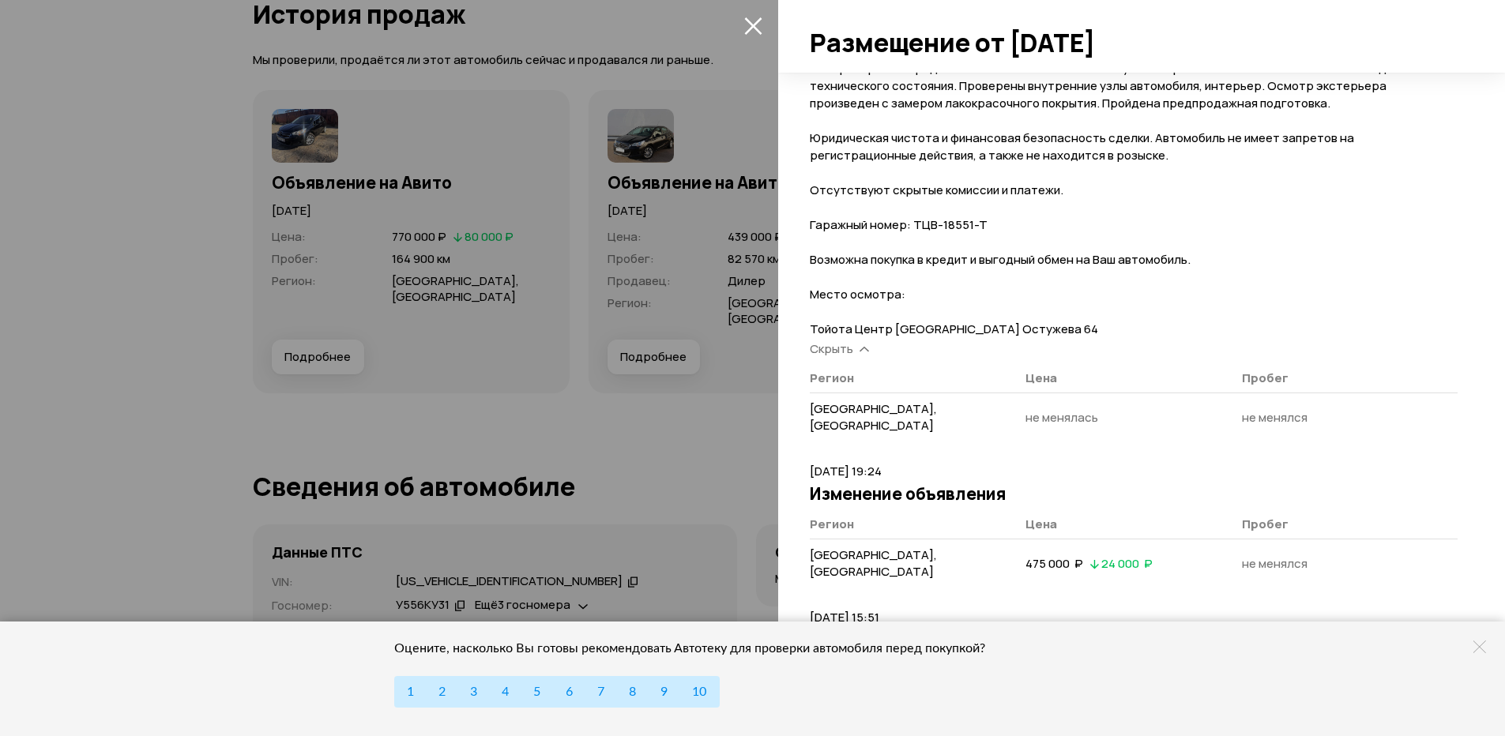
scroll to position [790, 0]
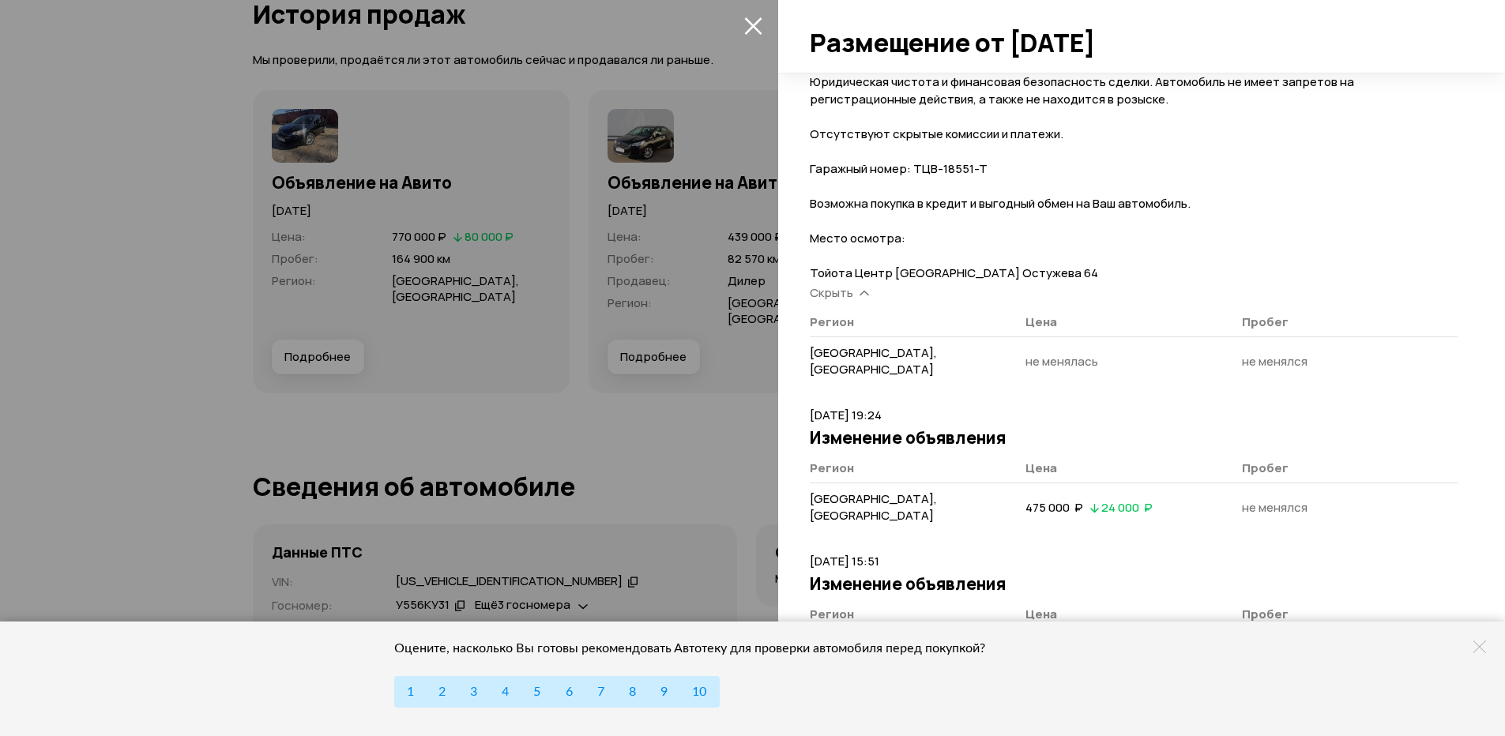
click at [751, 28] on icon "закрыть" at bounding box center [752, 25] width 17 height 17
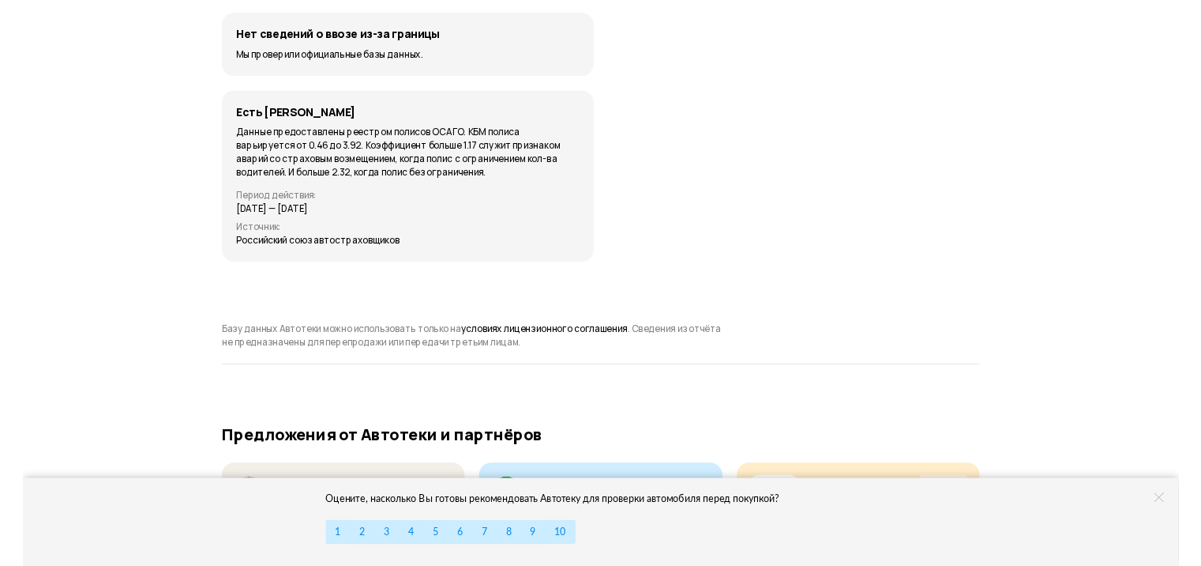
scroll to position [5369, 0]
